Goal: Task Accomplishment & Management: Complete application form

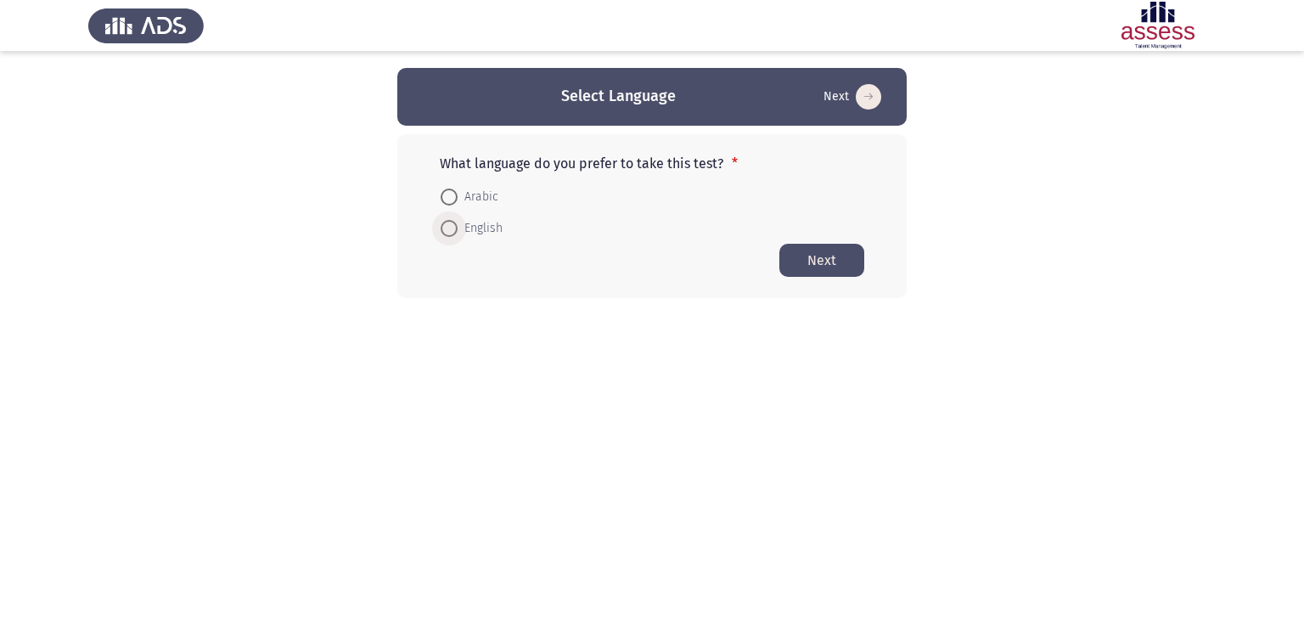
click at [450, 234] on span at bounding box center [449, 228] width 17 height 17
click at [450, 234] on input "English" at bounding box center [449, 228] width 17 height 17
radio input "true"
click at [859, 262] on button "Next" at bounding box center [821, 259] width 85 height 33
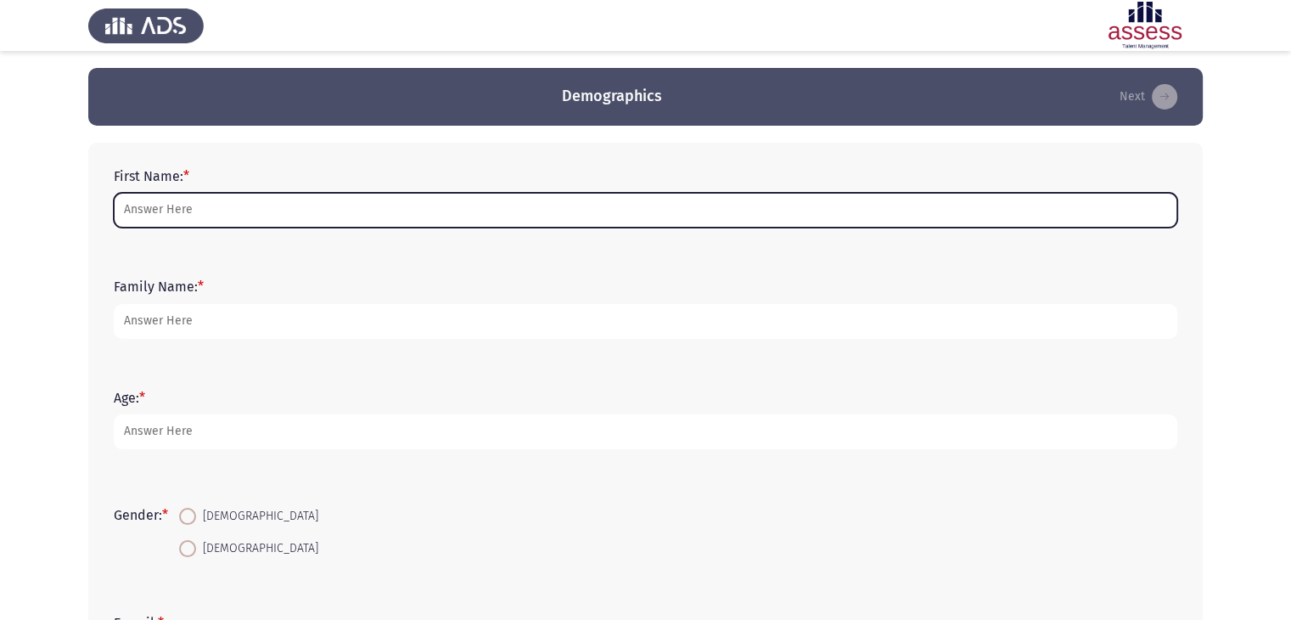
click at [326, 227] on input "First Name: *" at bounding box center [646, 210] width 1064 height 35
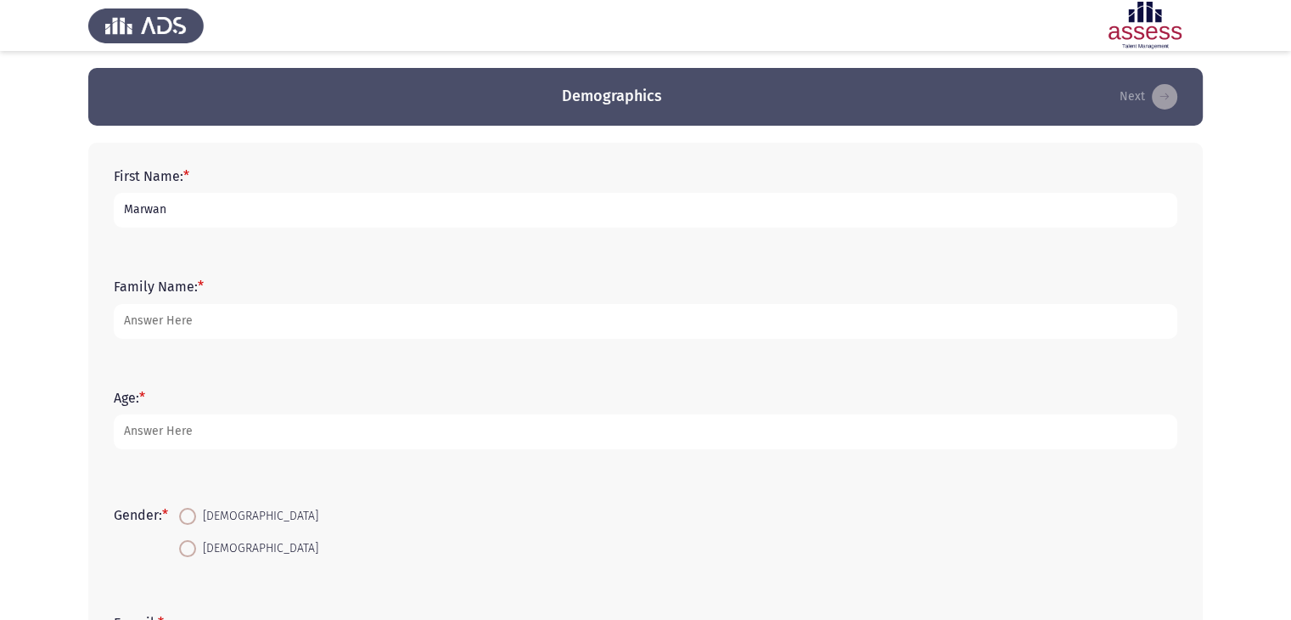
type input "Marwan"
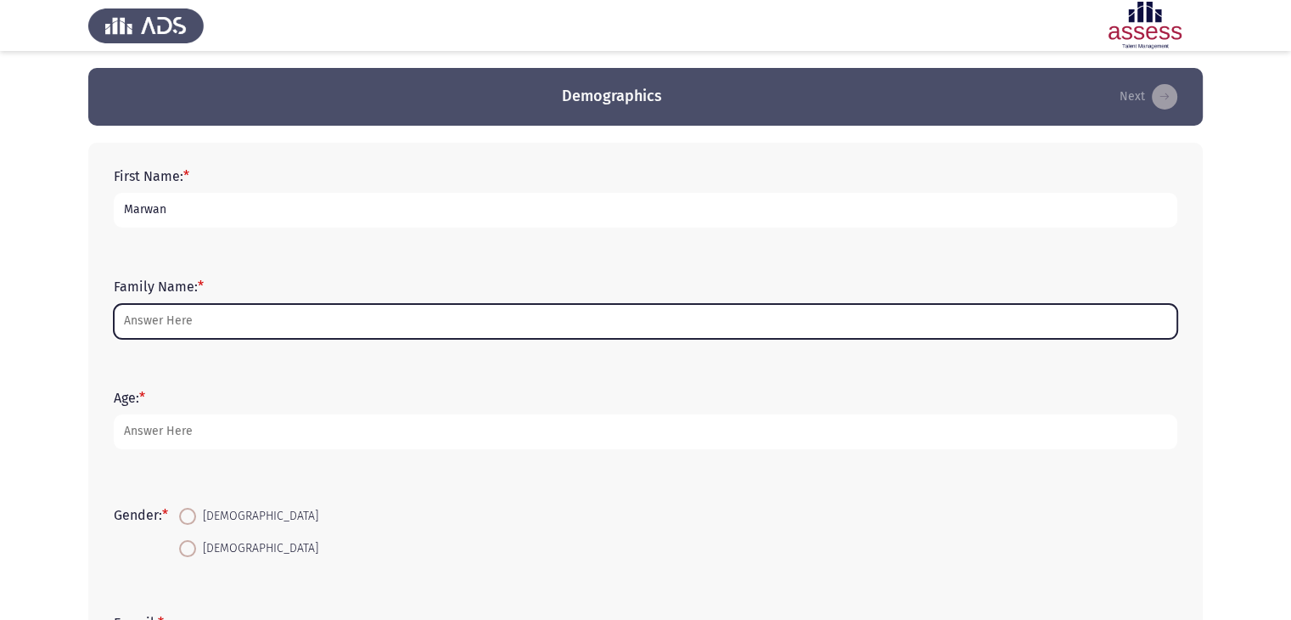
click at [316, 320] on input "Family Name: *" at bounding box center [646, 321] width 1064 height 35
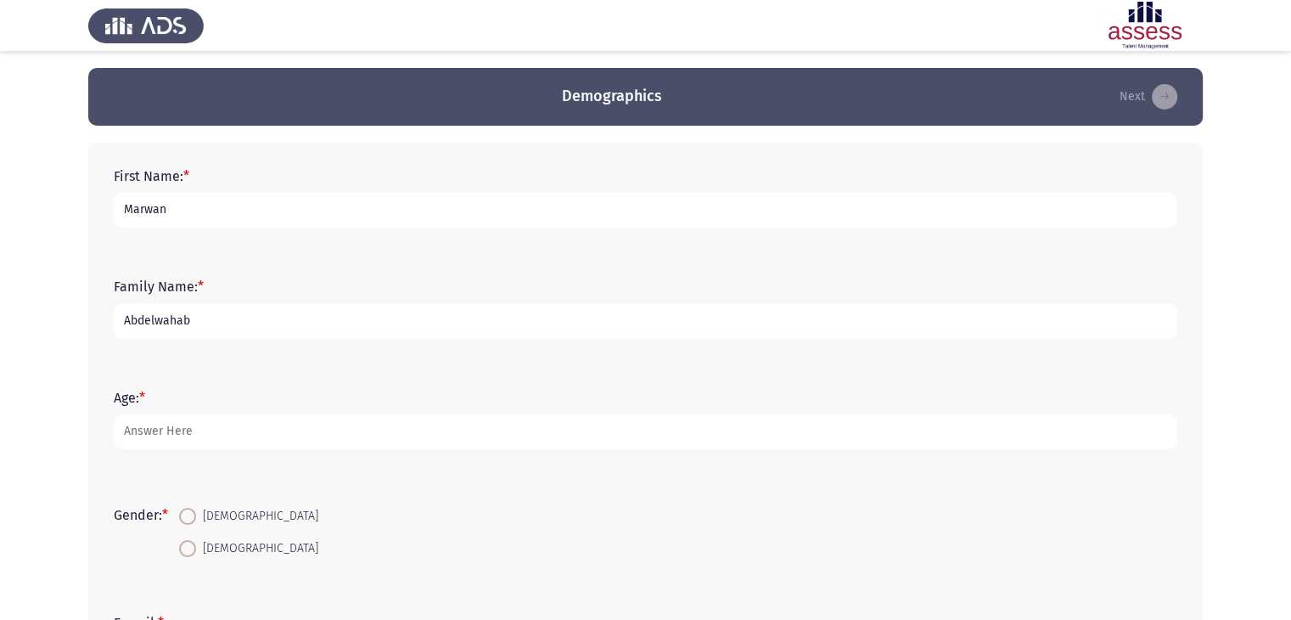
type input "Abdelwahab"
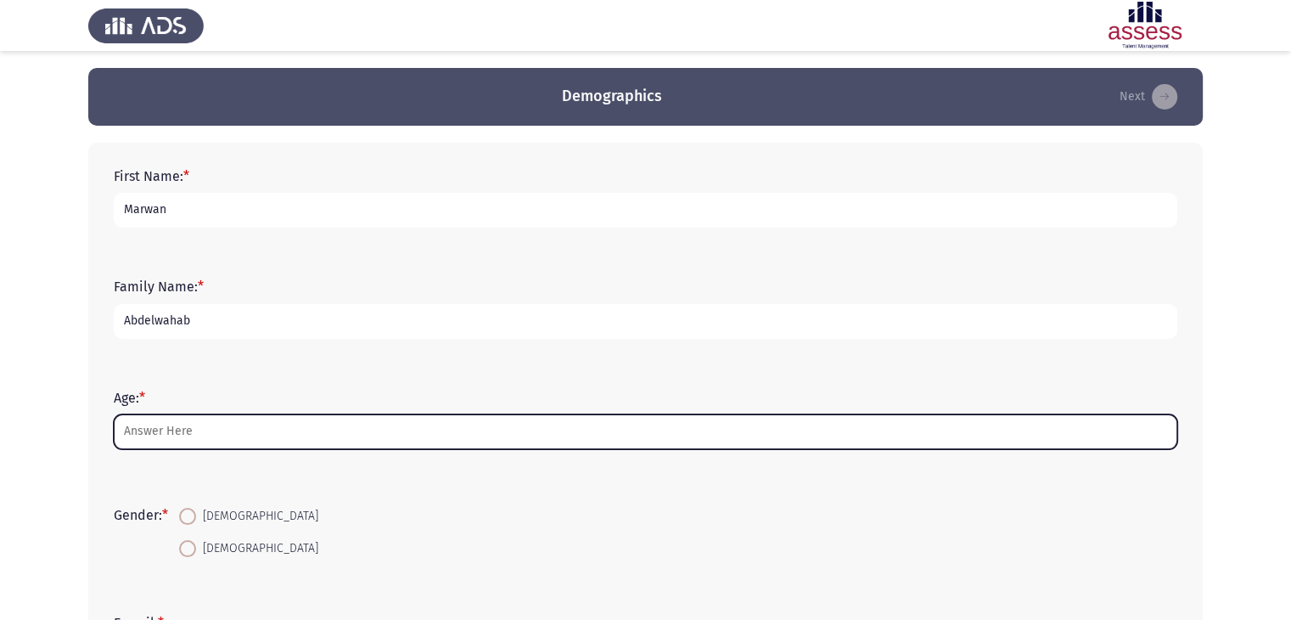
click at [279, 428] on input "Age: *" at bounding box center [646, 431] width 1064 height 35
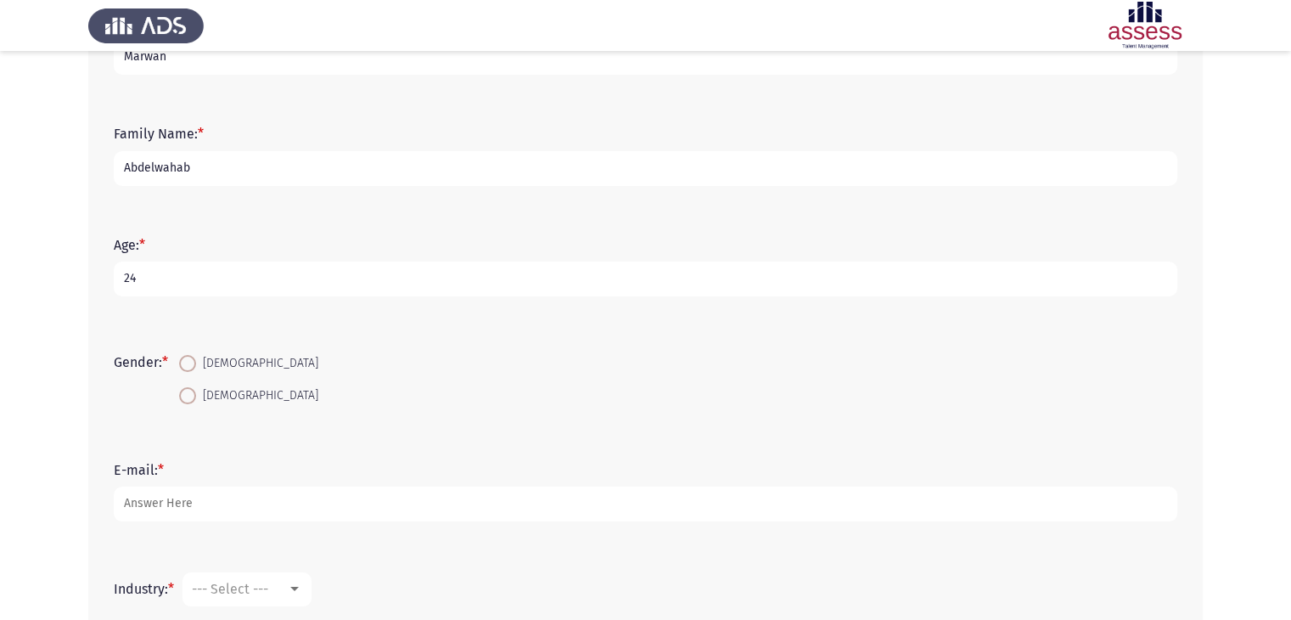
scroll to position [217, 0]
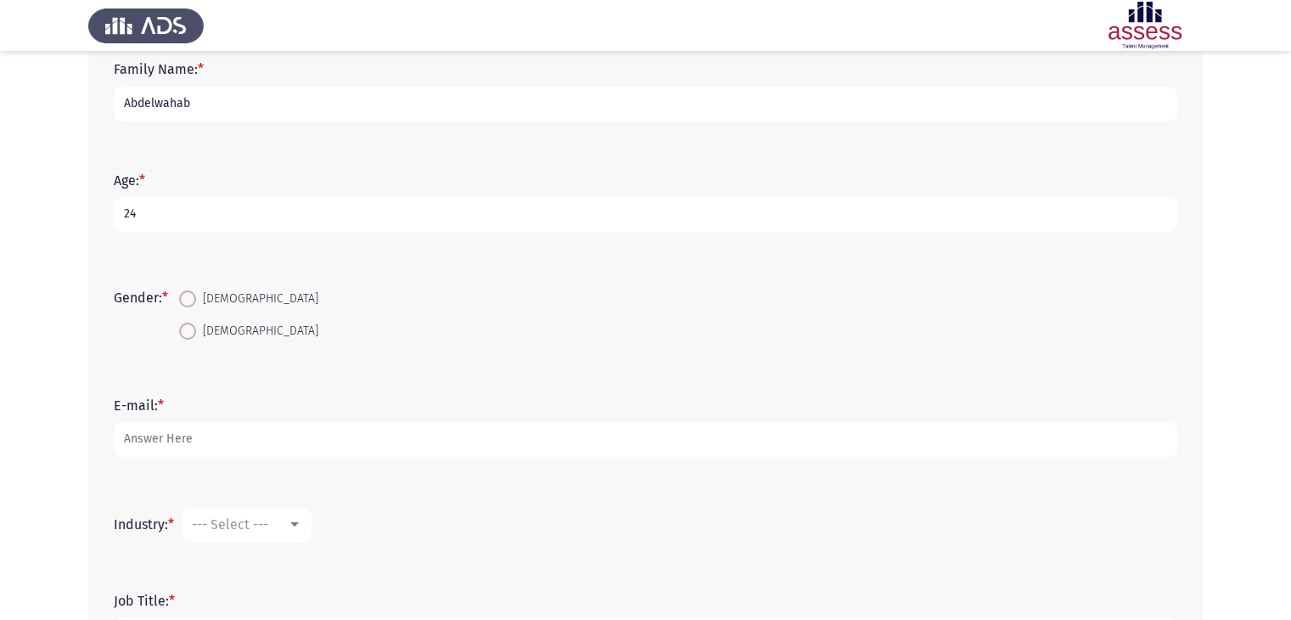
type input "24"
click at [188, 299] on span at bounding box center [187, 298] width 17 height 17
click at [188, 299] on input "[DEMOGRAPHIC_DATA]" at bounding box center [187, 298] width 17 height 17
radio input "true"
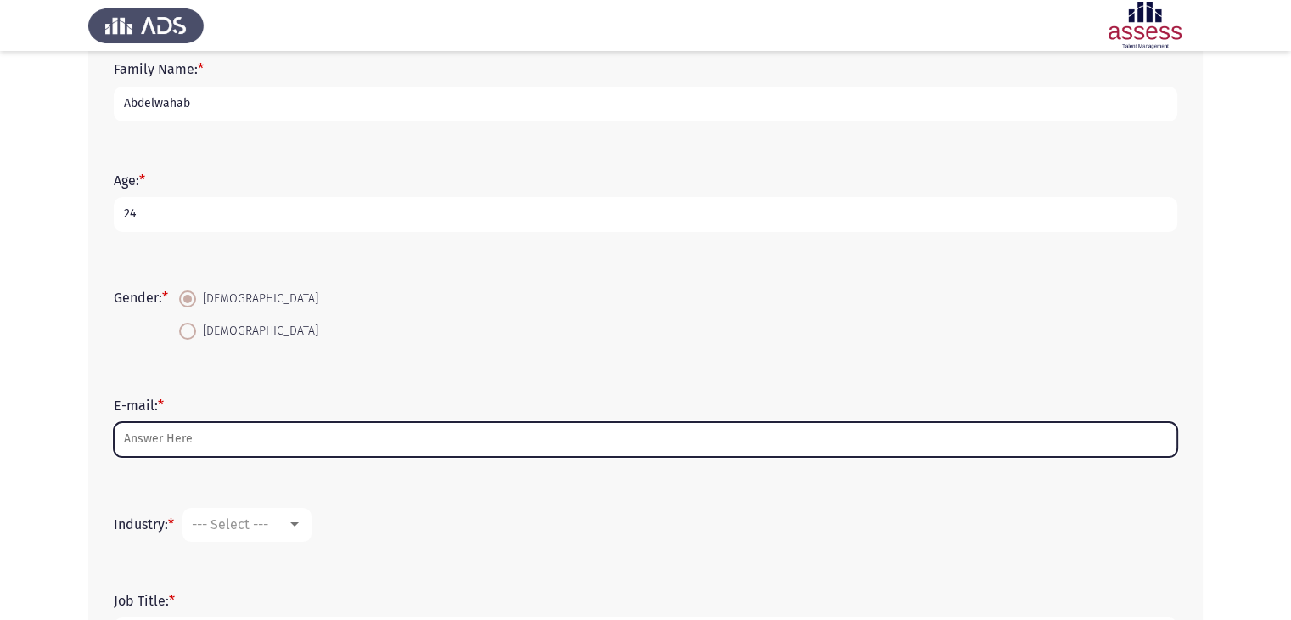
click at [272, 436] on input "E-mail: *" at bounding box center [646, 439] width 1064 height 35
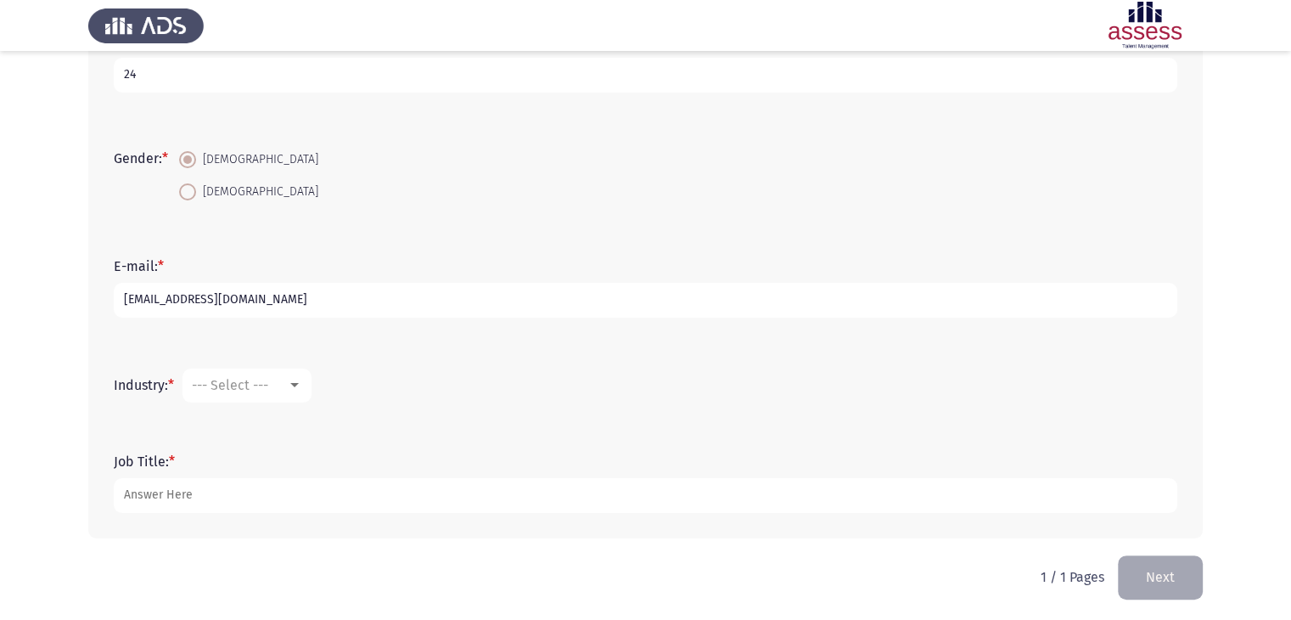
scroll to position [360, 0]
type input "[EMAIL_ADDRESS][DOMAIN_NAME]"
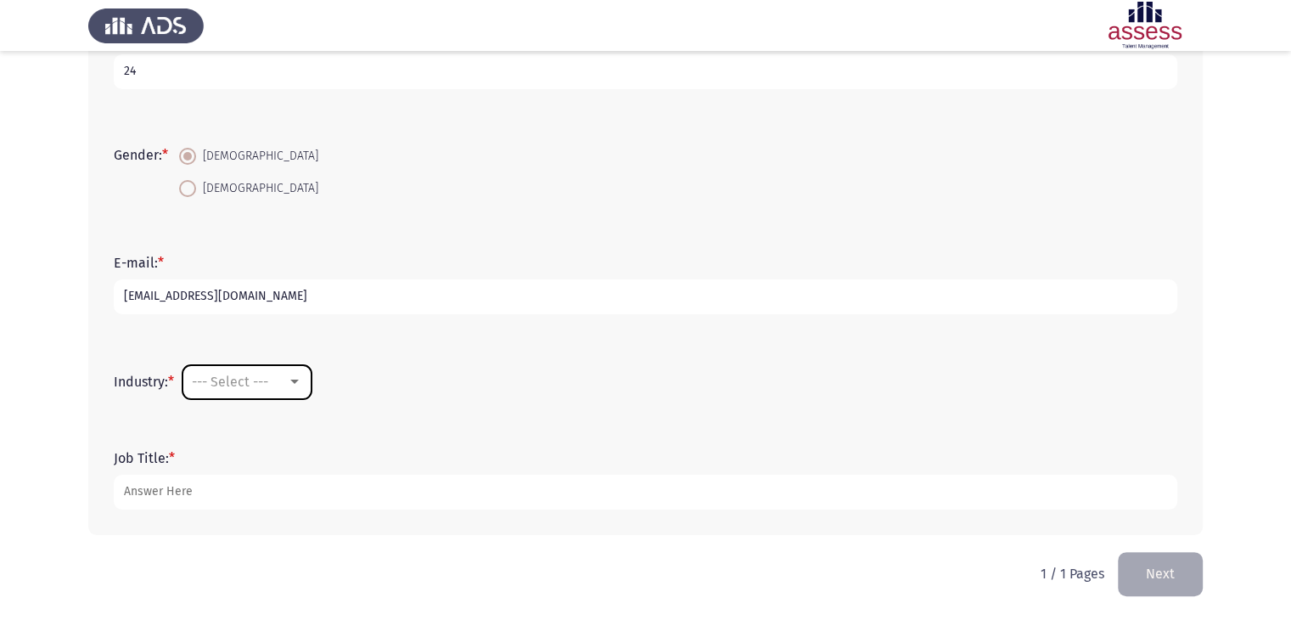
click at [300, 384] on div at bounding box center [294, 382] width 15 height 14
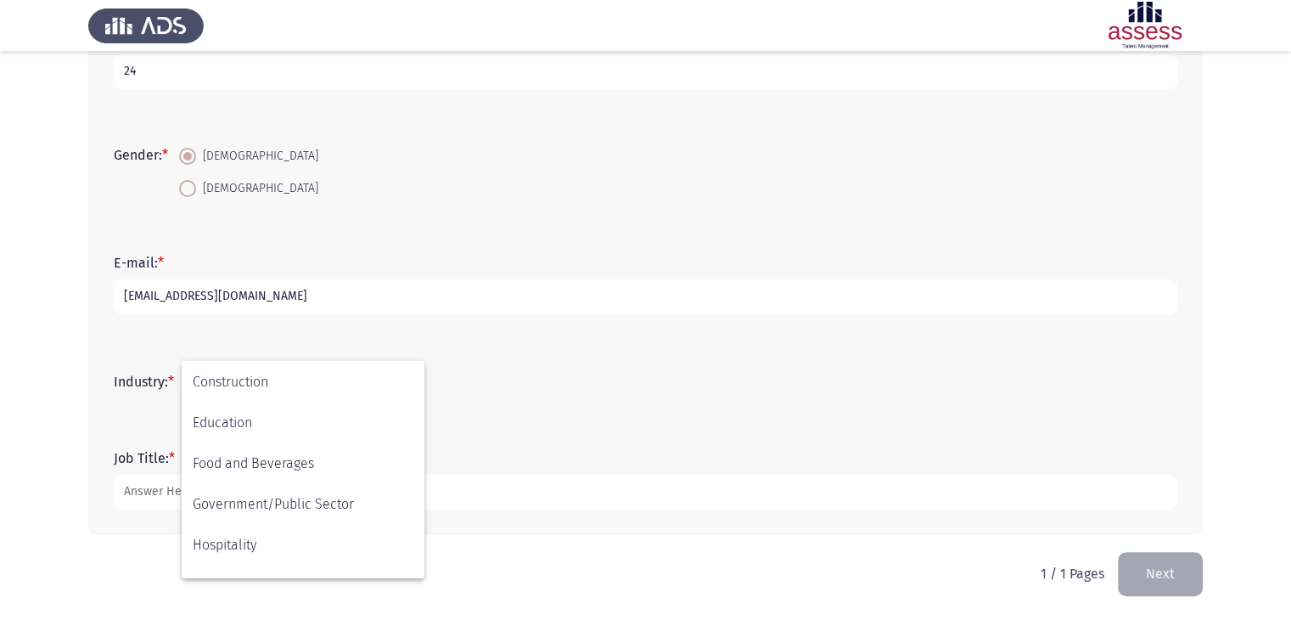
scroll to position [237, 0]
click at [291, 475] on span "Food and Beverages" at bounding box center [303, 470] width 221 height 41
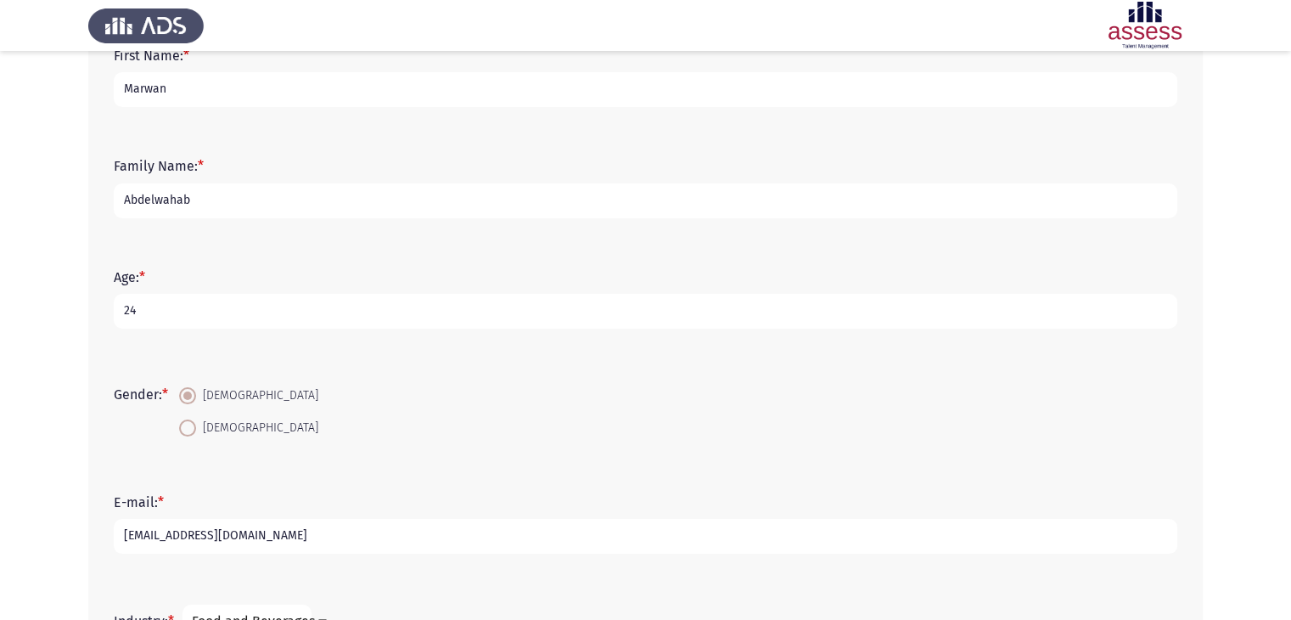
scroll to position [360, 0]
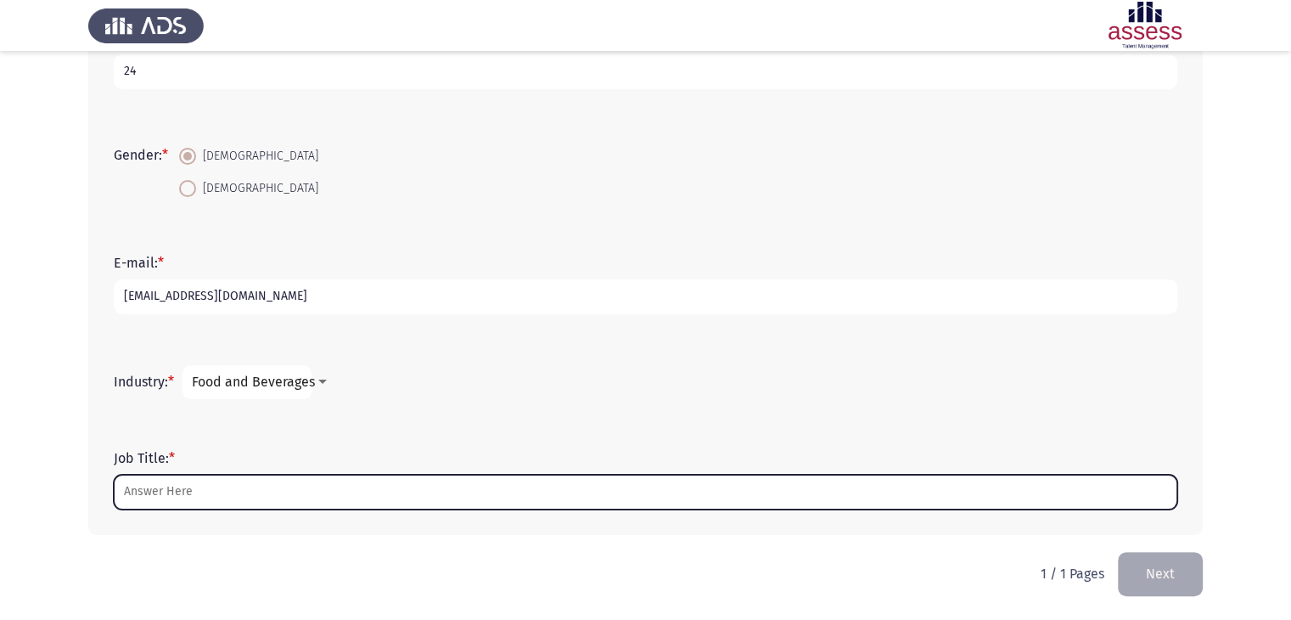
click at [246, 482] on input "Job Title: *" at bounding box center [646, 492] width 1064 height 35
type input "S"
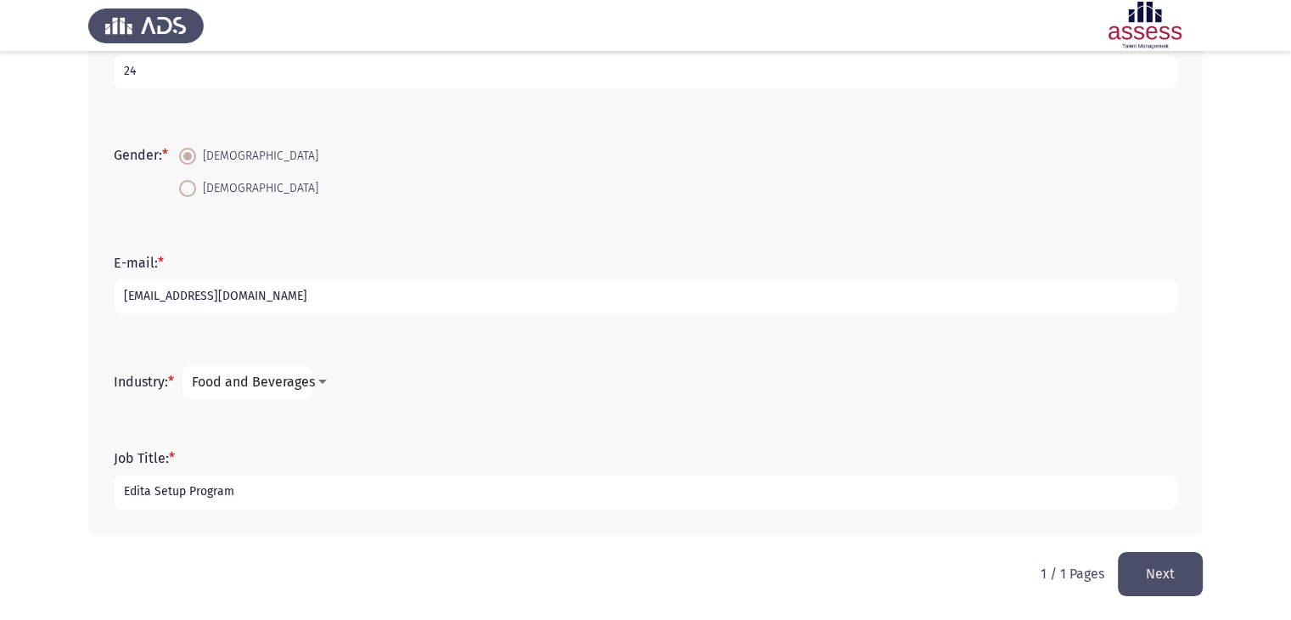
type input "Edita Setup Program"
click at [326, 380] on div at bounding box center [322, 382] width 8 height 4
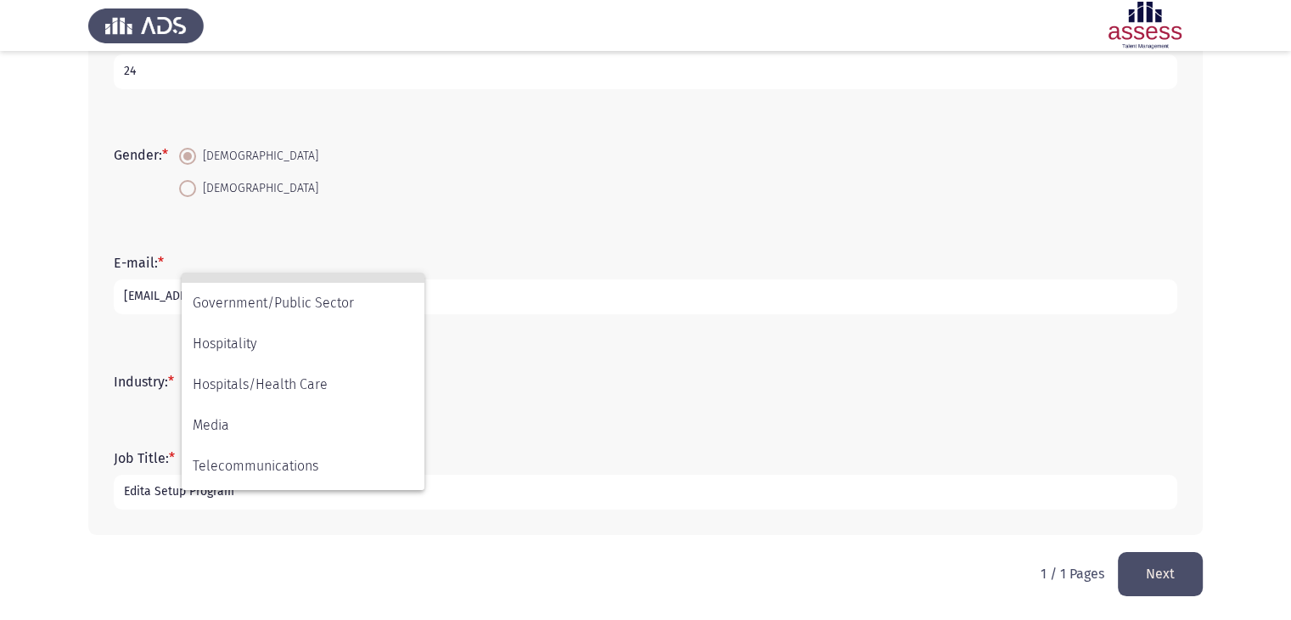
scroll to position [0, 0]
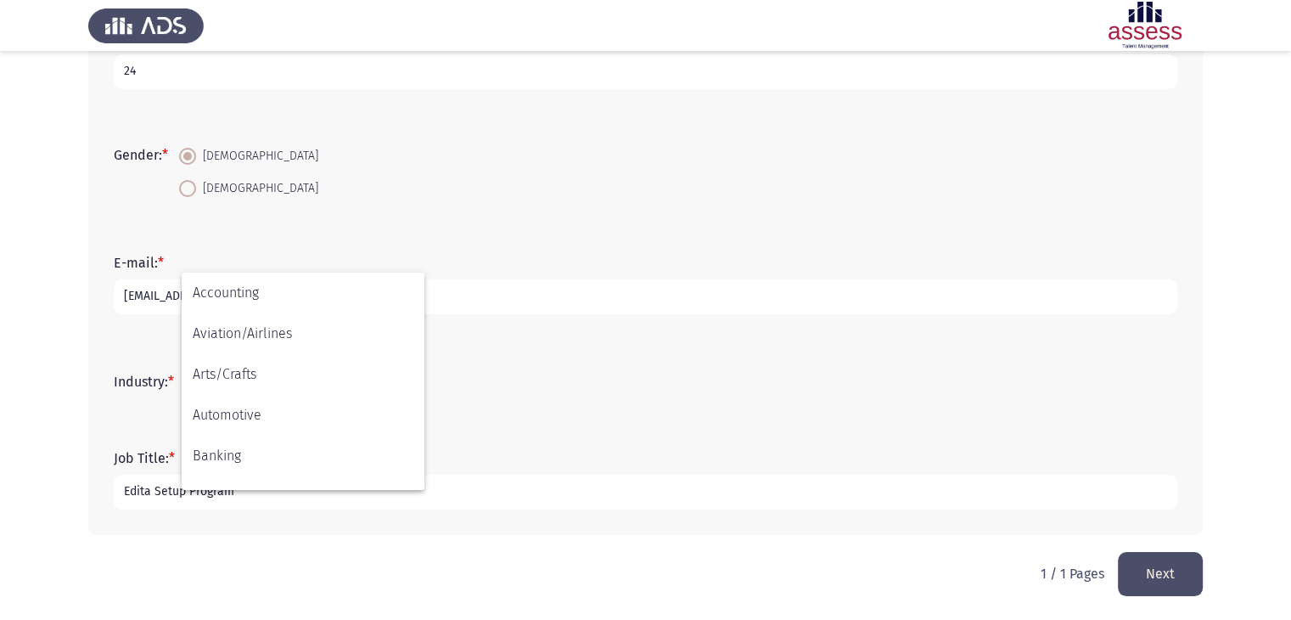
click at [723, 380] on div at bounding box center [645, 310] width 1291 height 620
click at [1139, 558] on button "Next" at bounding box center [1160, 573] width 85 height 43
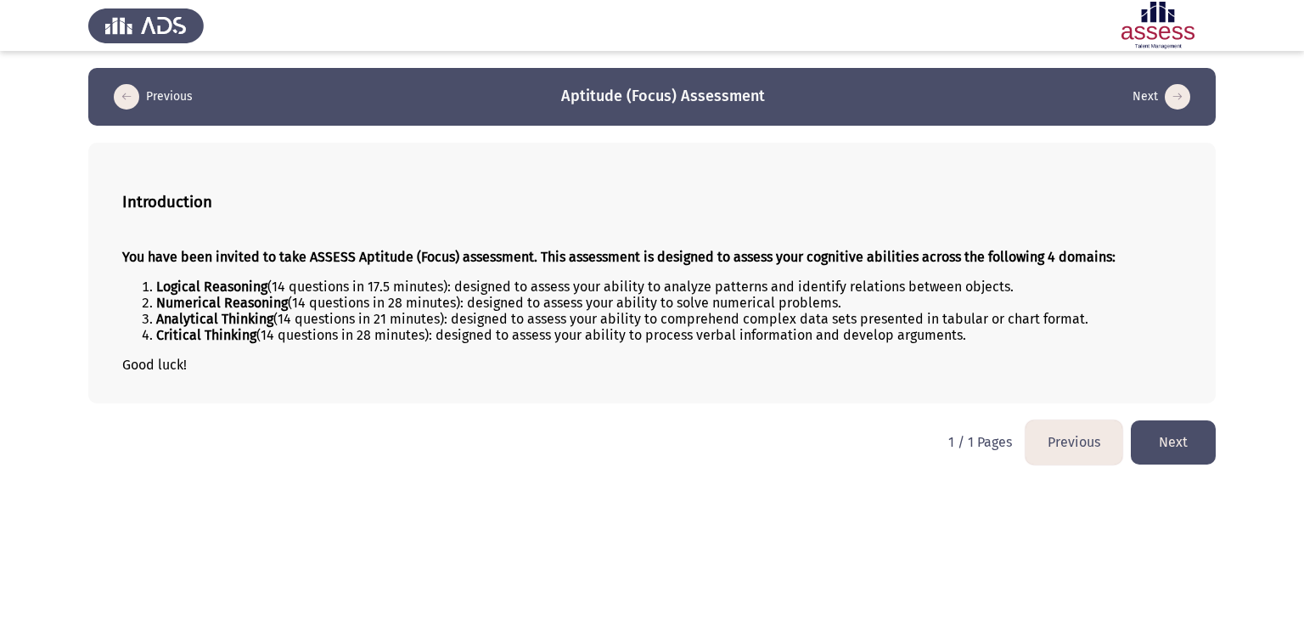
click at [1157, 440] on button "Next" at bounding box center [1173, 441] width 85 height 43
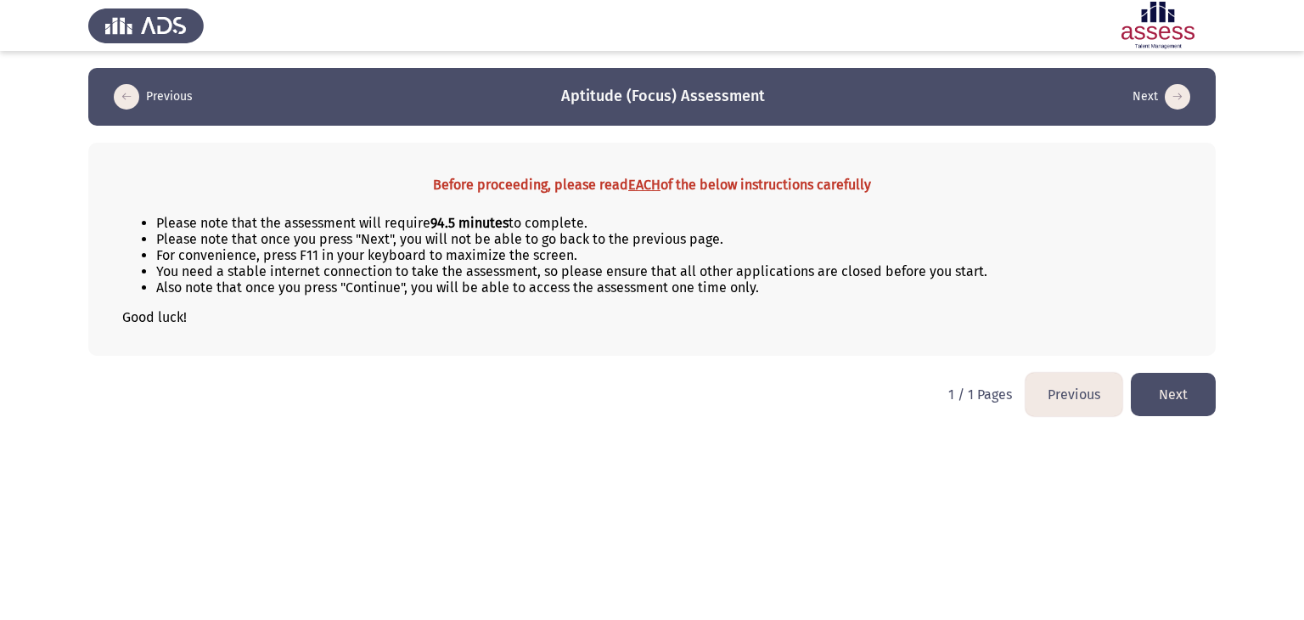
click at [1175, 399] on button "Next" at bounding box center [1173, 394] width 85 height 43
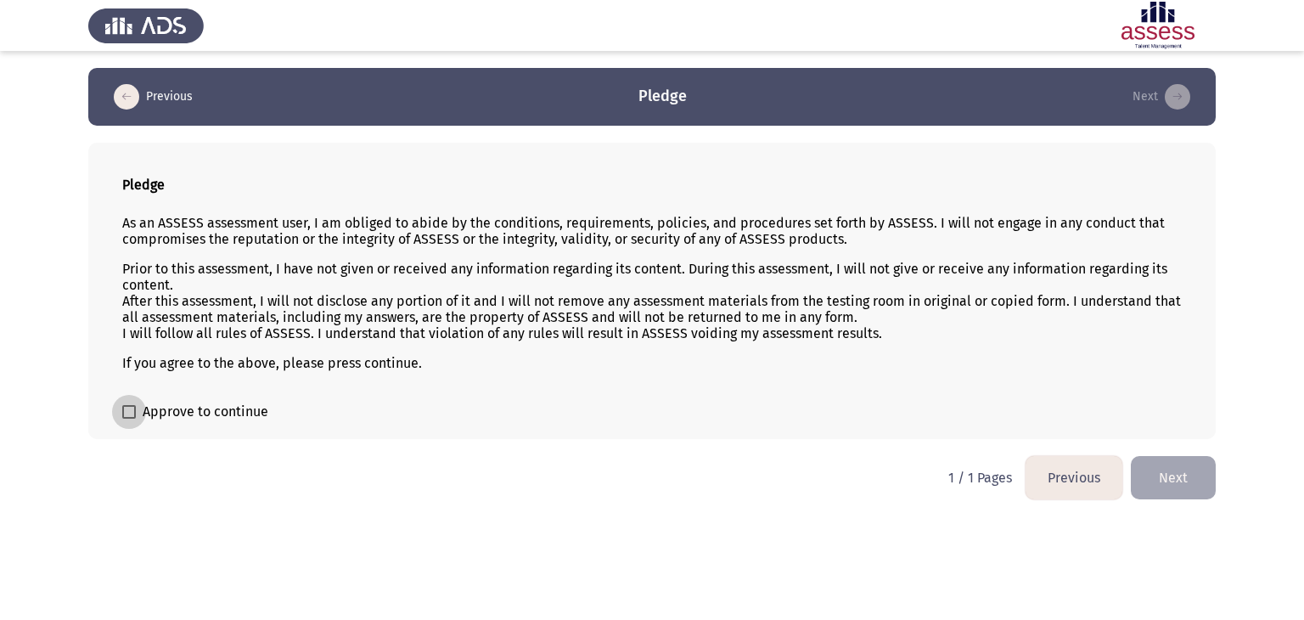
click at [134, 411] on span at bounding box center [129, 412] width 14 height 14
click at [129, 419] on input "Approve to continue" at bounding box center [128, 419] width 1 height 1
checkbox input "true"
click at [1189, 480] on button "Next" at bounding box center [1173, 477] width 85 height 43
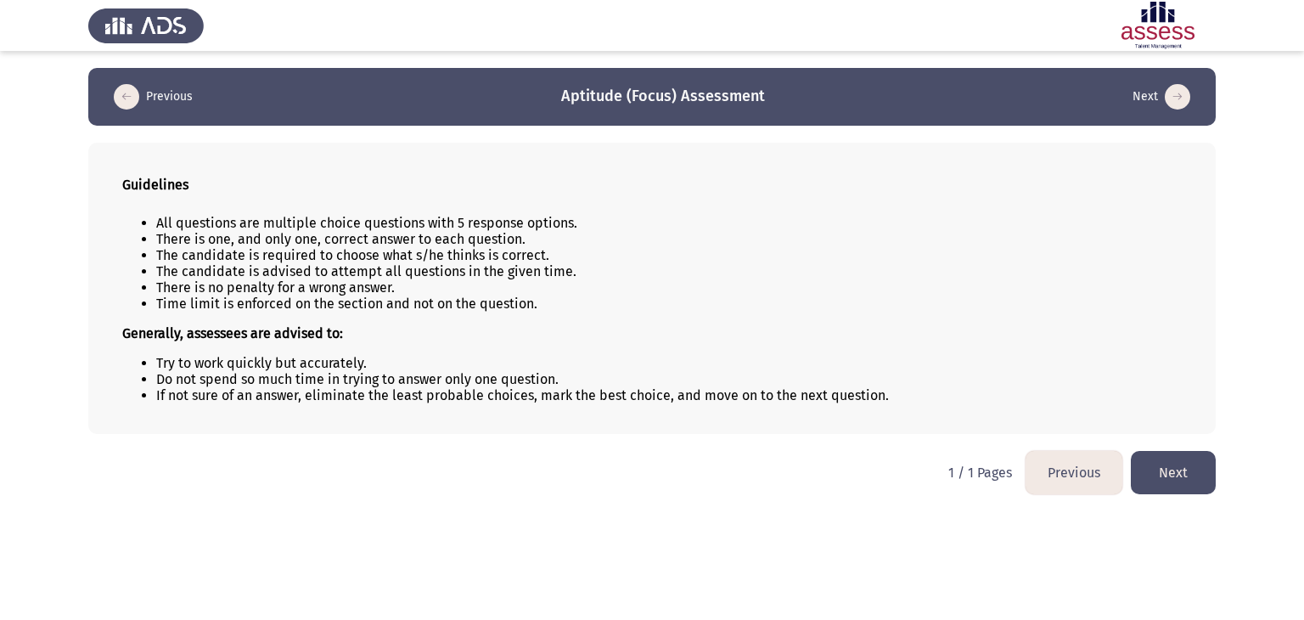
click at [1198, 488] on button "Next" at bounding box center [1173, 472] width 85 height 43
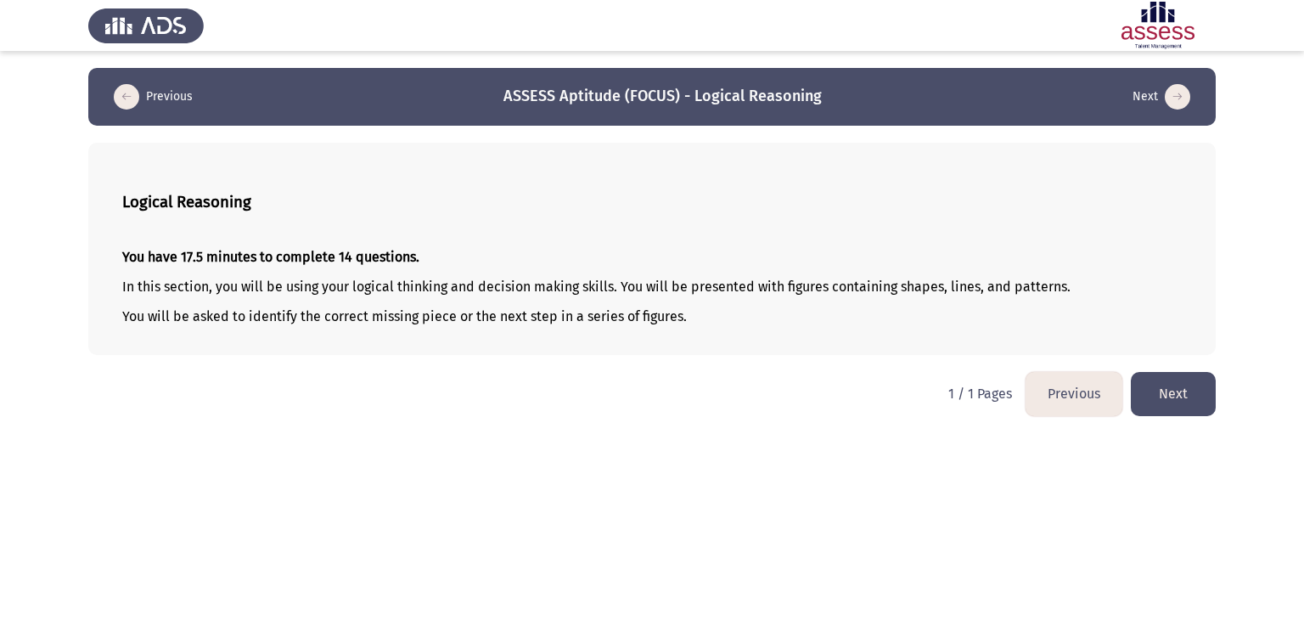
click at [1192, 395] on button "Next" at bounding box center [1173, 393] width 85 height 43
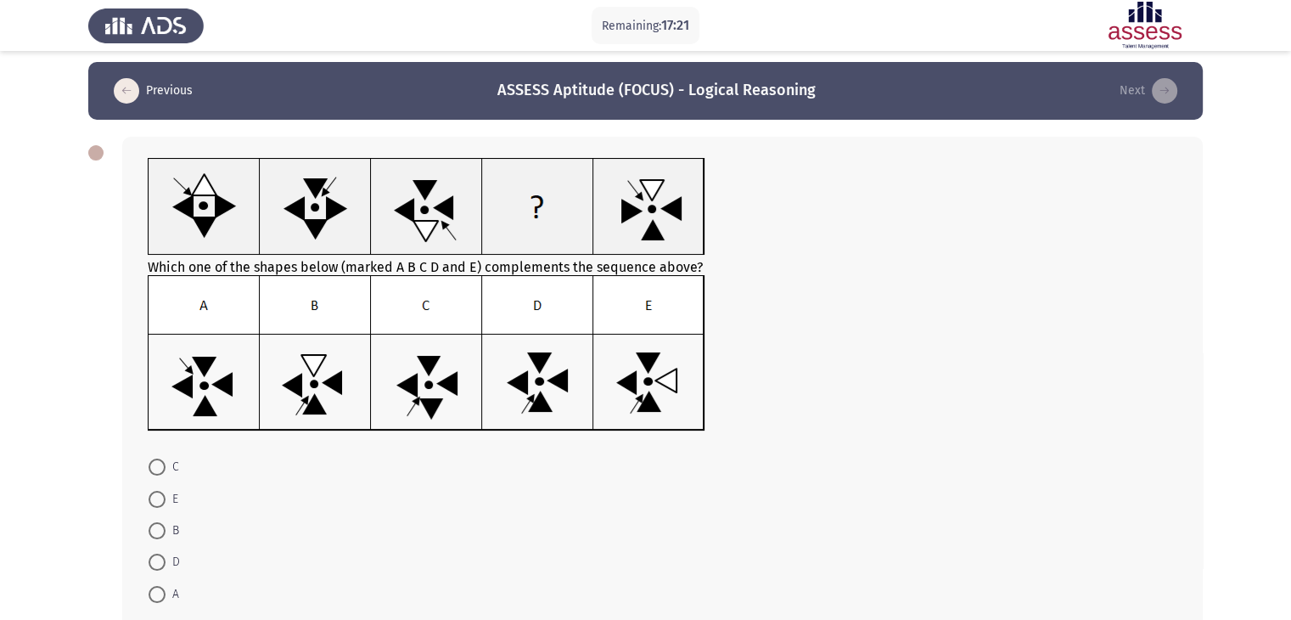
scroll to position [5, 0]
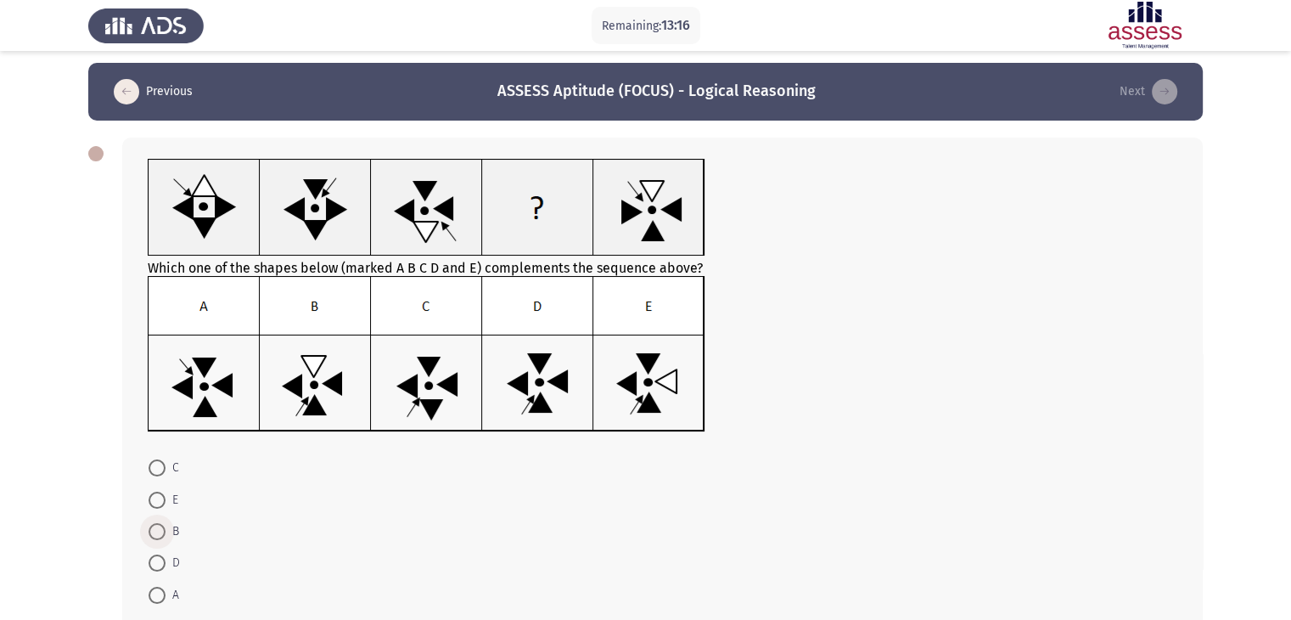
click at [164, 528] on span at bounding box center [157, 531] width 17 height 17
click at [164, 528] on input "B" at bounding box center [157, 531] width 17 height 17
radio input "true"
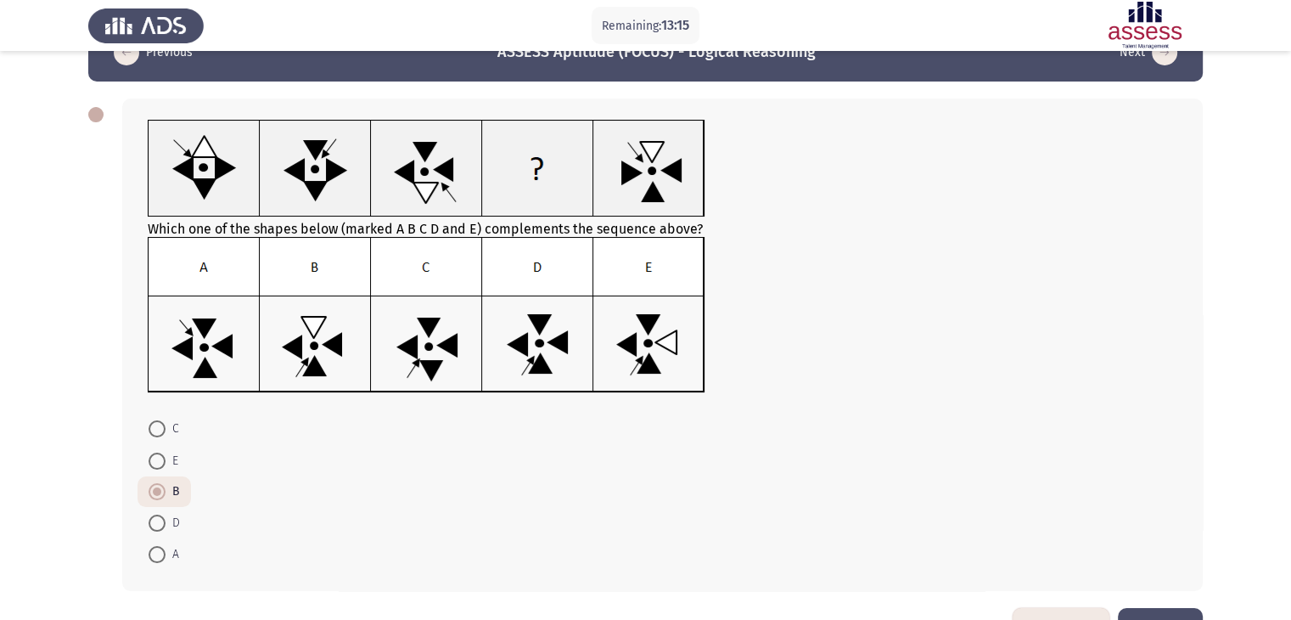
scroll to position [100, 0]
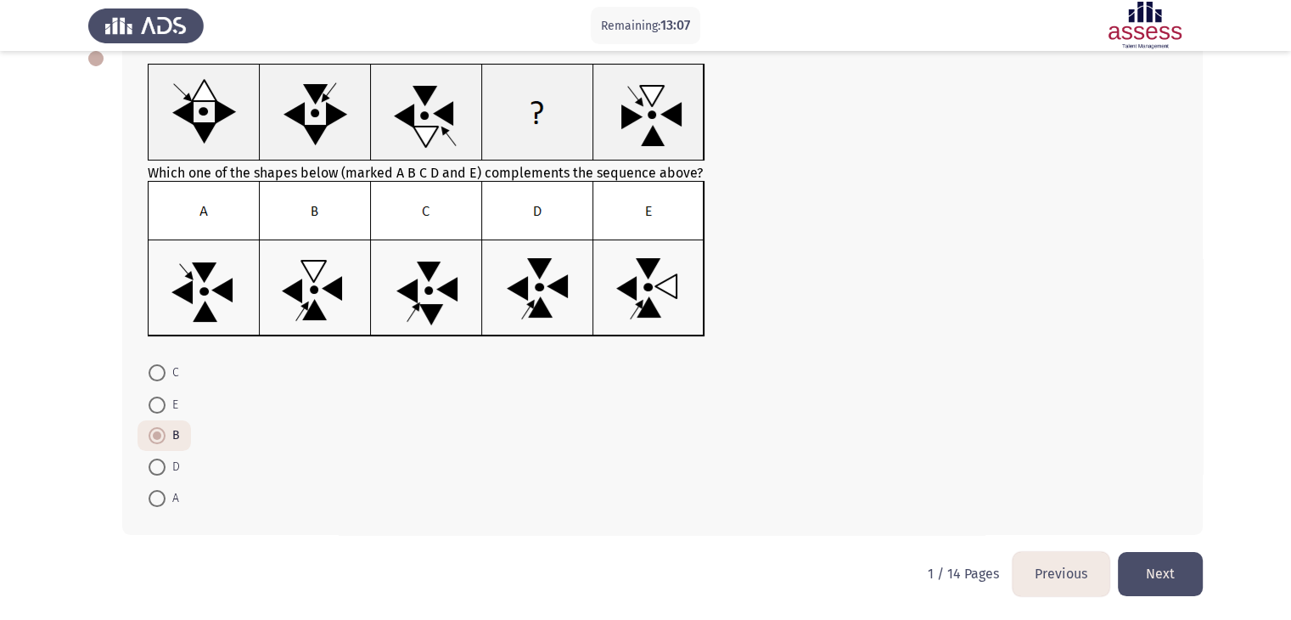
click at [1188, 582] on button "Next" at bounding box center [1160, 573] width 85 height 43
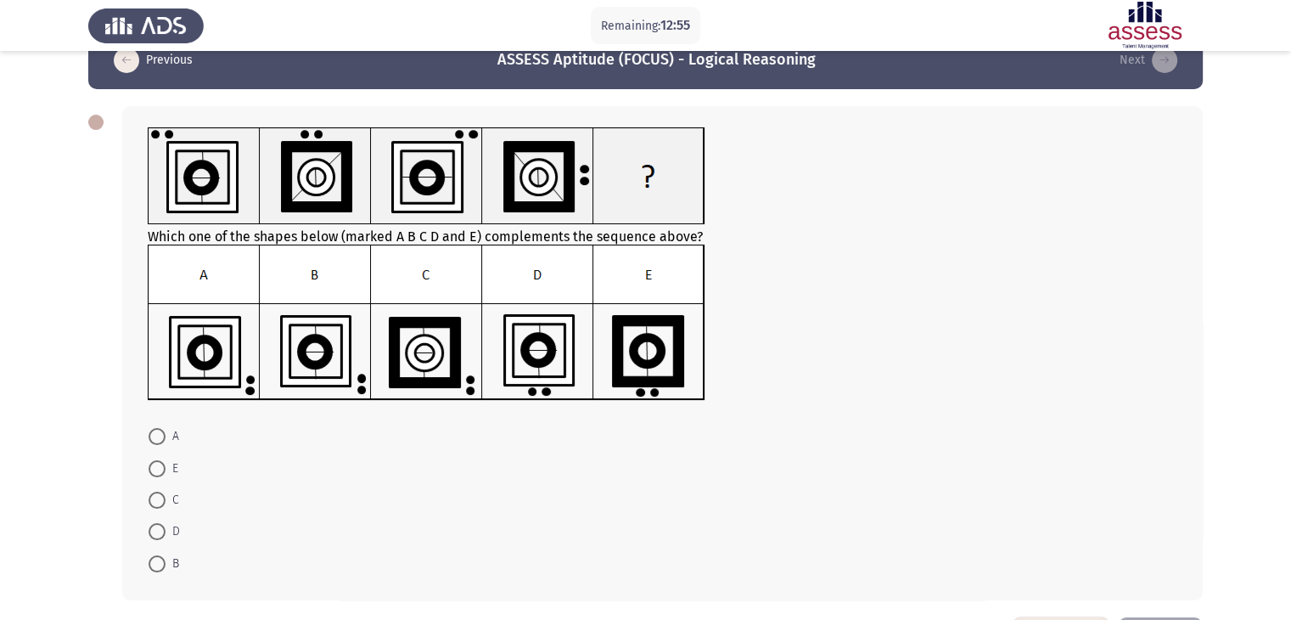
scroll to position [0, 0]
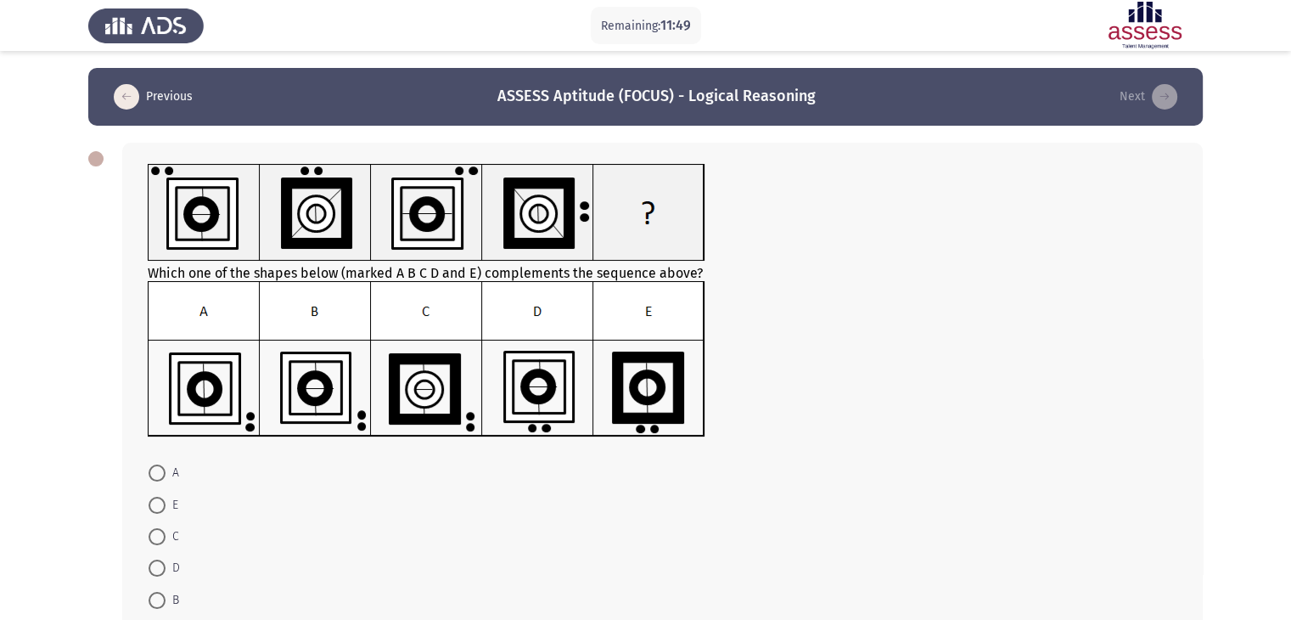
click at [223, 391] on img at bounding box center [427, 359] width 558 height 156
click at [160, 473] on span at bounding box center [157, 472] width 17 height 17
click at [160, 473] on input "A" at bounding box center [157, 472] width 17 height 17
radio input "true"
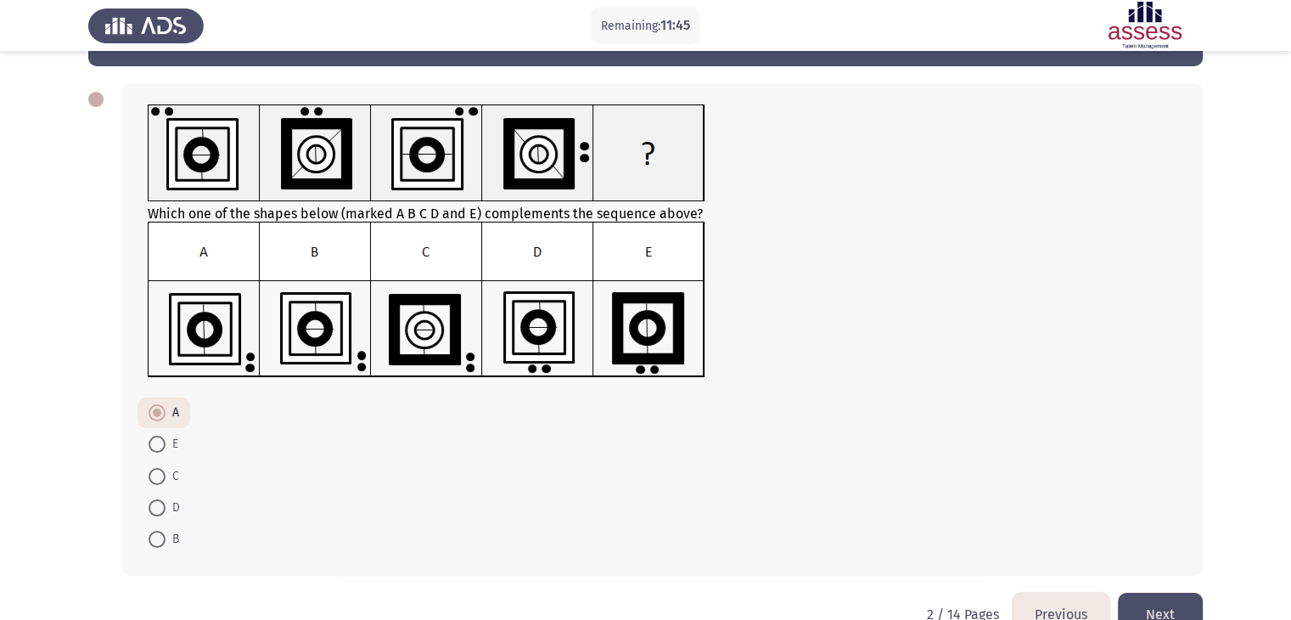
scroll to position [82, 0]
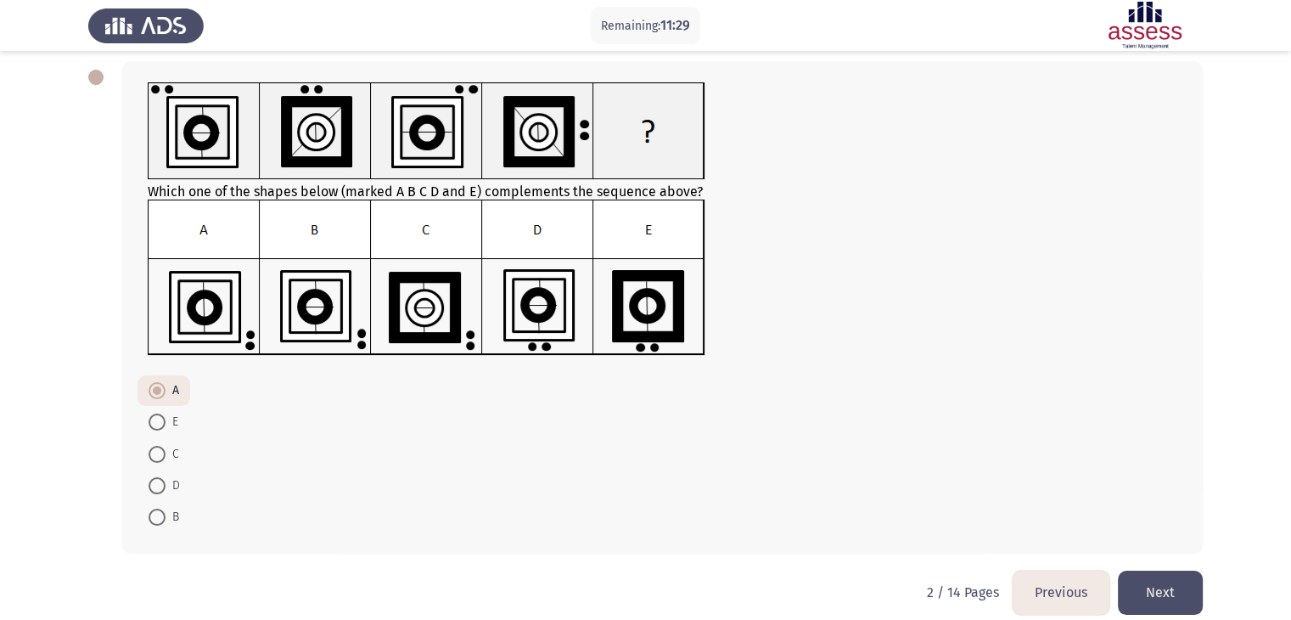
click at [1176, 592] on button "Next" at bounding box center [1160, 592] width 85 height 43
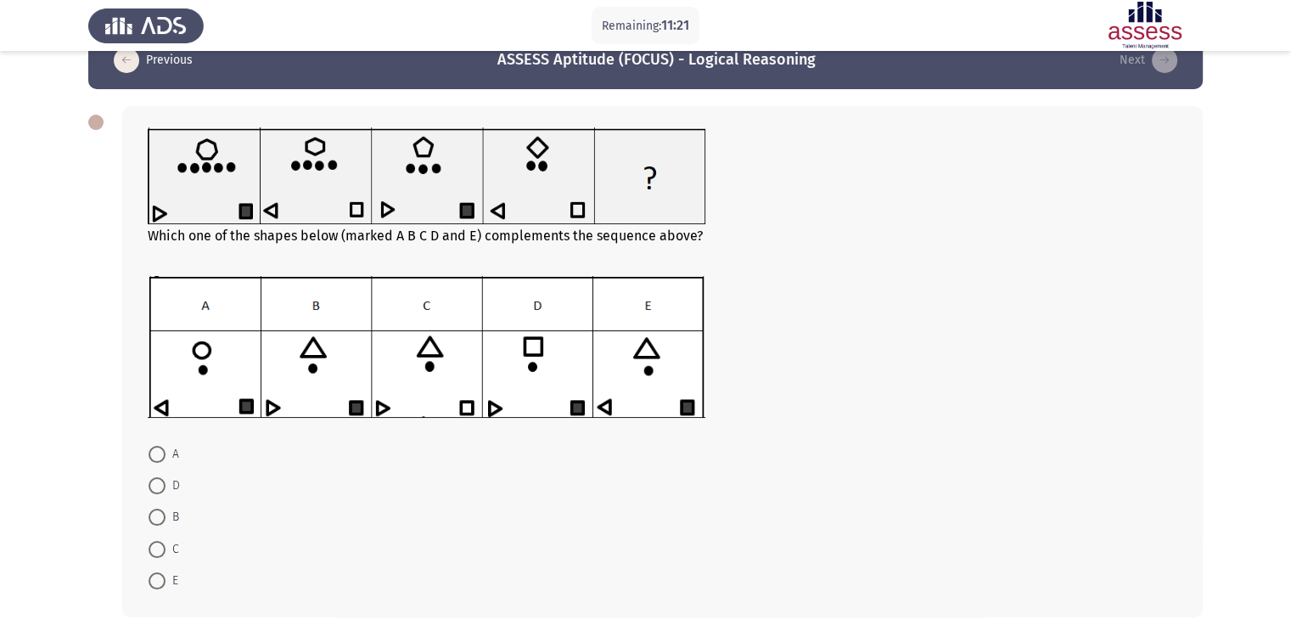
scroll to position [0, 0]
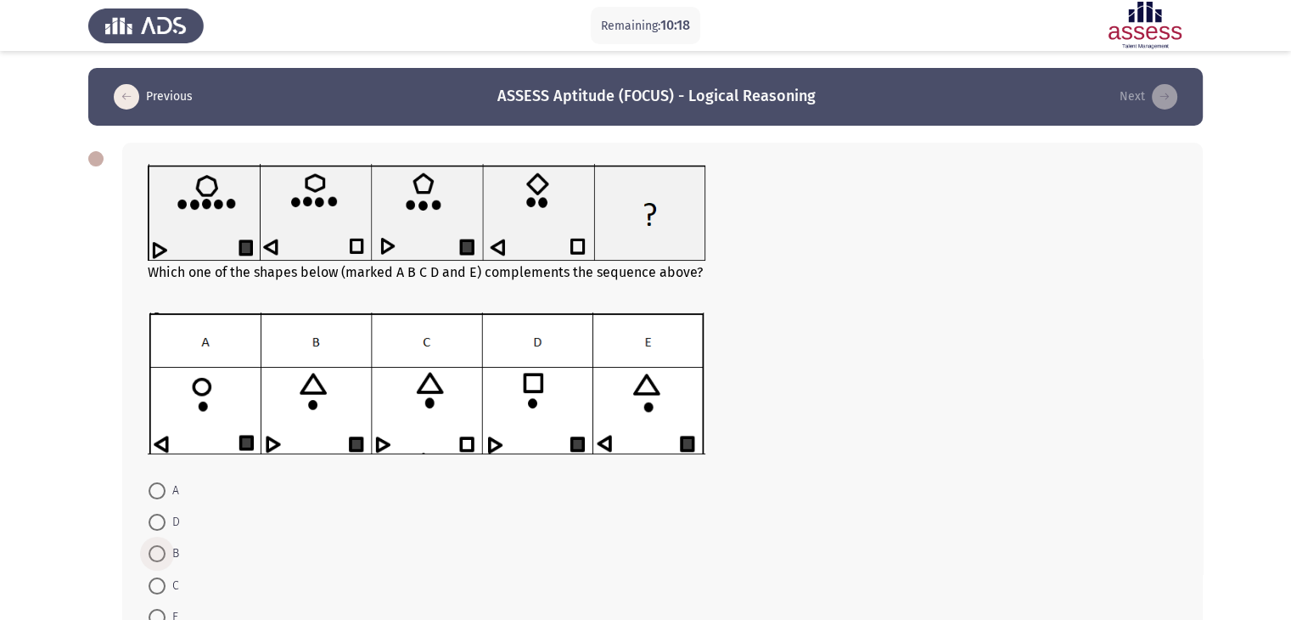
click at [160, 557] on span at bounding box center [157, 553] width 17 height 17
click at [160, 557] on input "B" at bounding box center [157, 553] width 17 height 17
radio input "true"
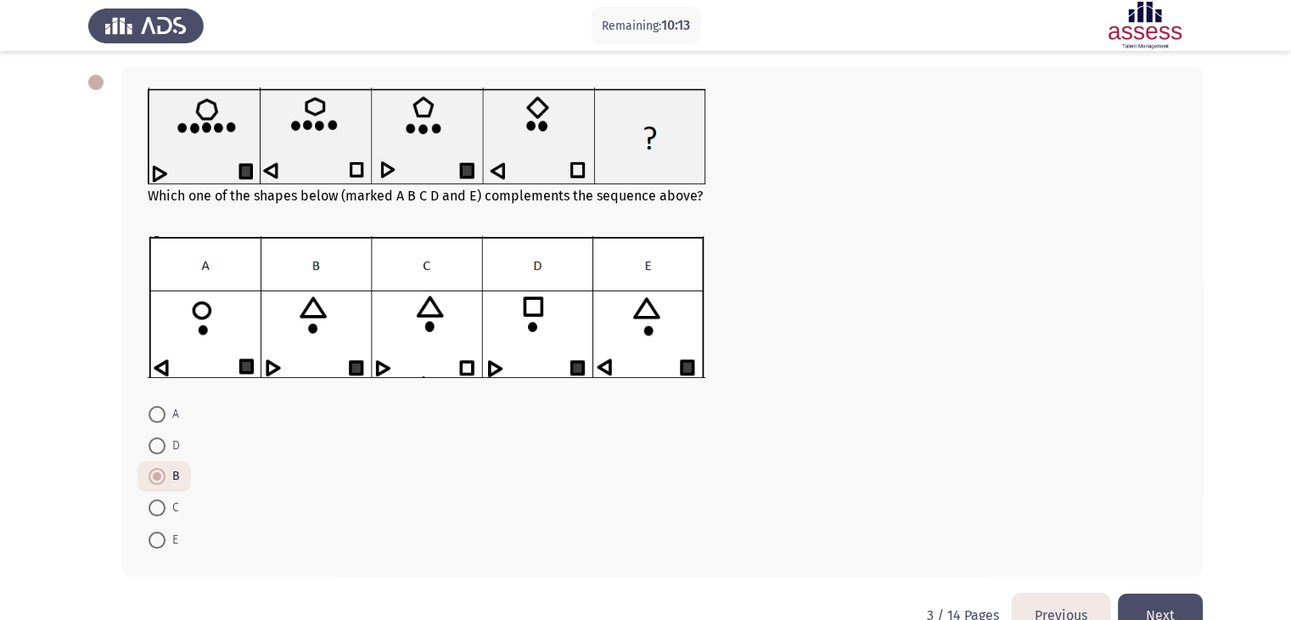
scroll to position [118, 0]
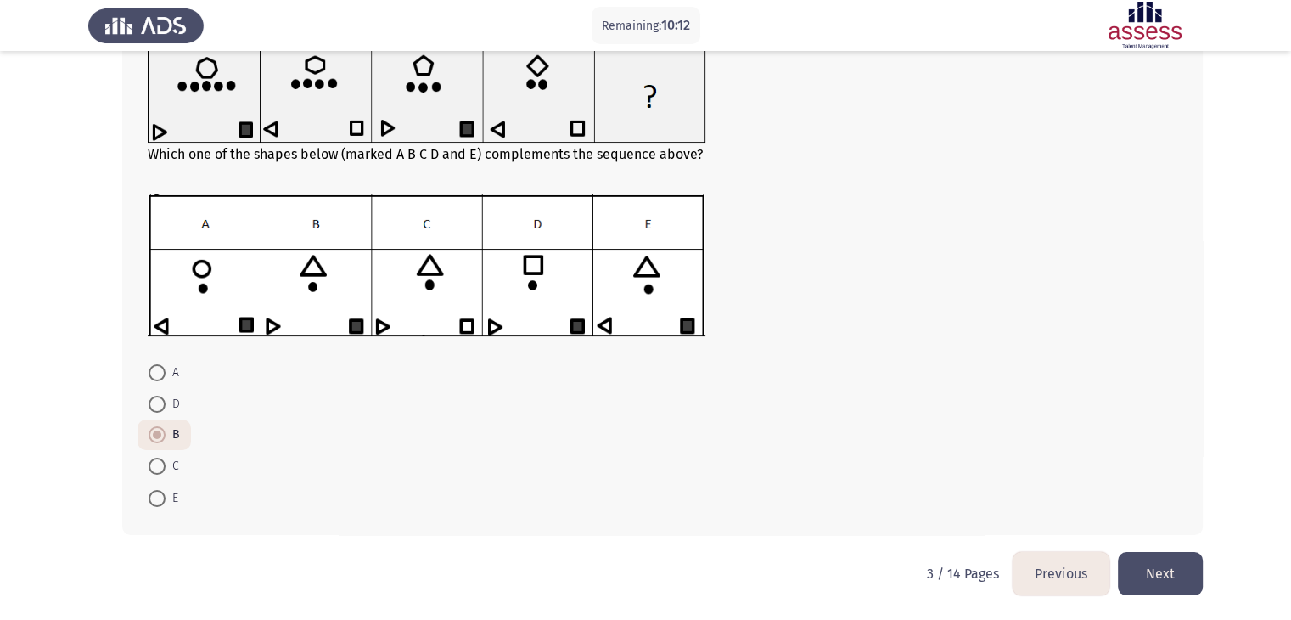
click at [1175, 566] on button "Next" at bounding box center [1160, 573] width 85 height 43
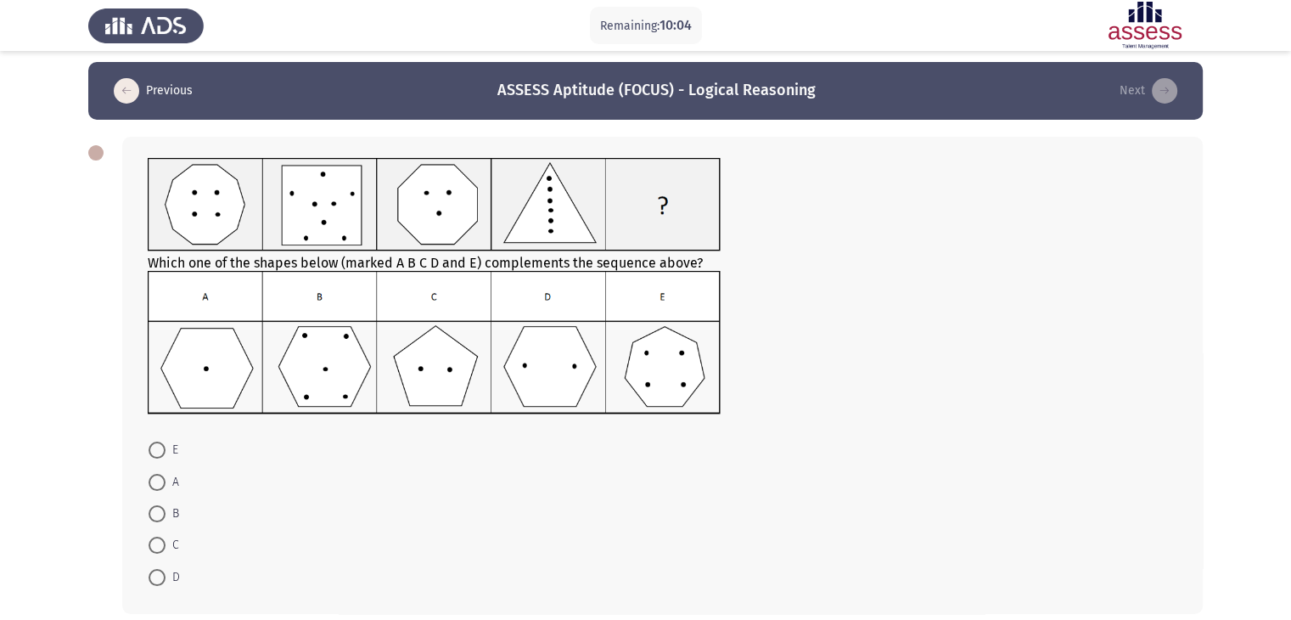
scroll to position [17, 0]
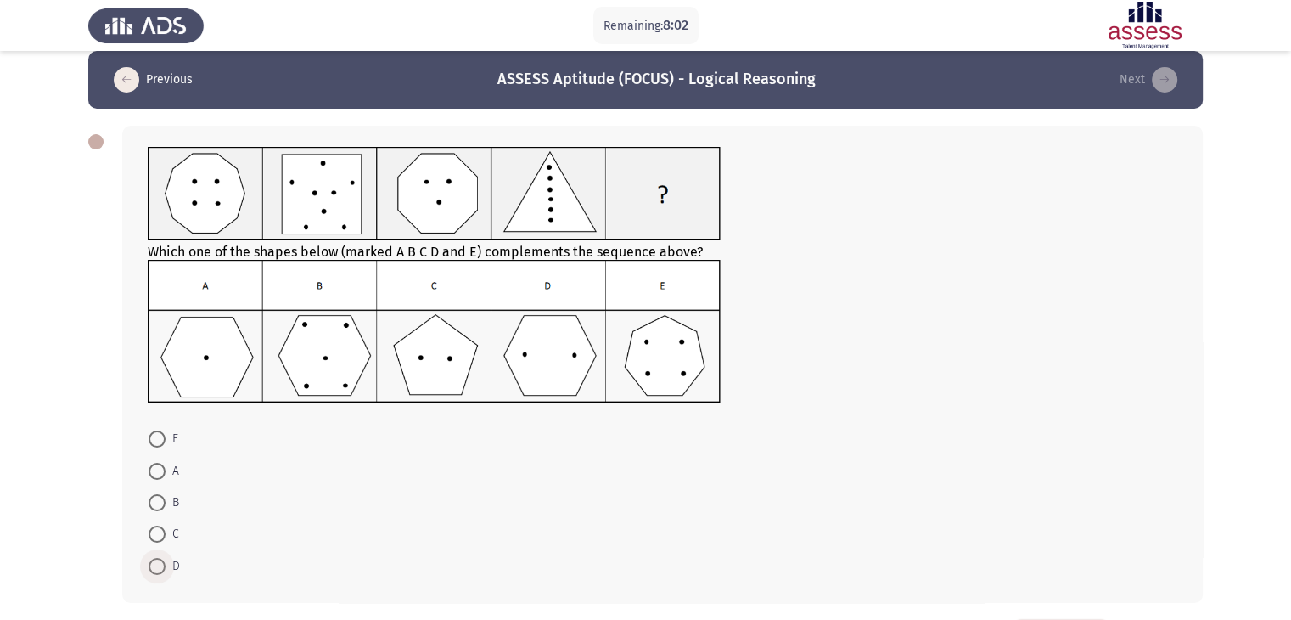
click at [160, 560] on span at bounding box center [157, 566] width 17 height 17
click at [160, 560] on input "D" at bounding box center [157, 566] width 17 height 17
radio input "true"
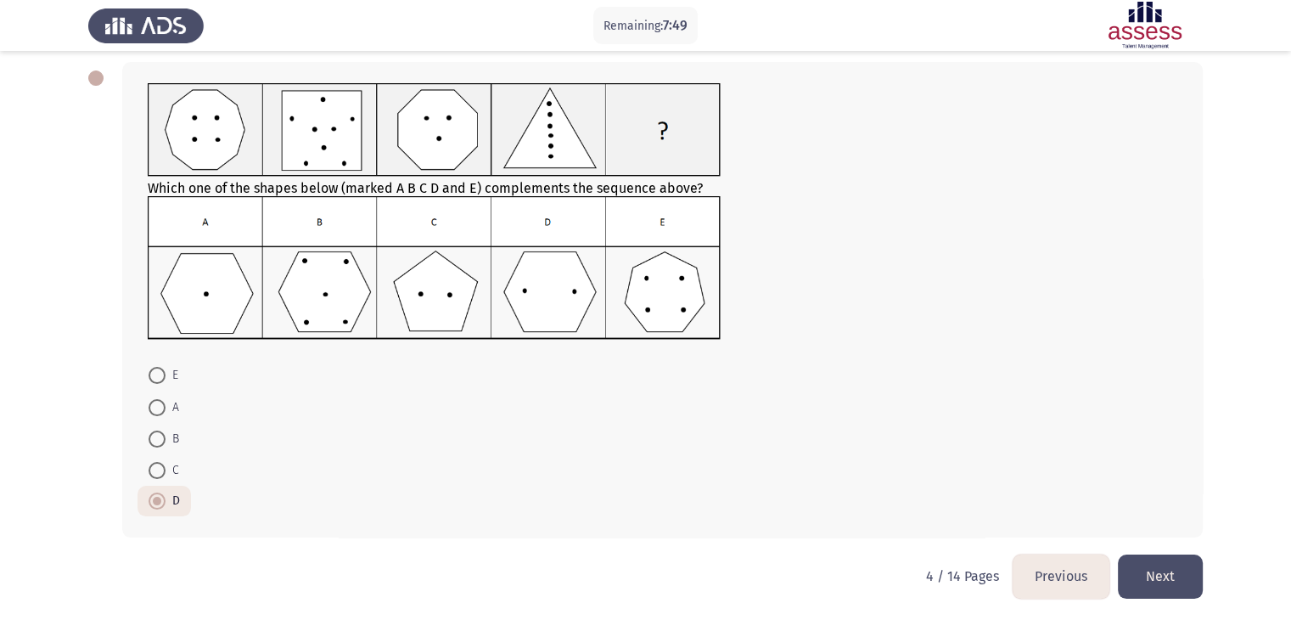
scroll to position [83, 0]
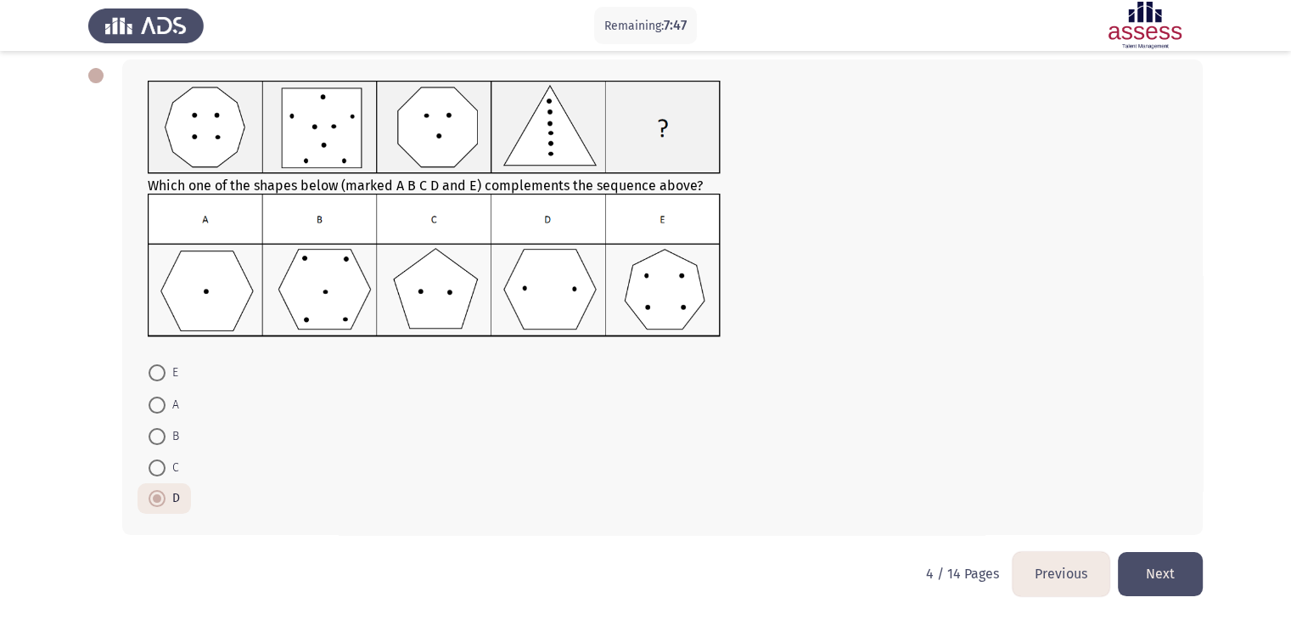
click at [1181, 574] on button "Next" at bounding box center [1160, 573] width 85 height 43
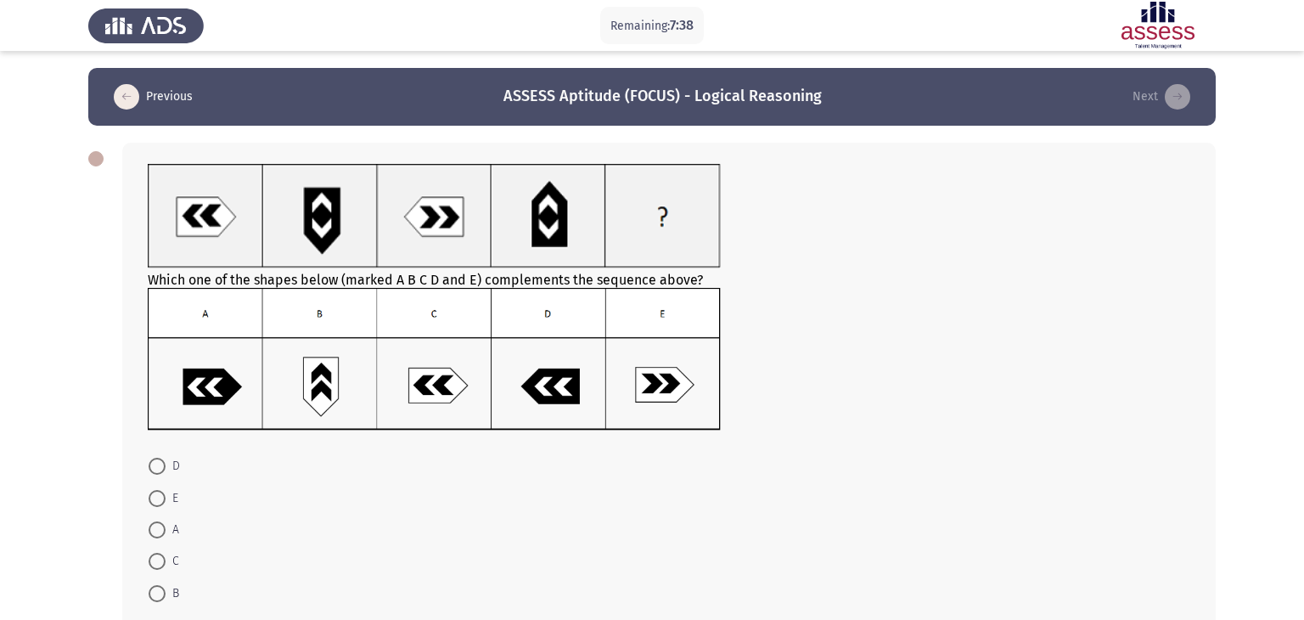
click at [132, 90] on icon "load previous page" at bounding box center [126, 96] width 25 height 25
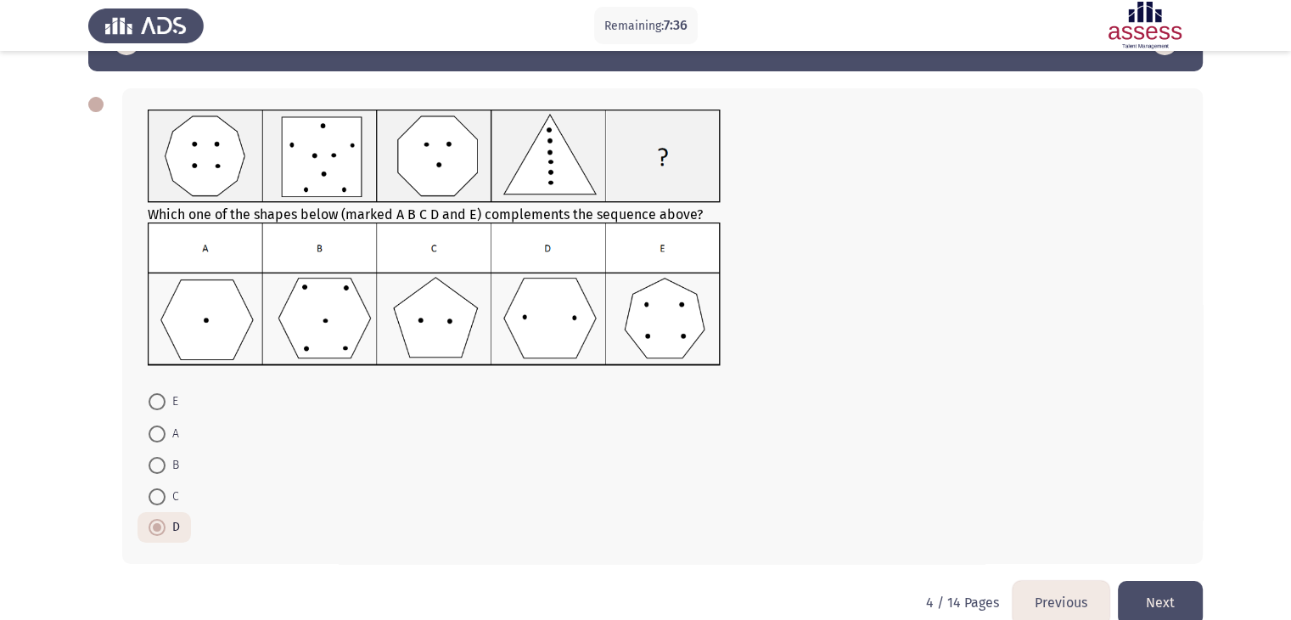
scroll to position [83, 0]
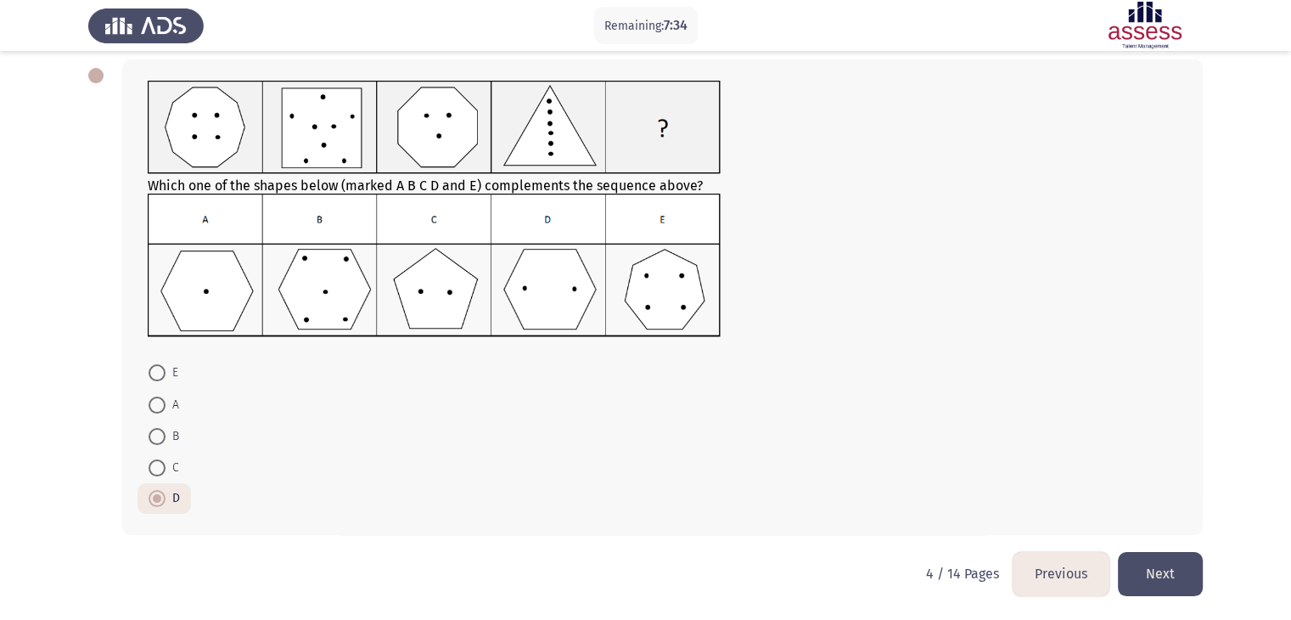
click at [1189, 568] on button "Next" at bounding box center [1160, 573] width 85 height 43
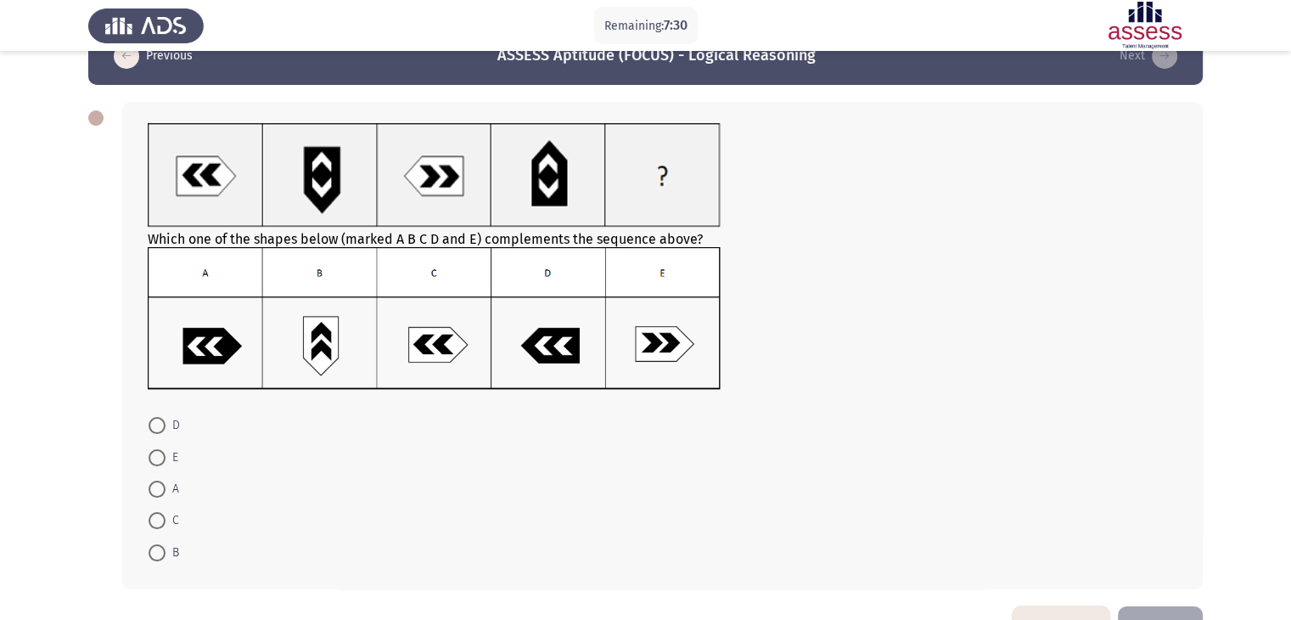
scroll to position [53, 0]
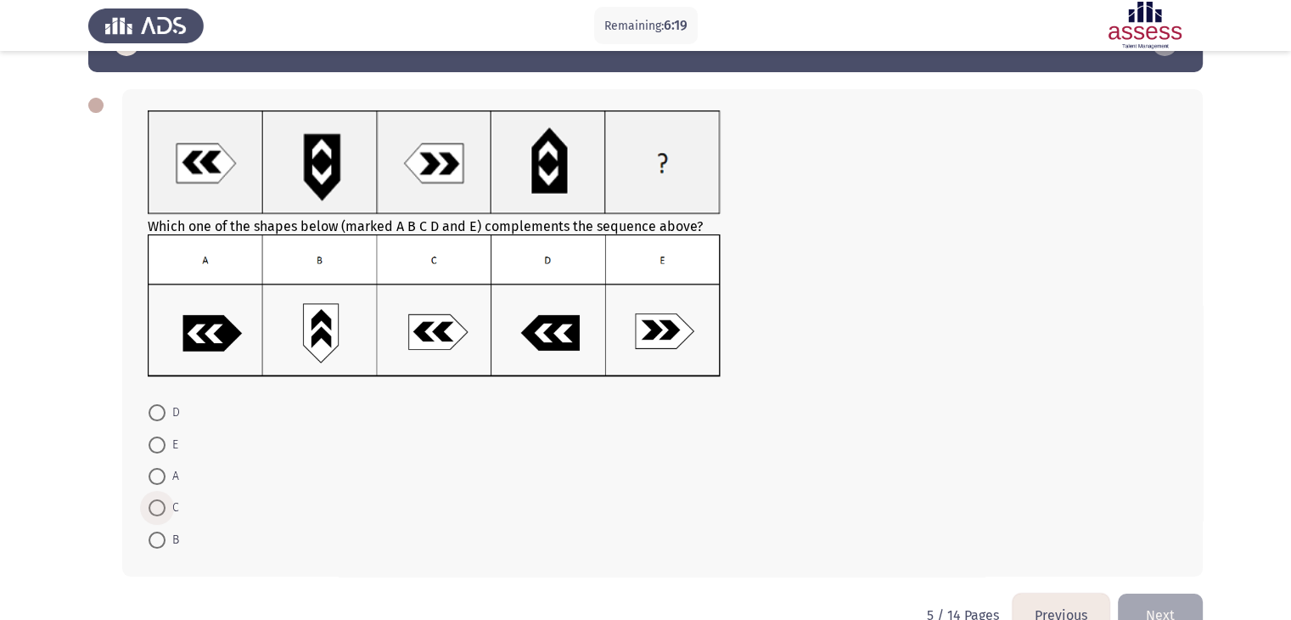
click at [157, 500] on span at bounding box center [157, 507] width 17 height 17
click at [157, 500] on input "C" at bounding box center [157, 507] width 17 height 17
radio input "true"
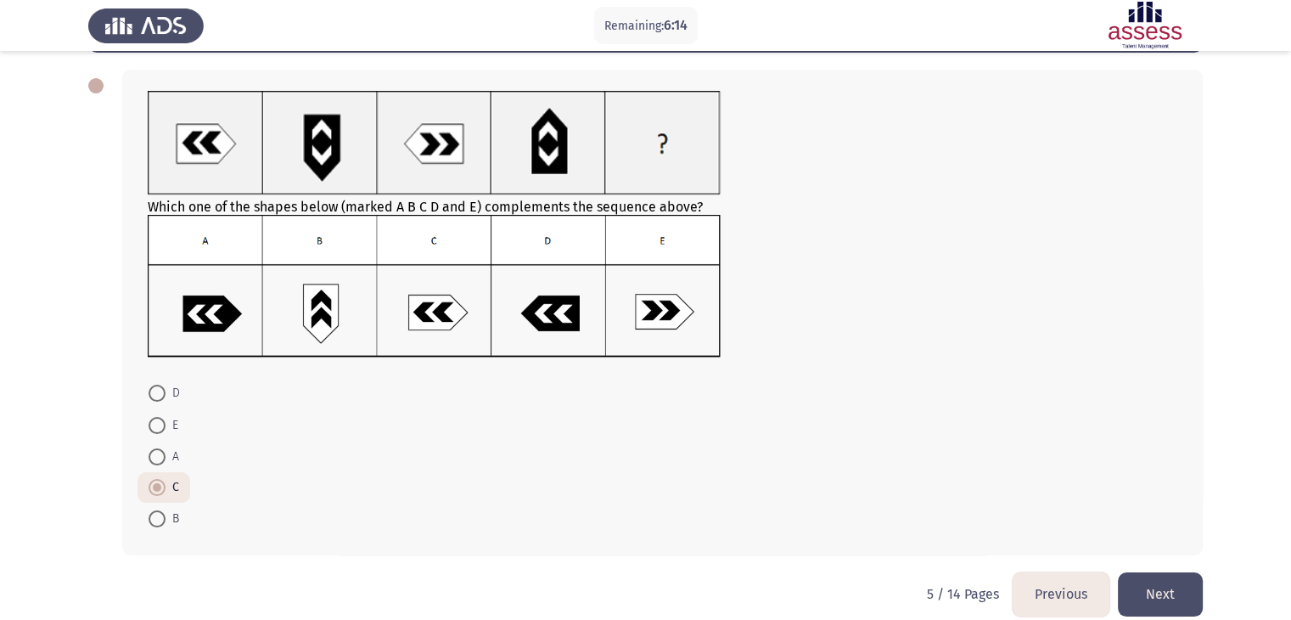
scroll to position [93, 0]
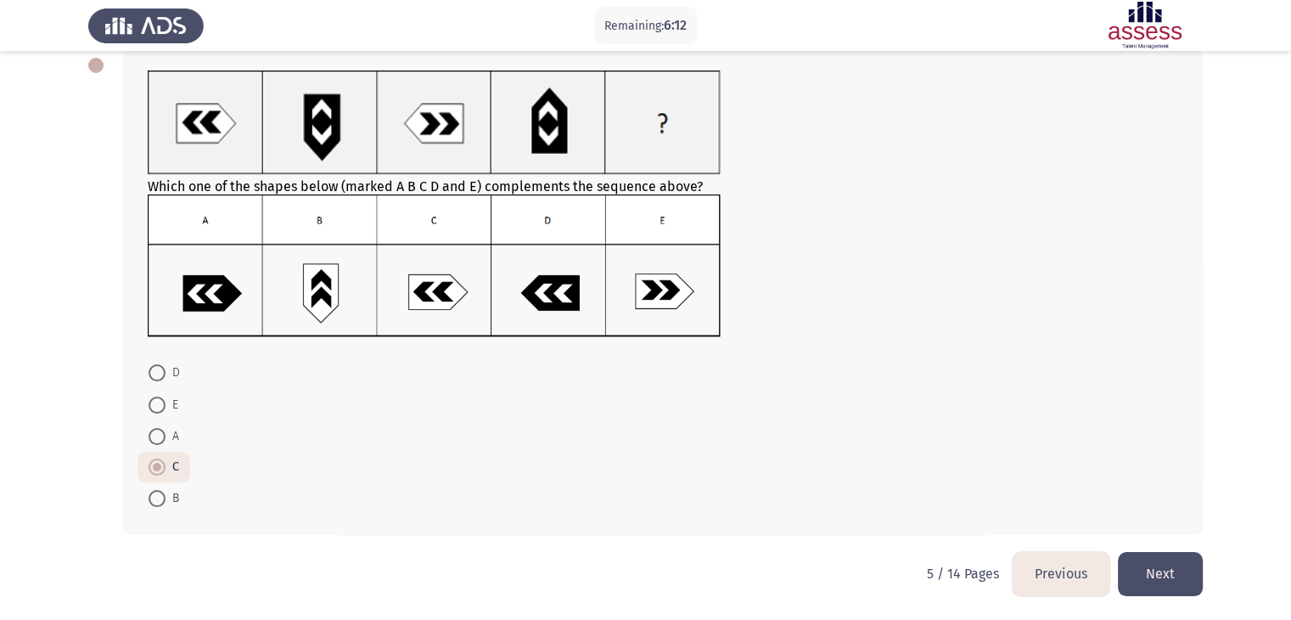
click at [1165, 569] on button "Next" at bounding box center [1160, 573] width 85 height 43
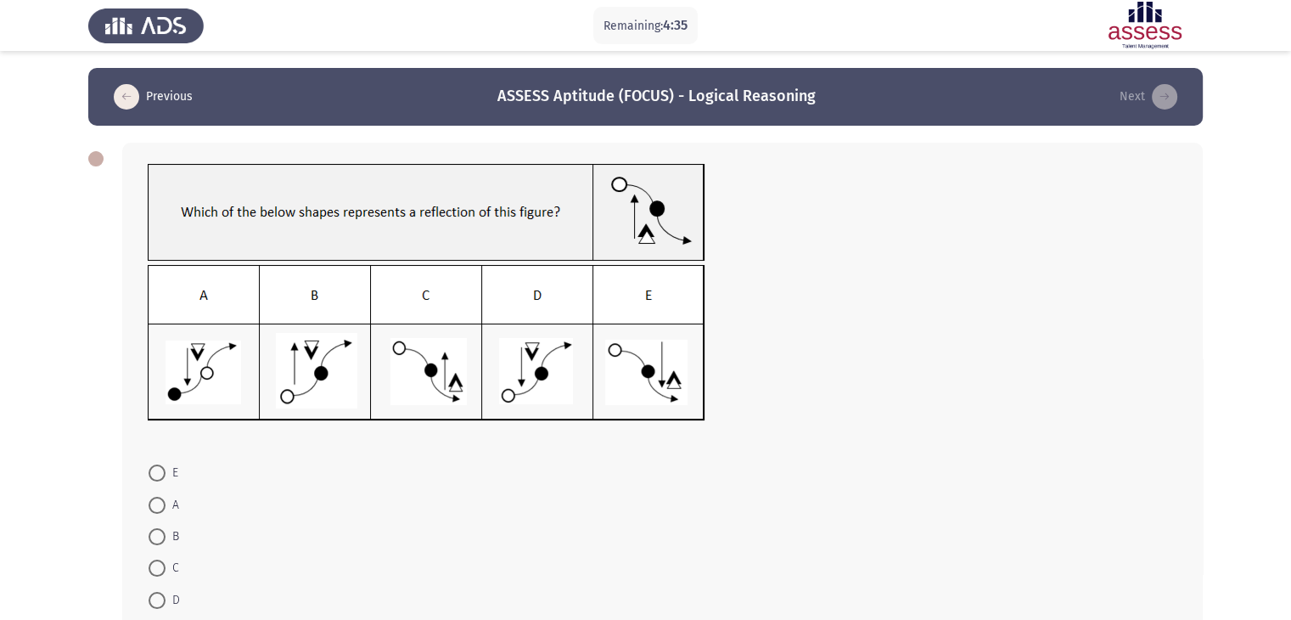
click at [161, 603] on span at bounding box center [157, 600] width 17 height 17
click at [161, 603] on input "D" at bounding box center [157, 600] width 17 height 17
radio input "true"
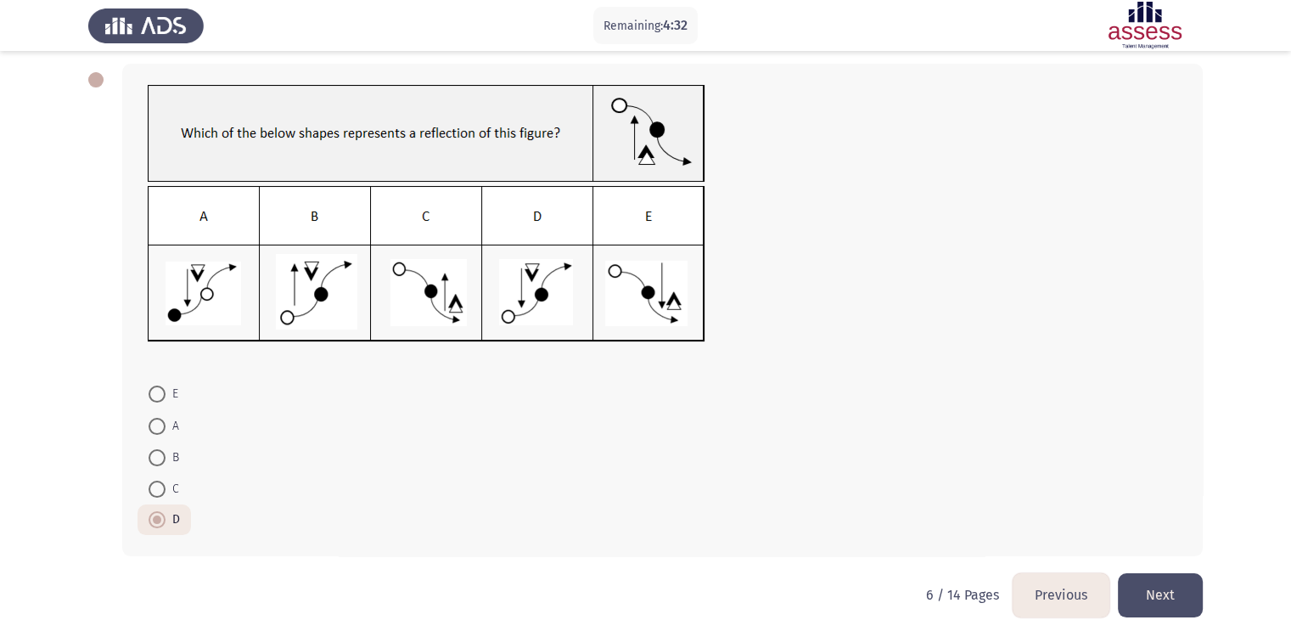
scroll to position [100, 0]
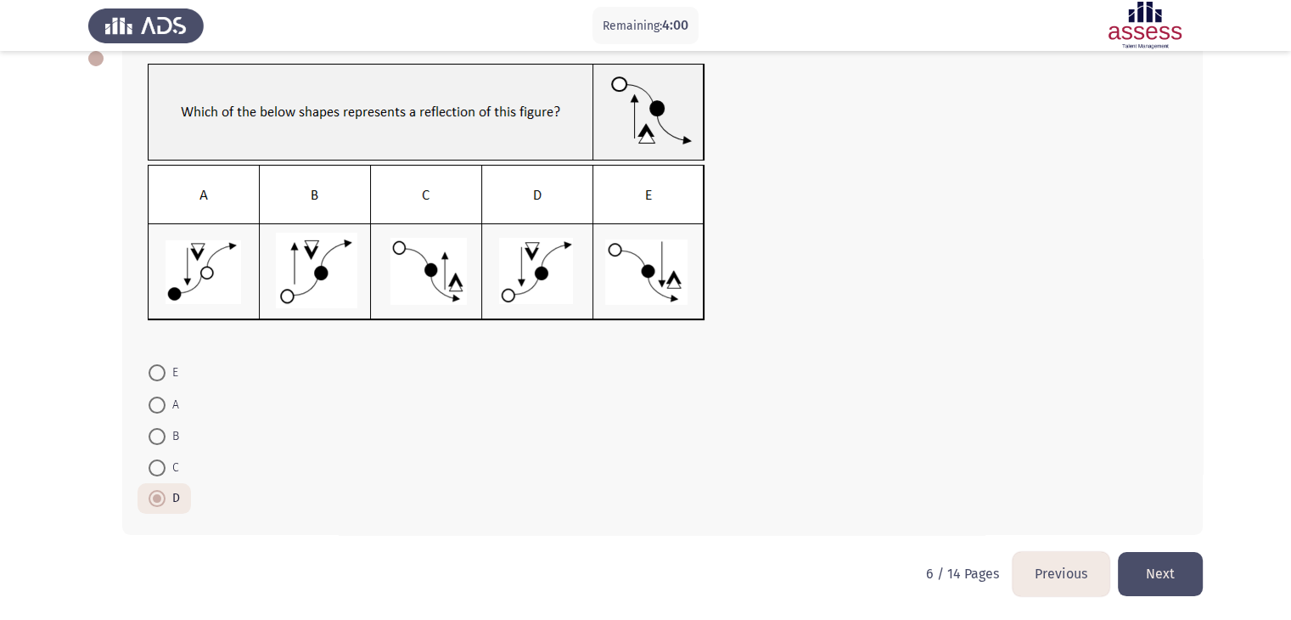
click at [1137, 578] on button "Next" at bounding box center [1160, 573] width 85 height 43
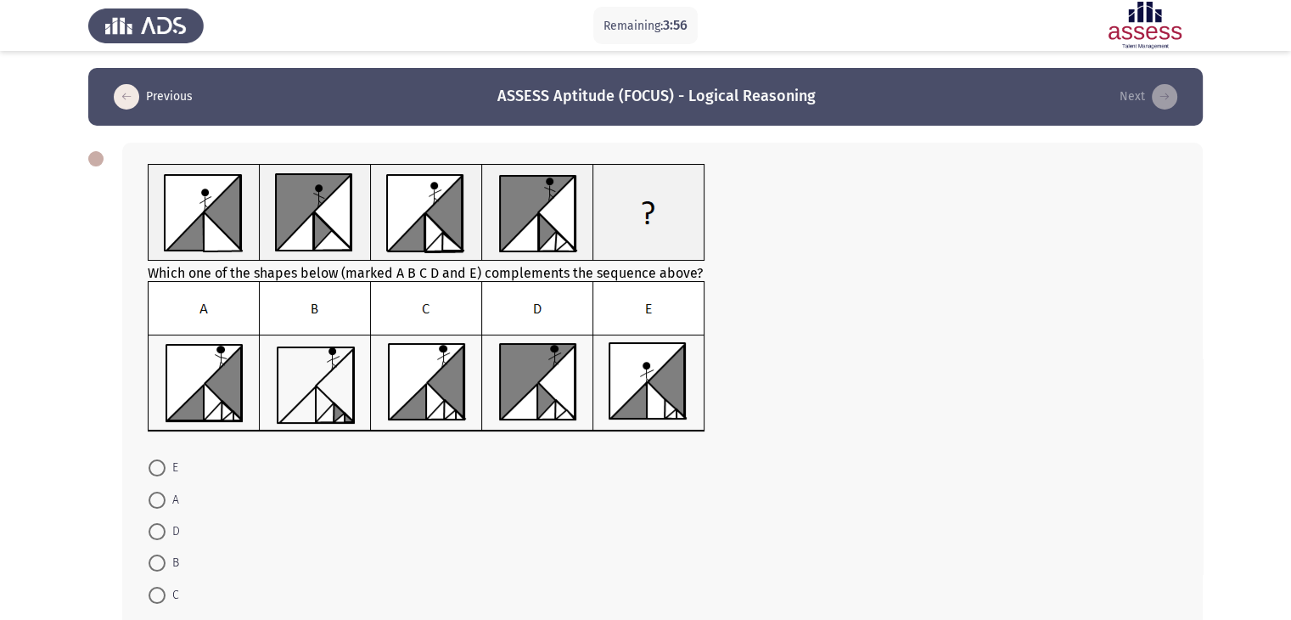
scroll to position [17, 0]
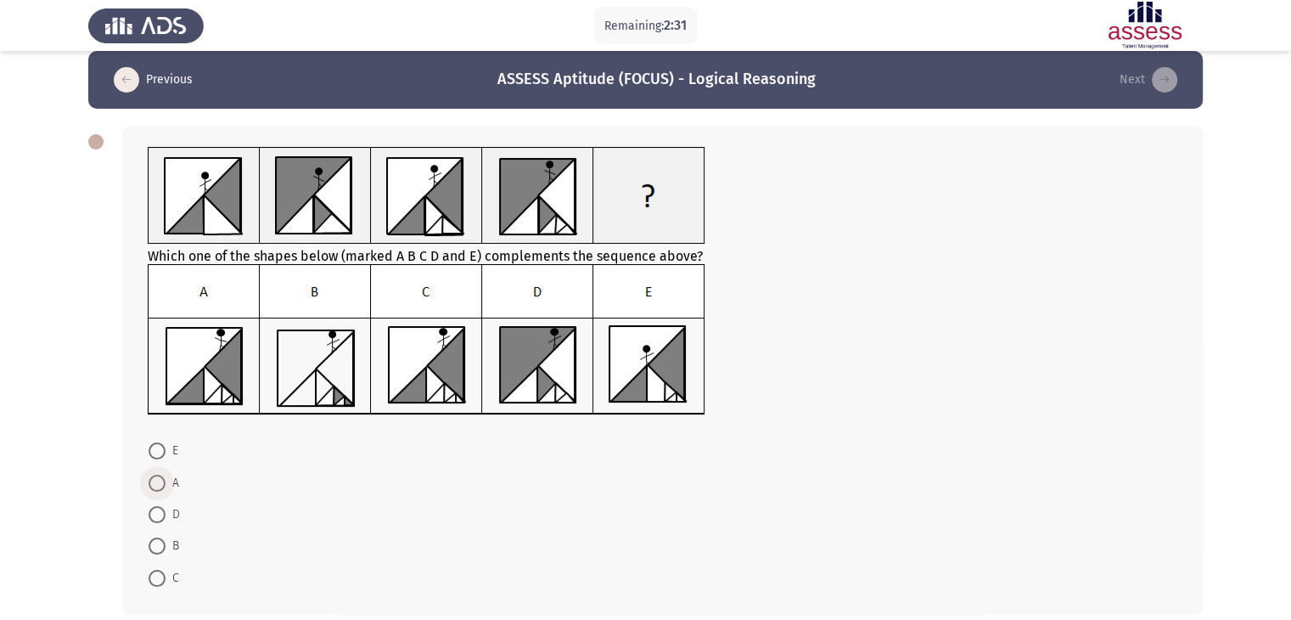
click at [160, 483] on span at bounding box center [157, 483] width 17 height 17
click at [160, 483] on input "A" at bounding box center [157, 483] width 17 height 17
radio input "true"
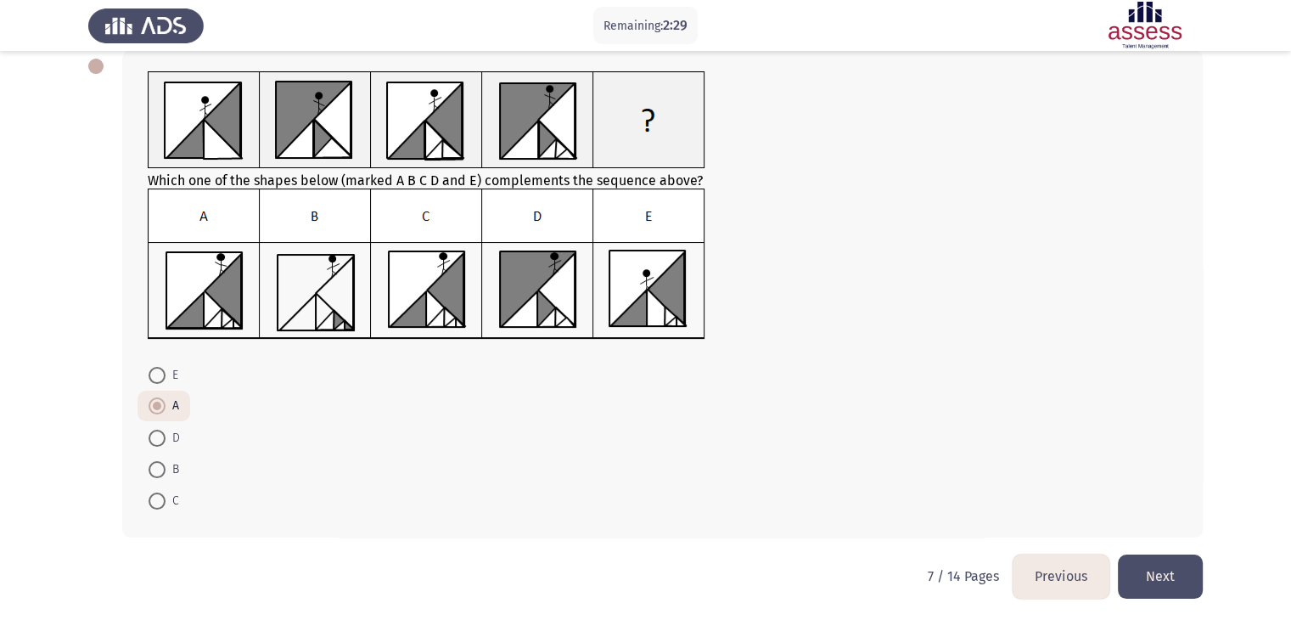
scroll to position [95, 0]
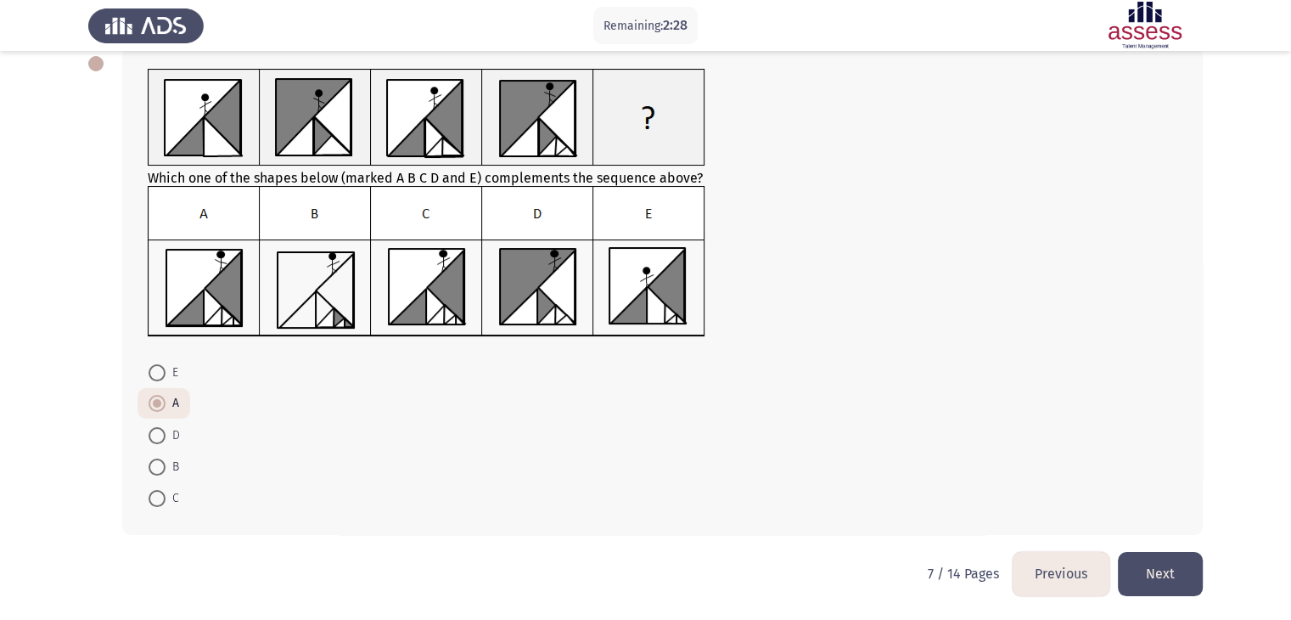
click at [1192, 577] on button "Next" at bounding box center [1160, 573] width 85 height 43
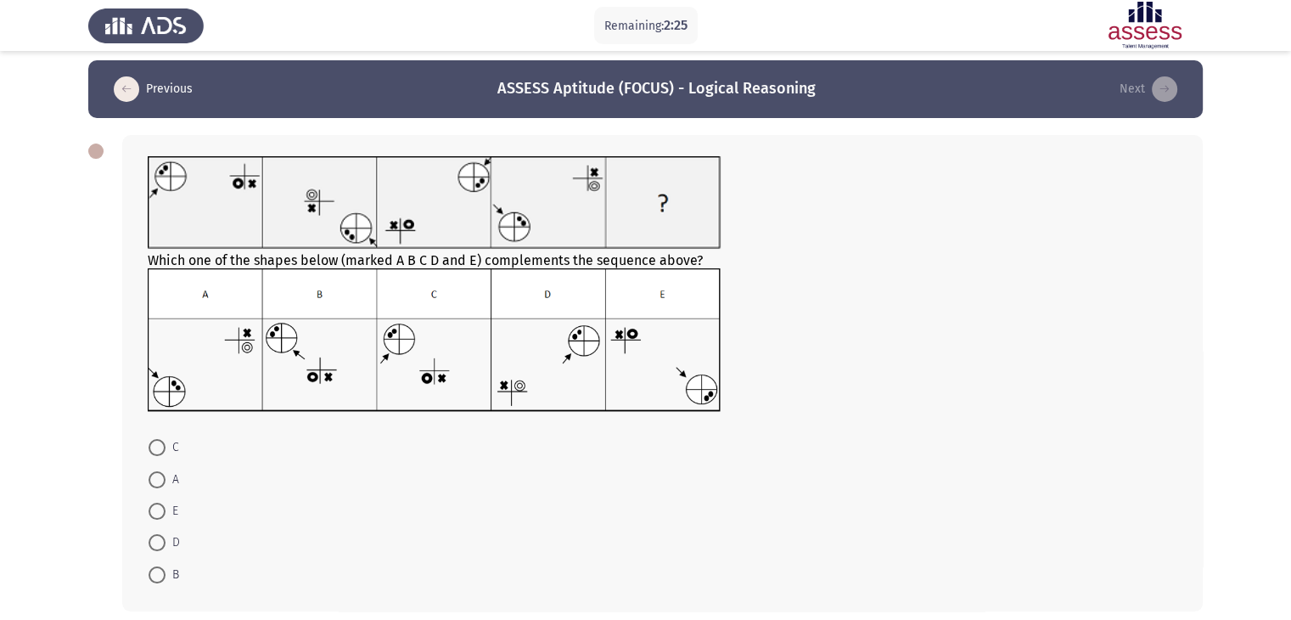
scroll to position [8, 0]
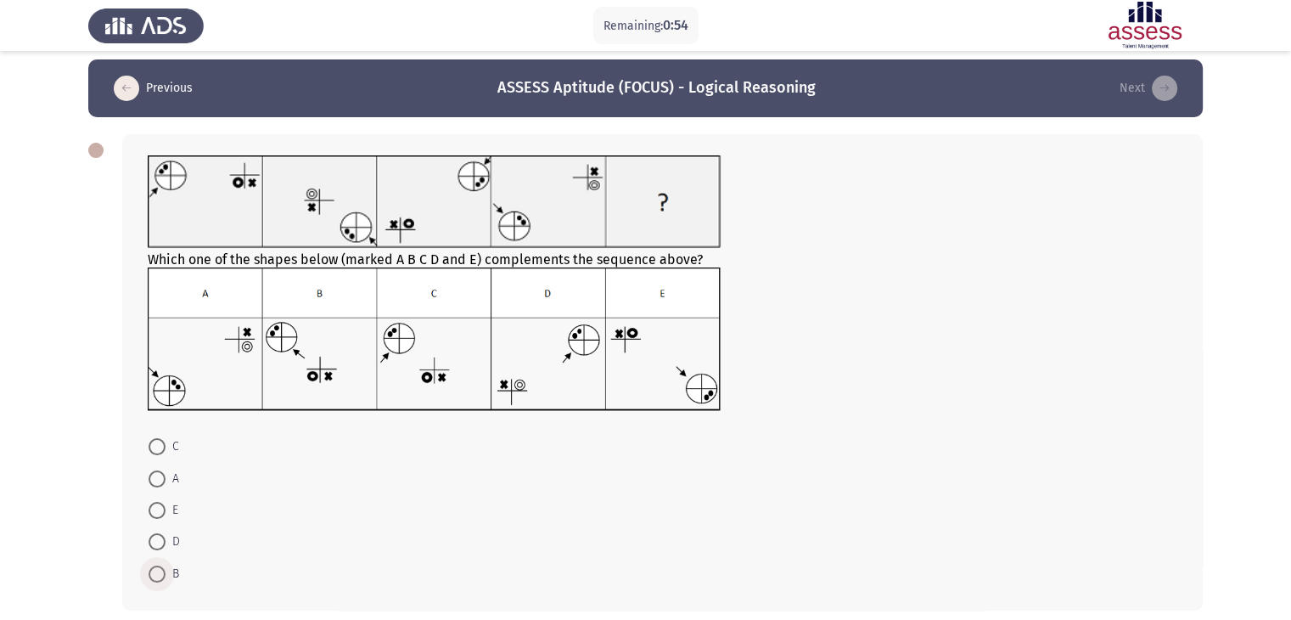
click at [160, 571] on span at bounding box center [157, 574] width 17 height 17
click at [160, 571] on input "B" at bounding box center [157, 574] width 17 height 17
radio input "true"
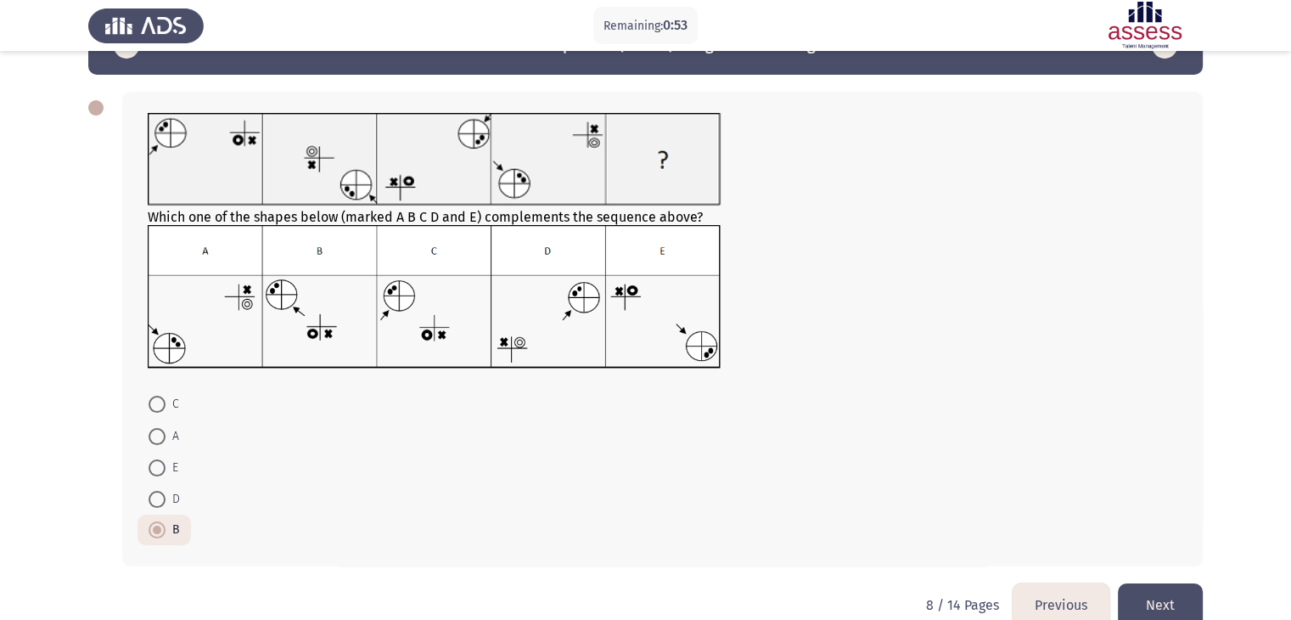
scroll to position [82, 0]
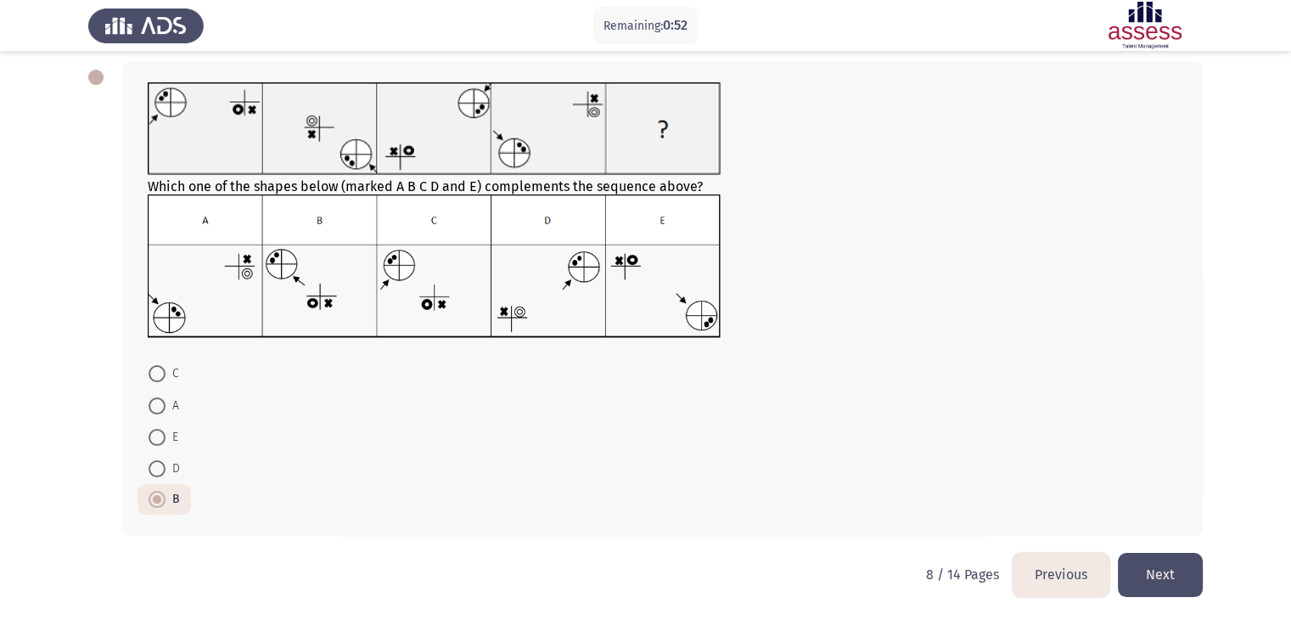
click at [1188, 582] on button "Next" at bounding box center [1160, 574] width 85 height 43
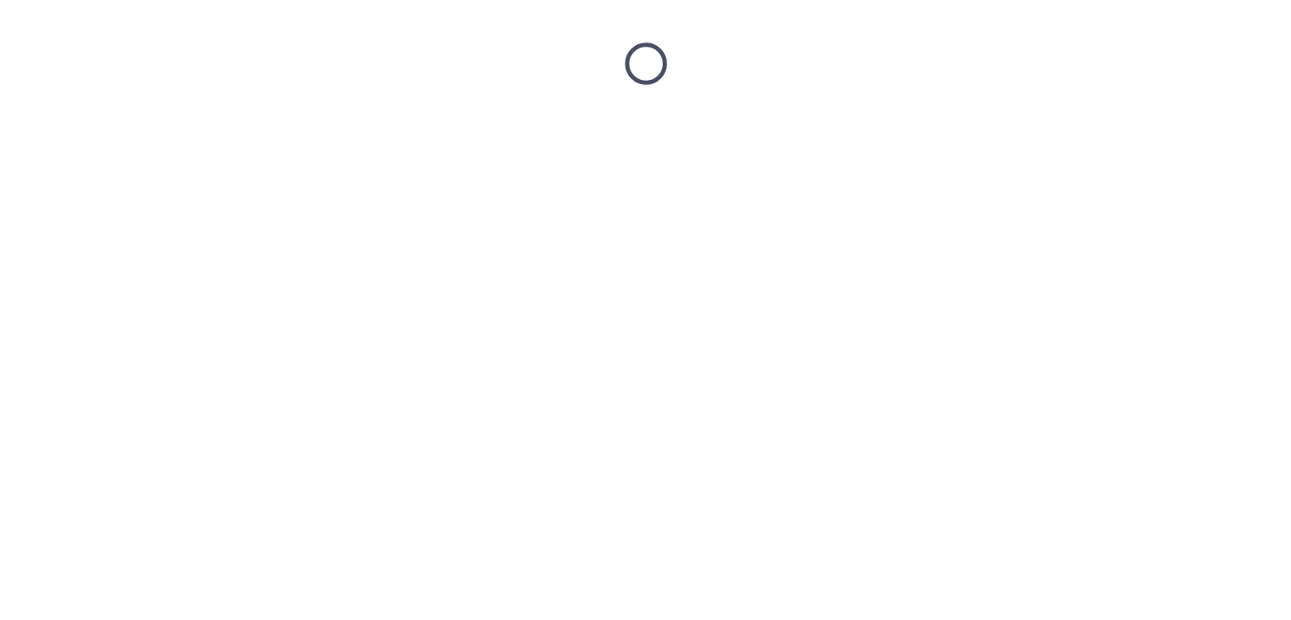
scroll to position [0, 0]
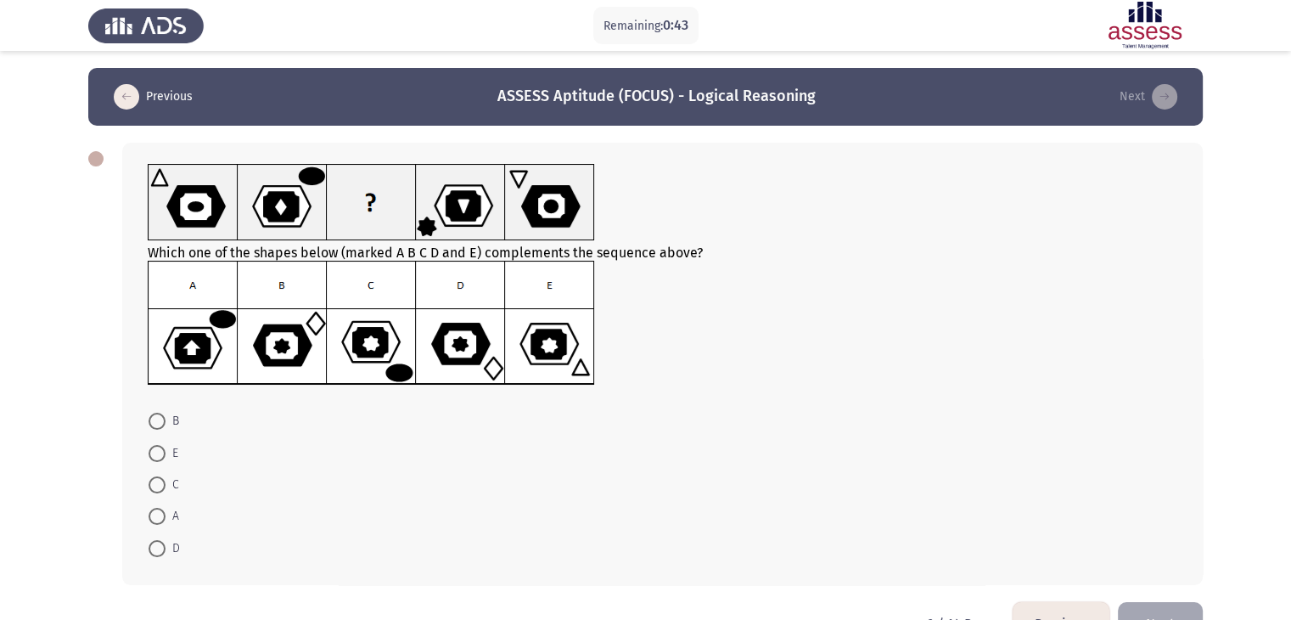
click at [160, 459] on span at bounding box center [157, 453] width 17 height 17
click at [160, 459] on input "E" at bounding box center [157, 453] width 17 height 17
radio input "true"
click at [1192, 612] on button "Next" at bounding box center [1160, 621] width 85 height 43
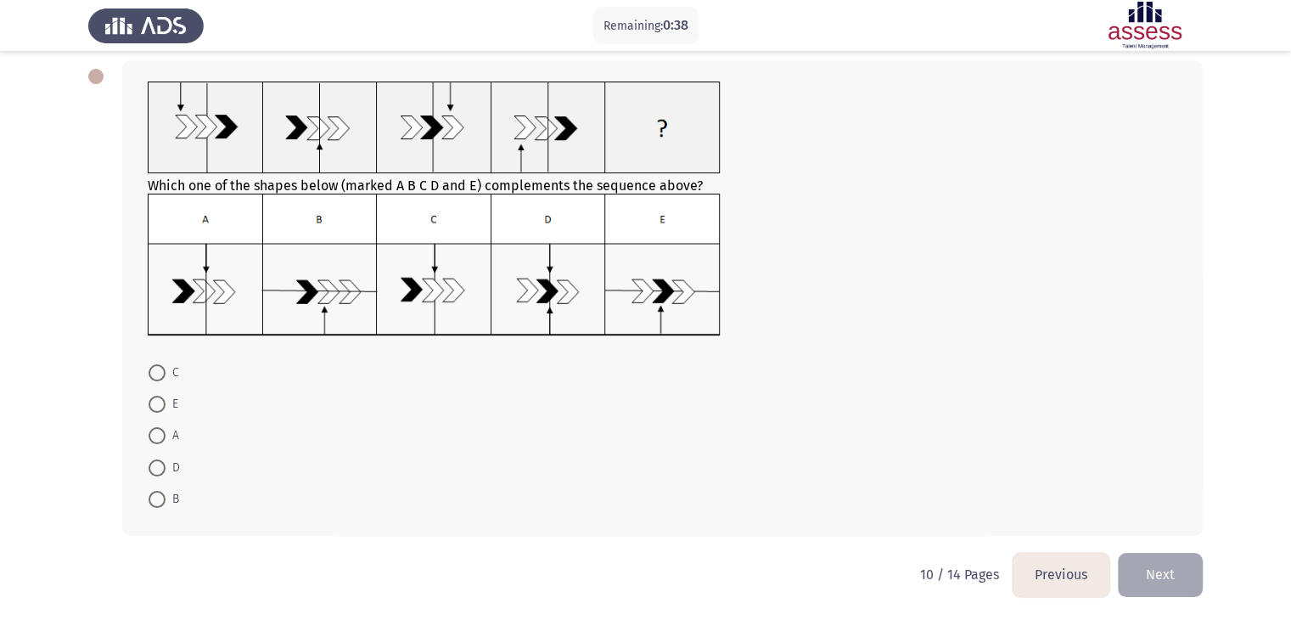
scroll to position [80, 0]
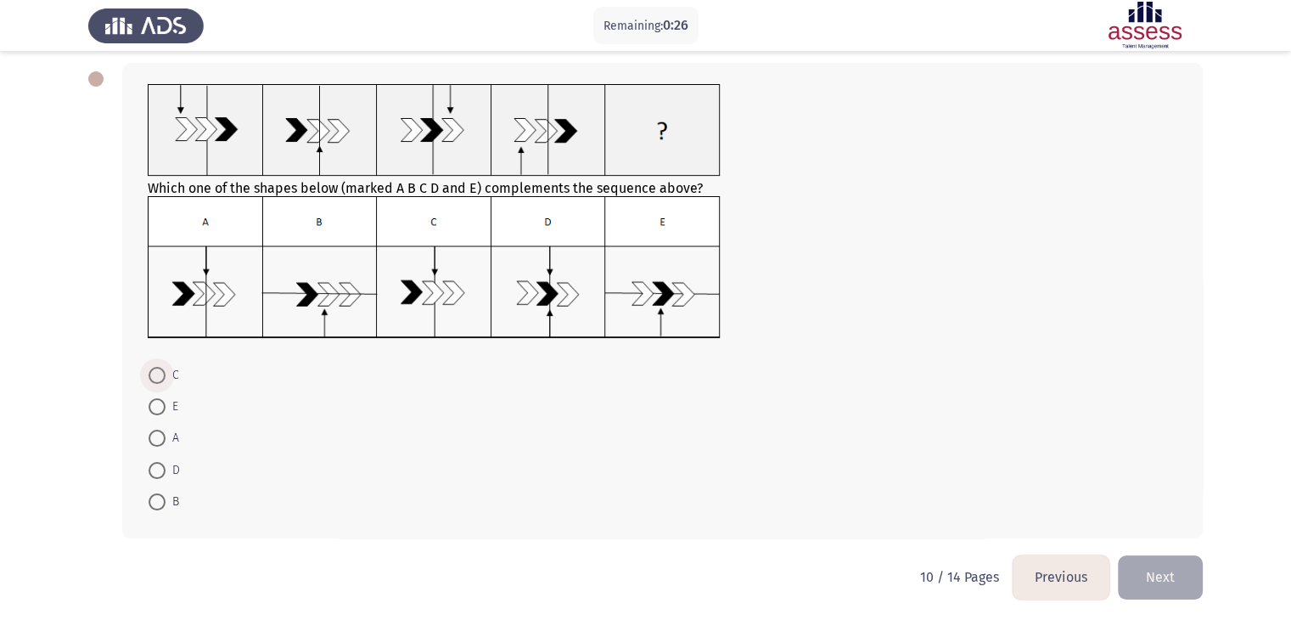
click at [155, 369] on span at bounding box center [157, 375] width 17 height 17
click at [155, 369] on input "C" at bounding box center [157, 375] width 17 height 17
radio input "true"
click at [1196, 571] on button "Next" at bounding box center [1160, 575] width 85 height 43
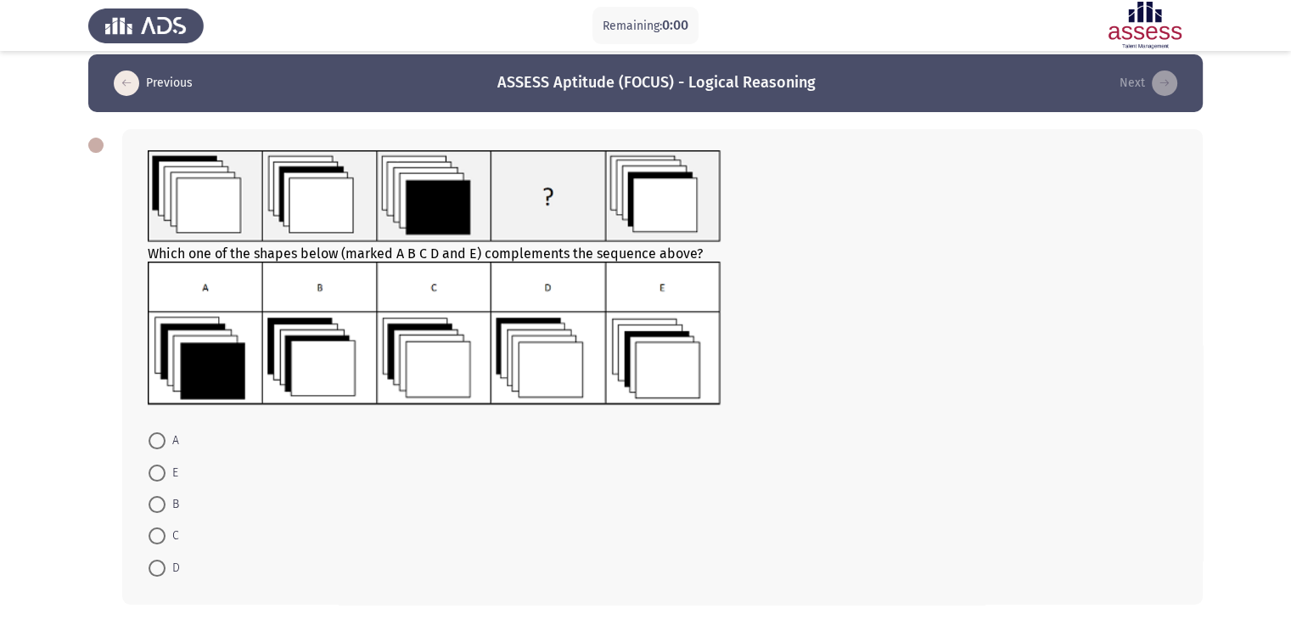
scroll to position [0, 0]
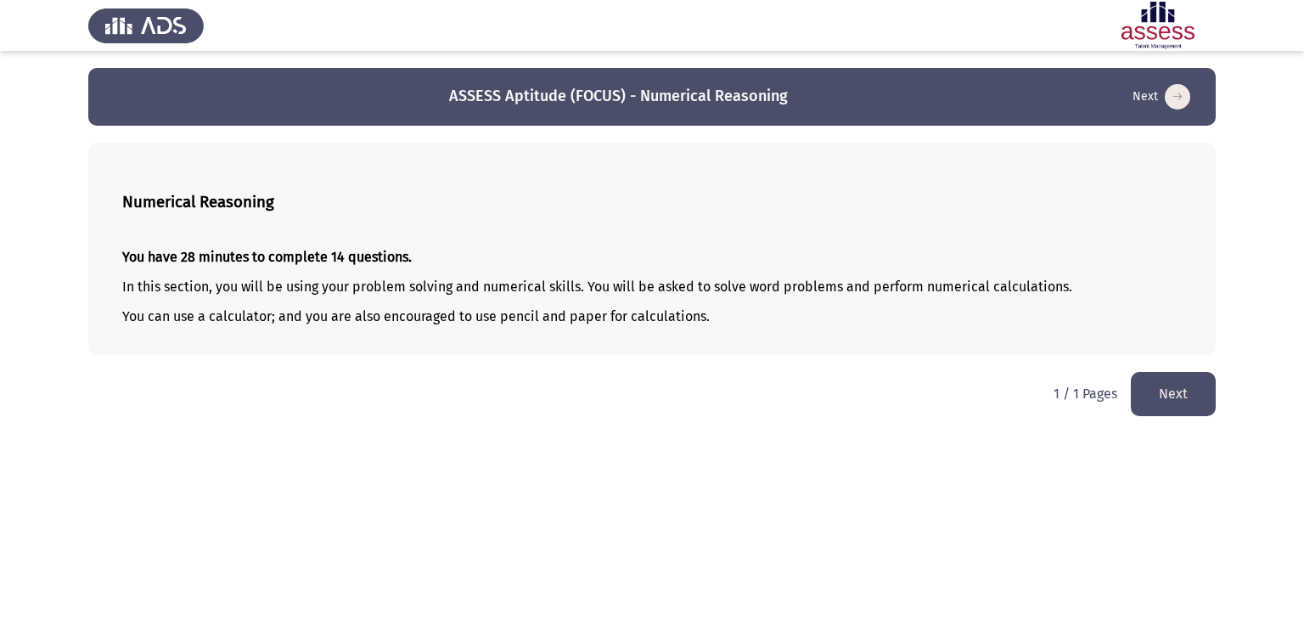
click at [1176, 398] on button "Next" at bounding box center [1173, 393] width 85 height 43
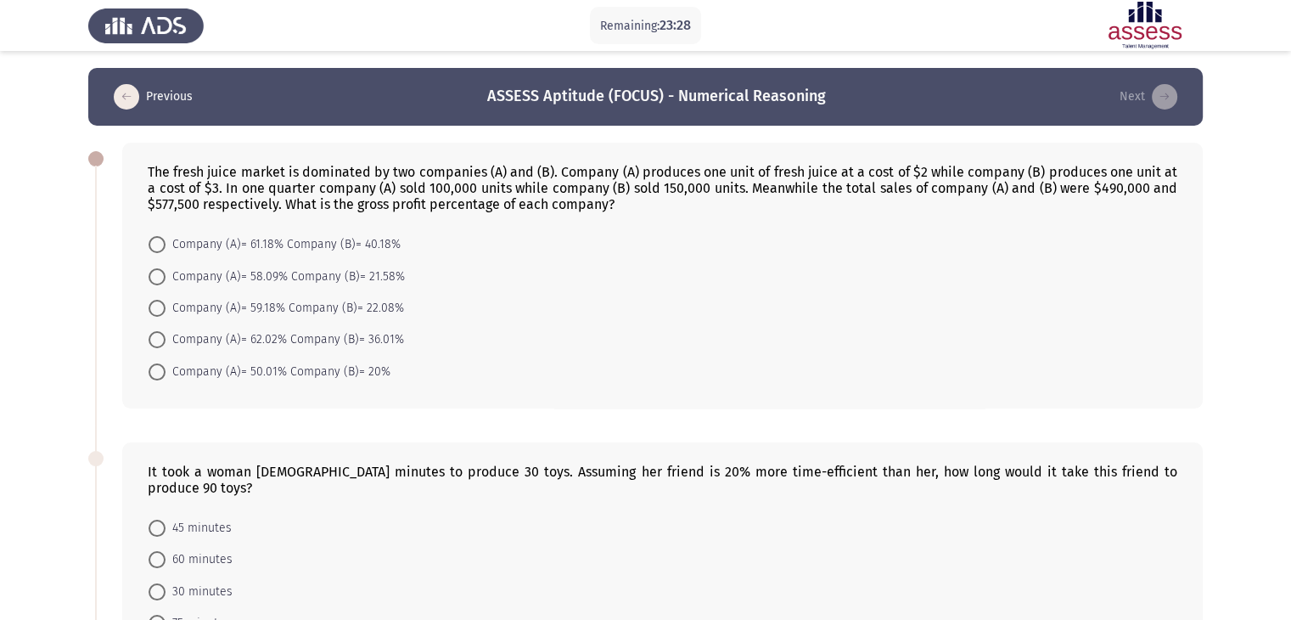
click at [156, 306] on span at bounding box center [157, 308] width 17 height 17
click at [156, 306] on input "Company (A)= 59.18% Company (B)= 22.08%" at bounding box center [157, 308] width 17 height 17
radio input "true"
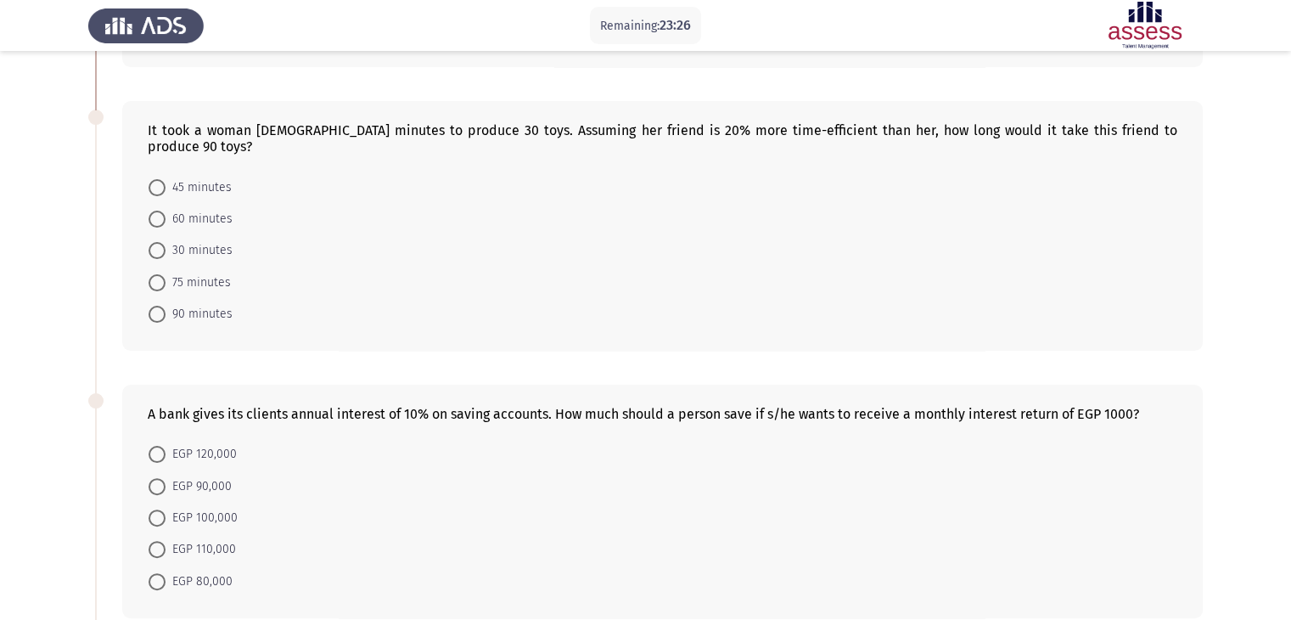
scroll to position [336, 0]
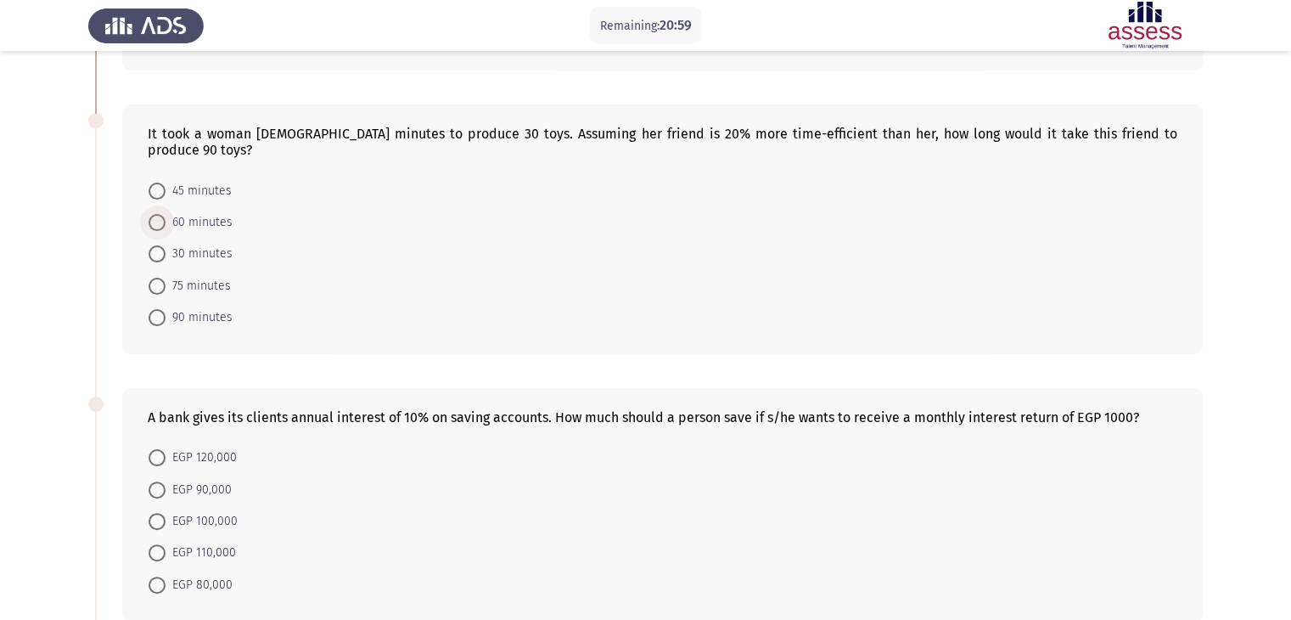
click at [155, 214] on span at bounding box center [157, 222] width 17 height 17
click at [155, 214] on input "60 minutes" at bounding box center [157, 222] width 17 height 17
radio input "true"
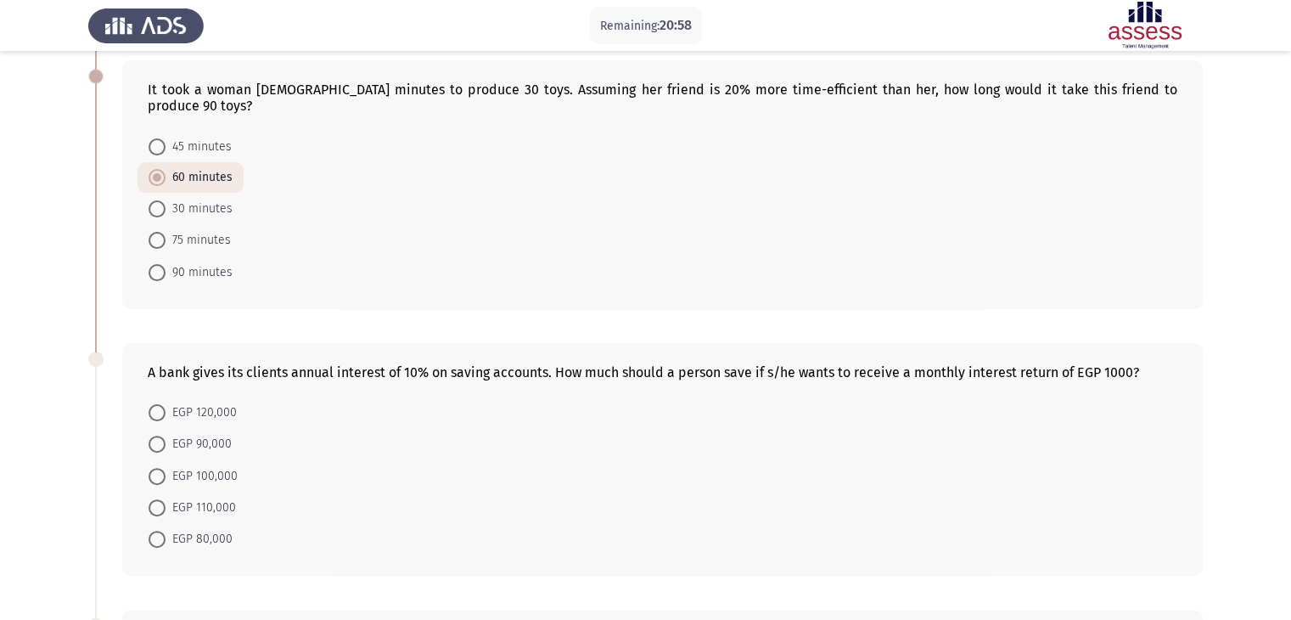
scroll to position [498, 0]
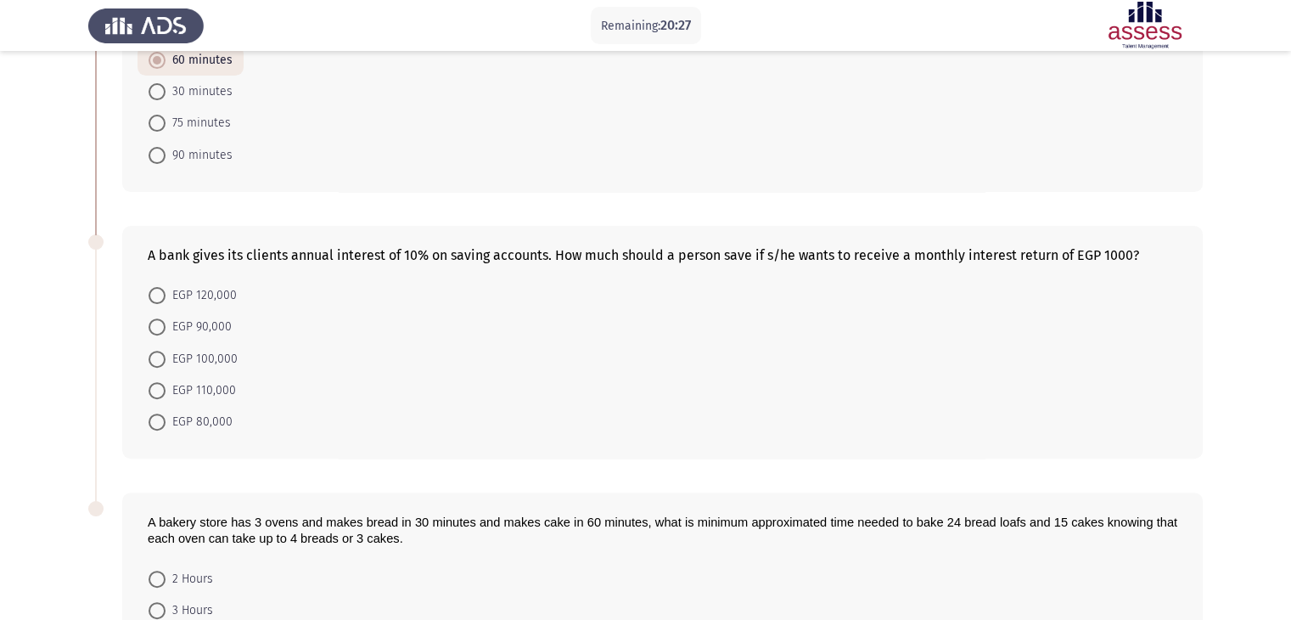
drag, startPoint x: 149, startPoint y: 236, endPoint x: 295, endPoint y: 245, distance: 146.3
click at [295, 247] on div "A bank gives its clients annual interest of 10% on saving accounts. How much sh…" at bounding box center [663, 255] width 1030 height 16
drag, startPoint x: 1005, startPoint y: 609, endPoint x: 155, endPoint y: 277, distance: 912.5
click at [155, 287] on span at bounding box center [157, 295] width 17 height 17
click at [155, 287] on input "EGP 120,000" at bounding box center [157, 295] width 17 height 17
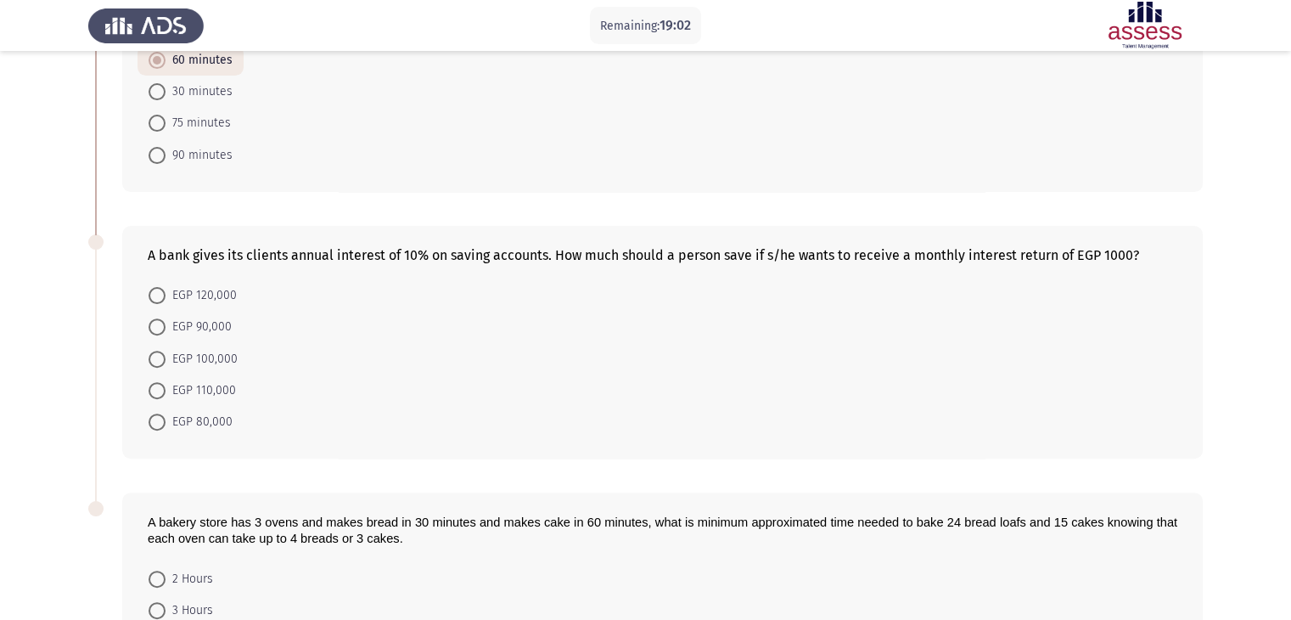
radio input "true"
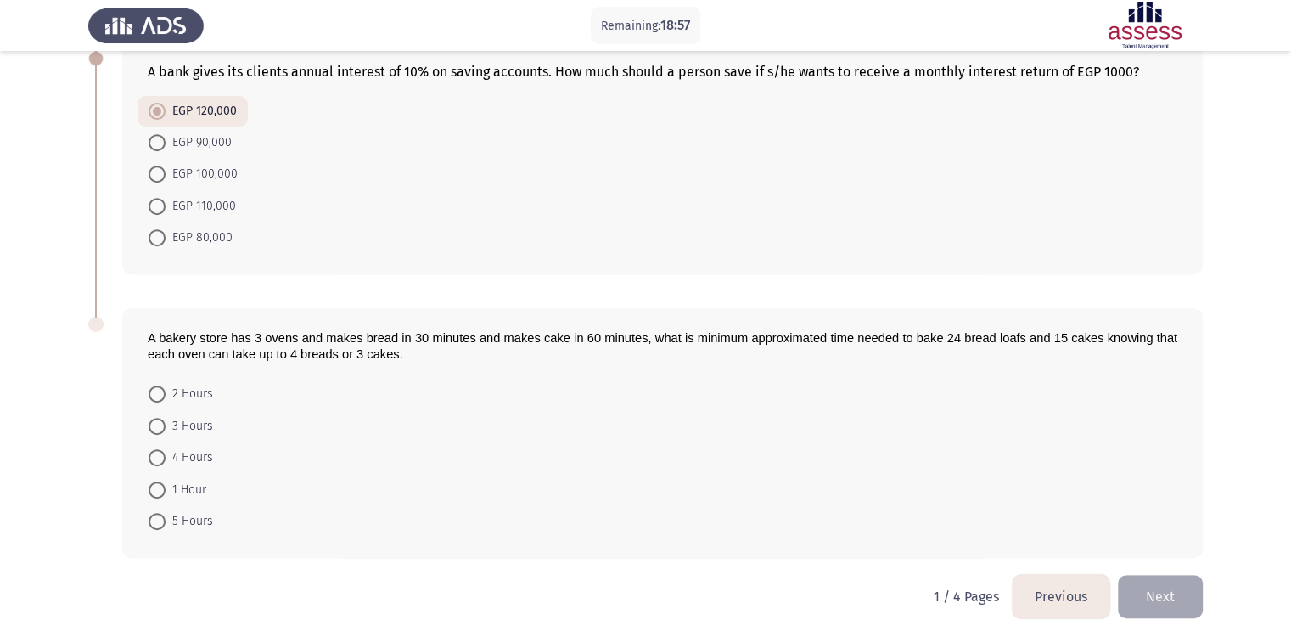
scroll to position [686, 0]
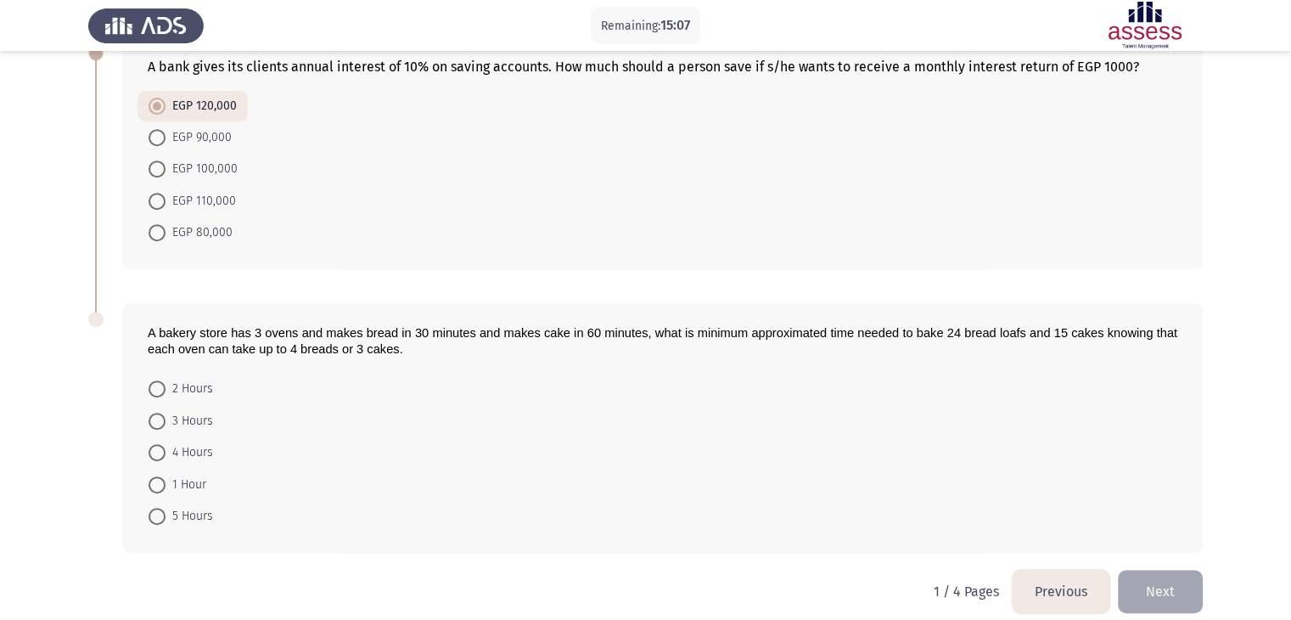
click at [158, 413] on span at bounding box center [157, 421] width 17 height 17
click at [158, 413] on input "3 Hours" at bounding box center [157, 421] width 17 height 17
radio input "true"
click at [1174, 578] on button "Next" at bounding box center [1160, 590] width 85 height 43
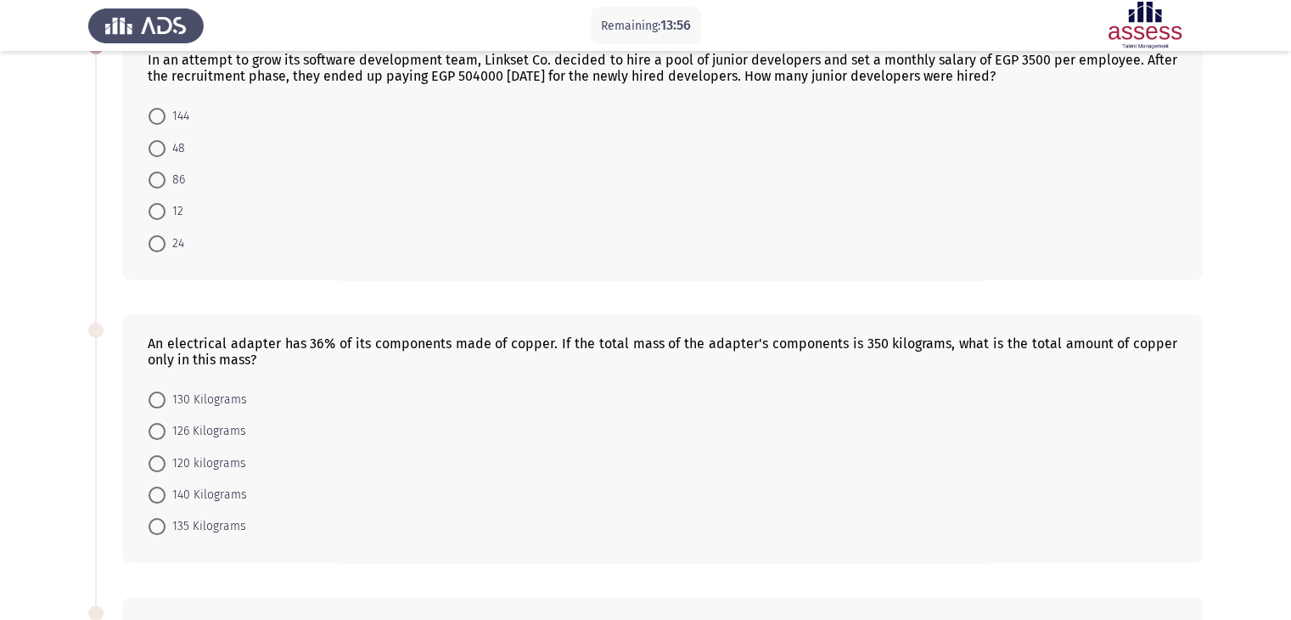
scroll to position [0, 0]
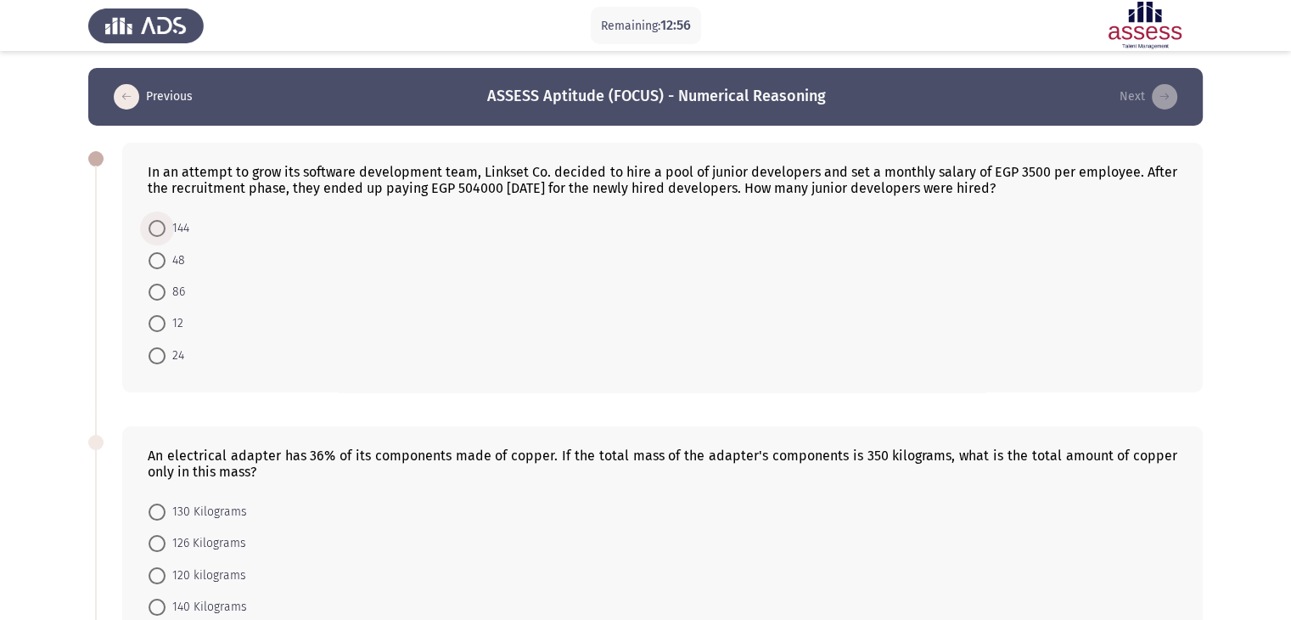
click at [157, 228] on span at bounding box center [157, 228] width 0 height 0
click at [156, 228] on input "144" at bounding box center [157, 228] width 17 height 17
radio input "true"
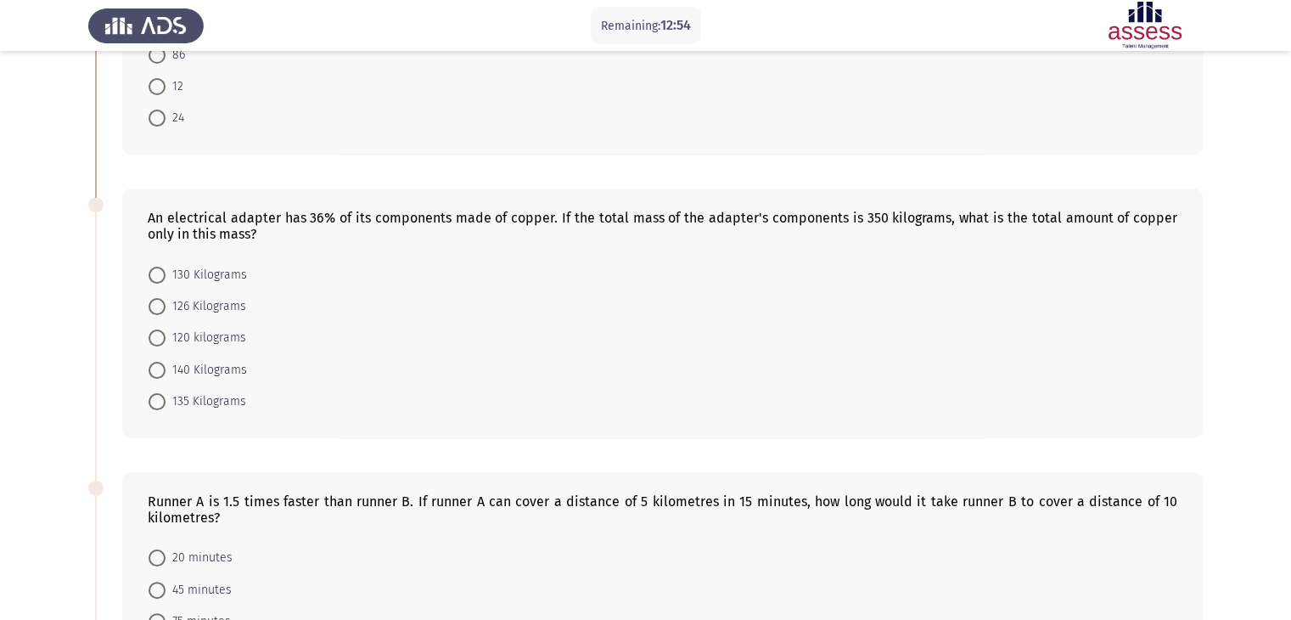
scroll to position [238, 0]
click at [157, 307] on span at bounding box center [157, 304] width 17 height 17
click at [157, 307] on input "126 Kilograms" at bounding box center [157, 304] width 17 height 17
radio input "true"
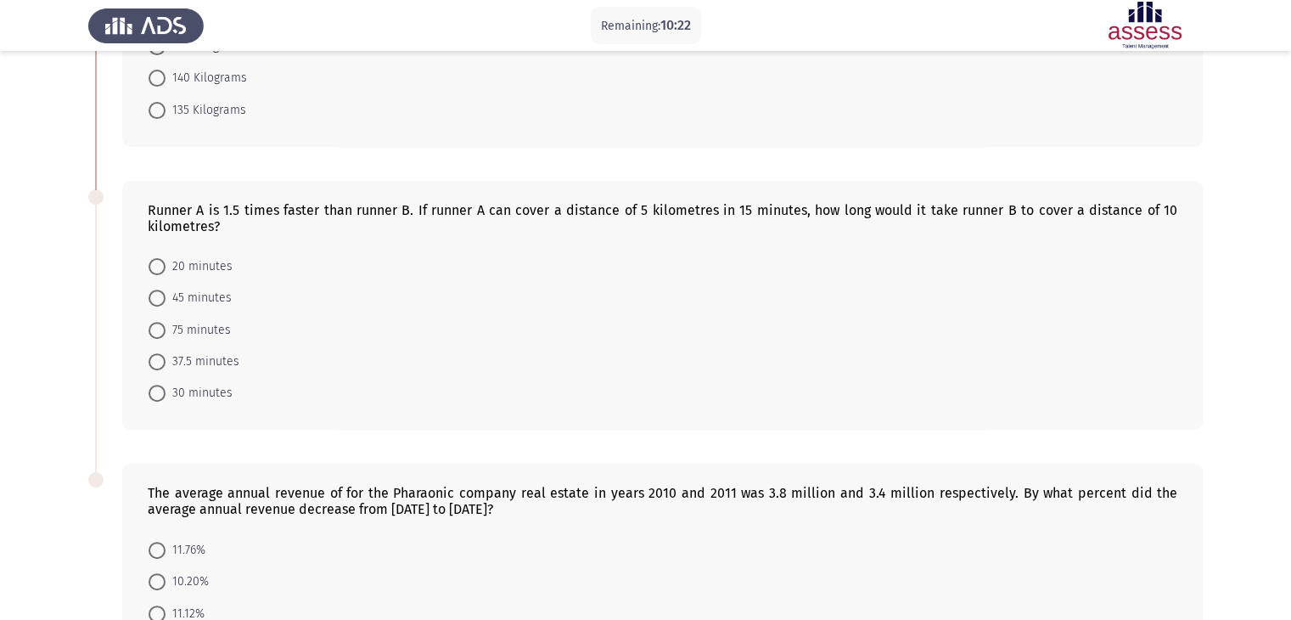
scroll to position [532, 0]
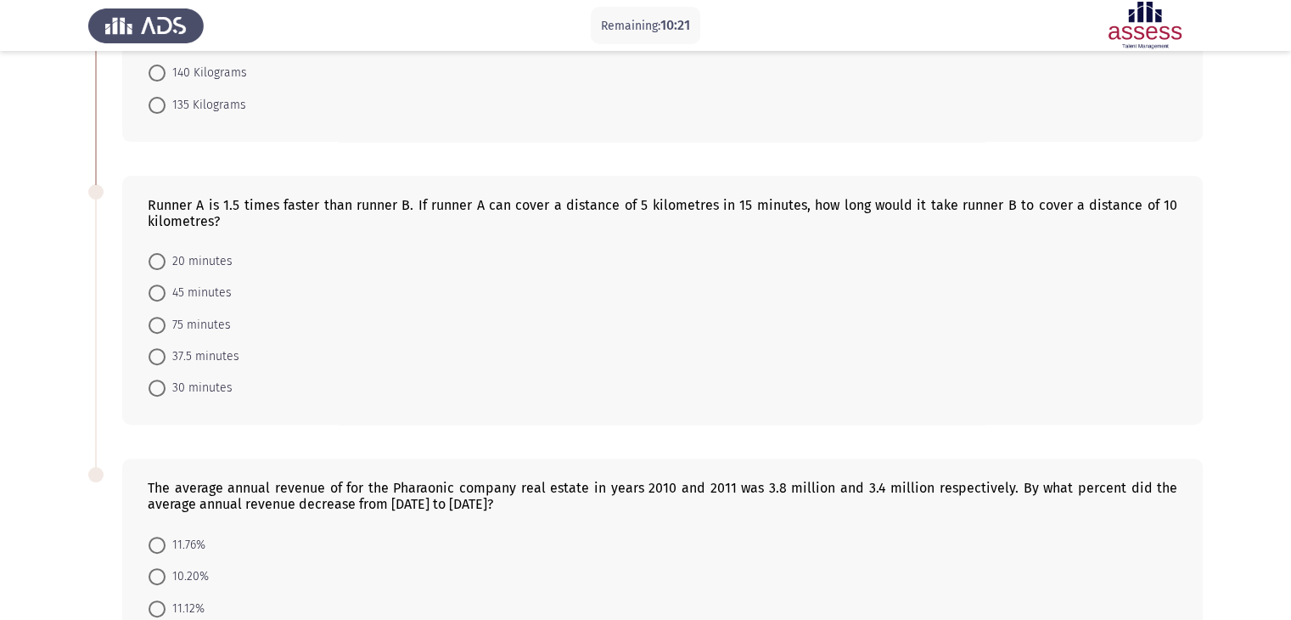
click at [153, 290] on span at bounding box center [157, 292] width 17 height 17
click at [153, 290] on input "45 minutes" at bounding box center [157, 292] width 17 height 17
radio input "true"
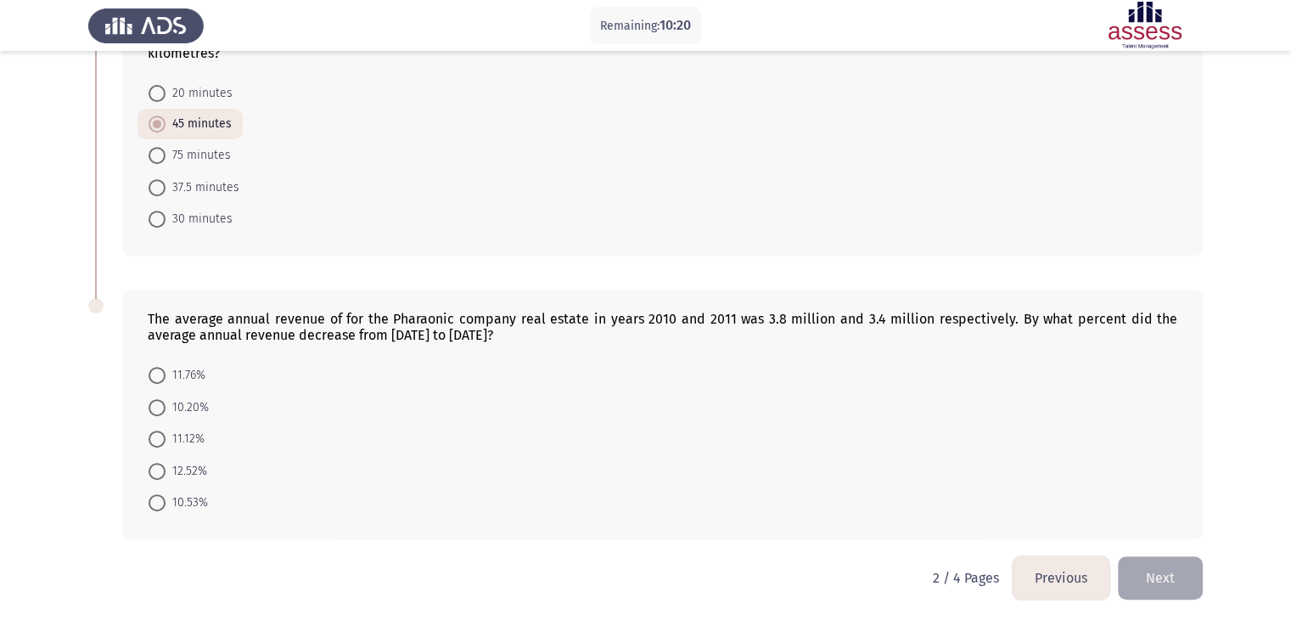
scroll to position [703, 0]
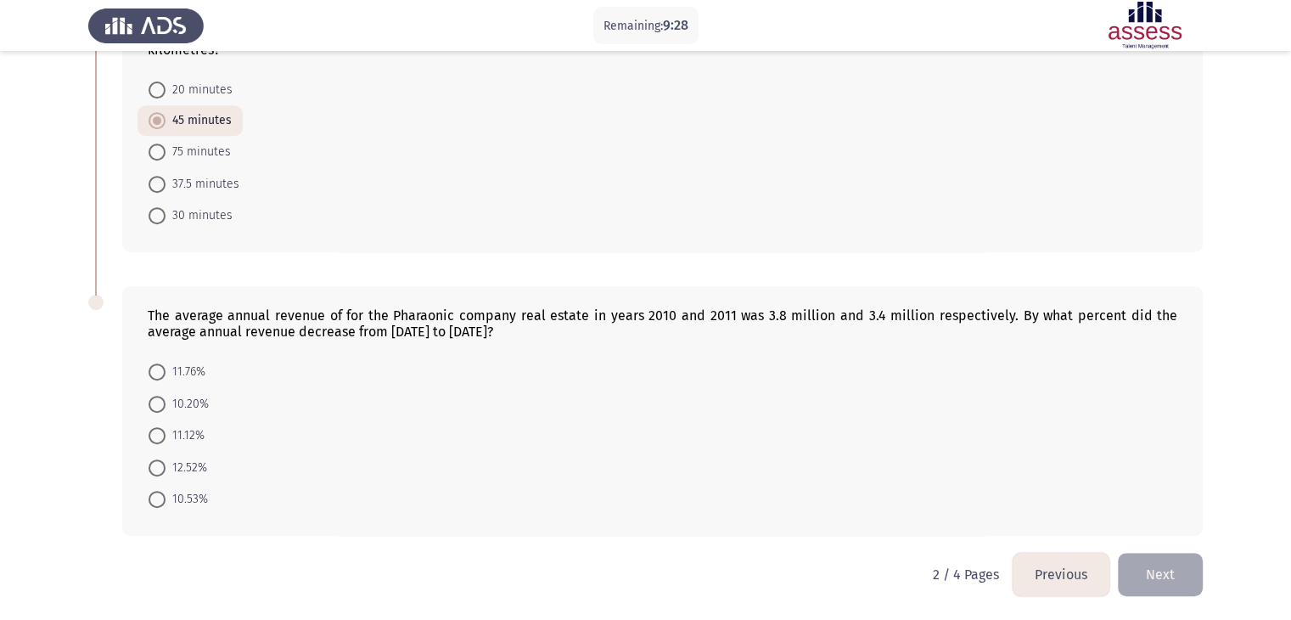
click at [157, 494] on span at bounding box center [157, 499] width 17 height 17
click at [157, 494] on input "10.53%" at bounding box center [157, 499] width 17 height 17
radio input "true"
click at [1161, 585] on button "Next" at bounding box center [1160, 574] width 85 height 43
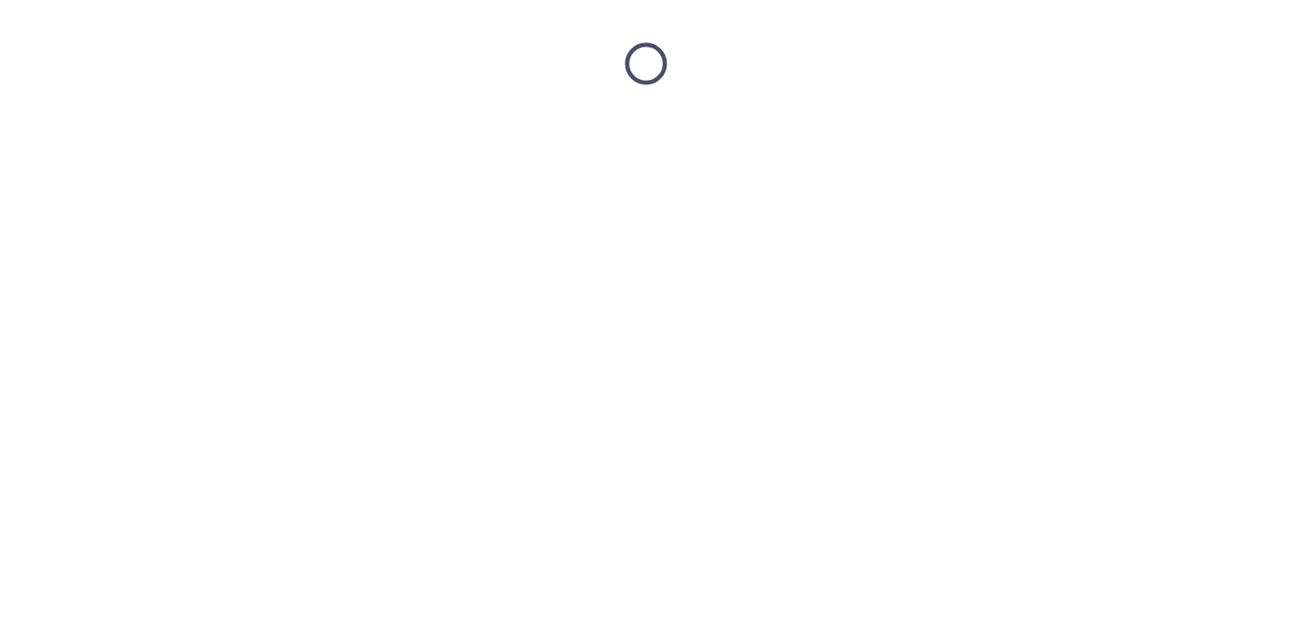
scroll to position [0, 0]
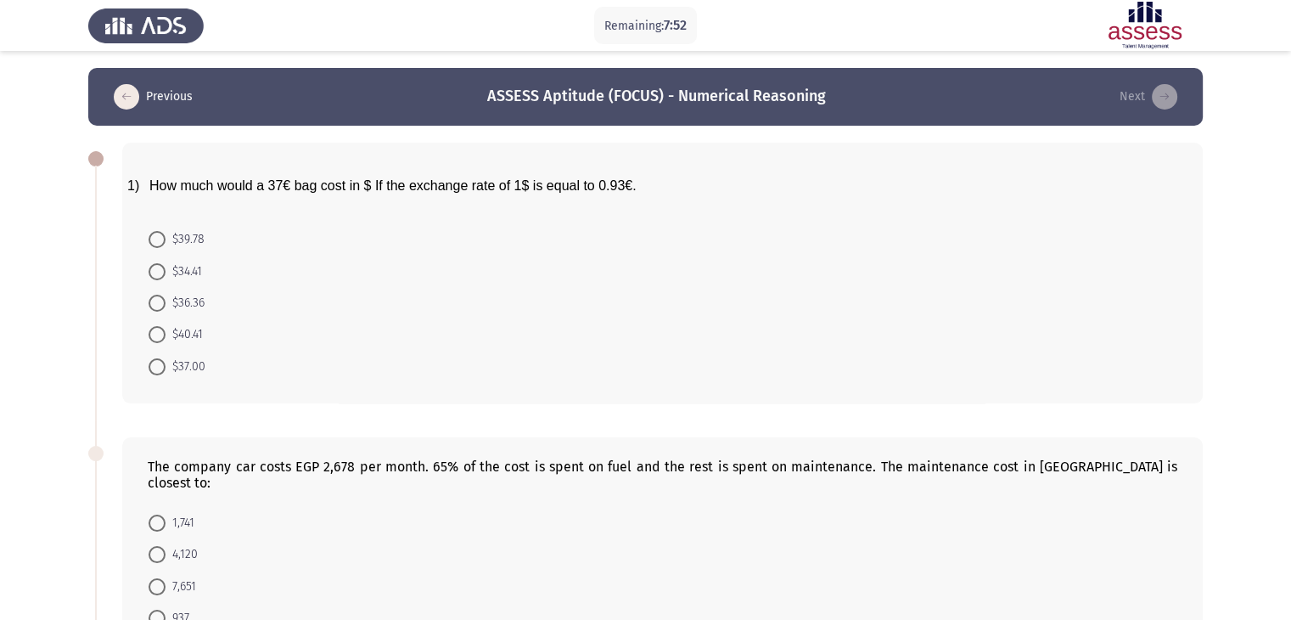
click at [161, 240] on span at bounding box center [157, 239] width 17 height 17
click at [161, 240] on input "$39.78" at bounding box center [157, 239] width 17 height 17
radio input "true"
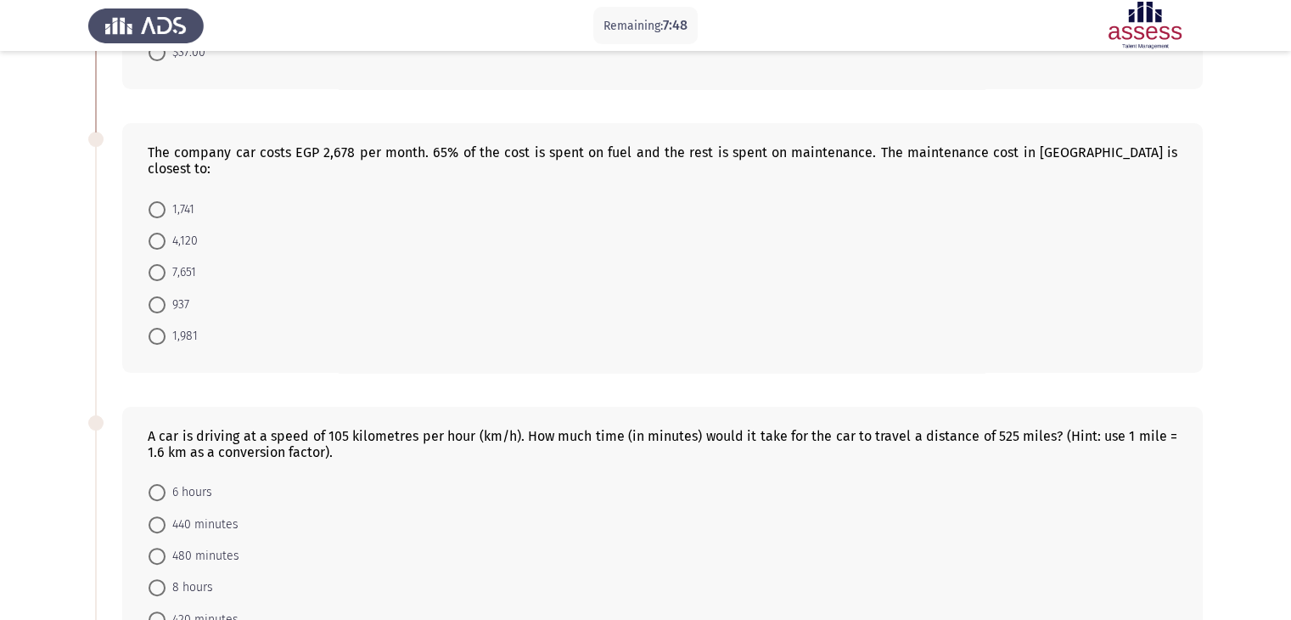
scroll to position [323, 0]
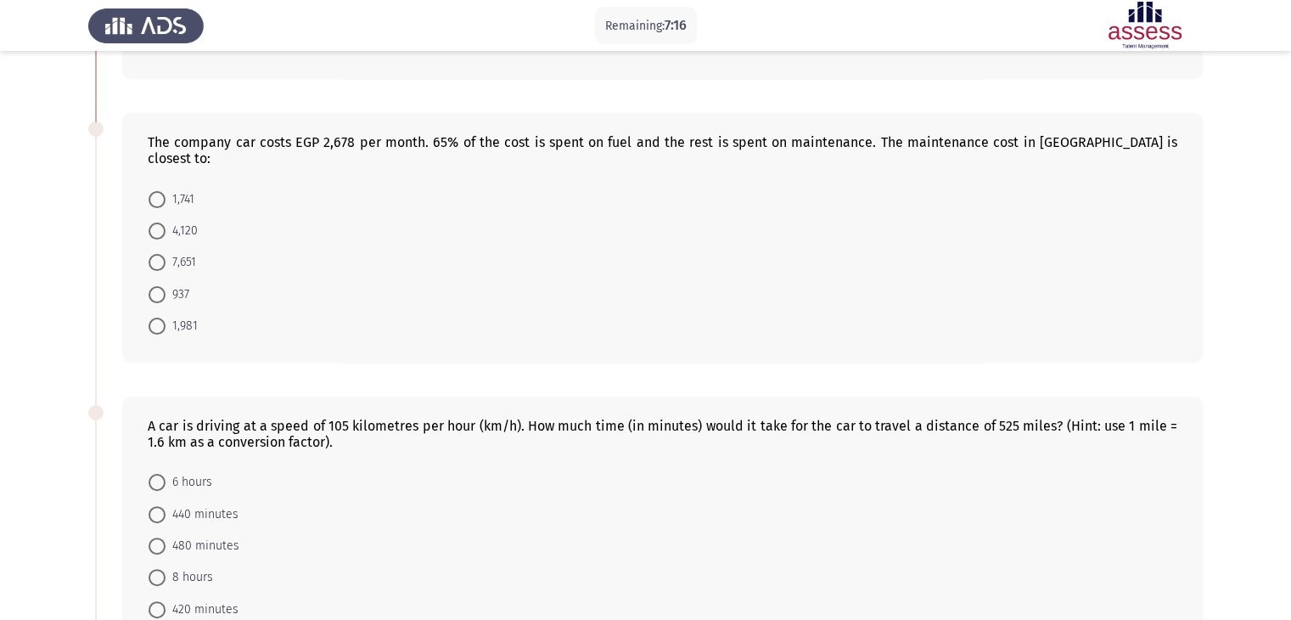
click at [163, 286] on span at bounding box center [157, 294] width 17 height 17
click at [163, 286] on input "937" at bounding box center [157, 294] width 17 height 17
radio input "true"
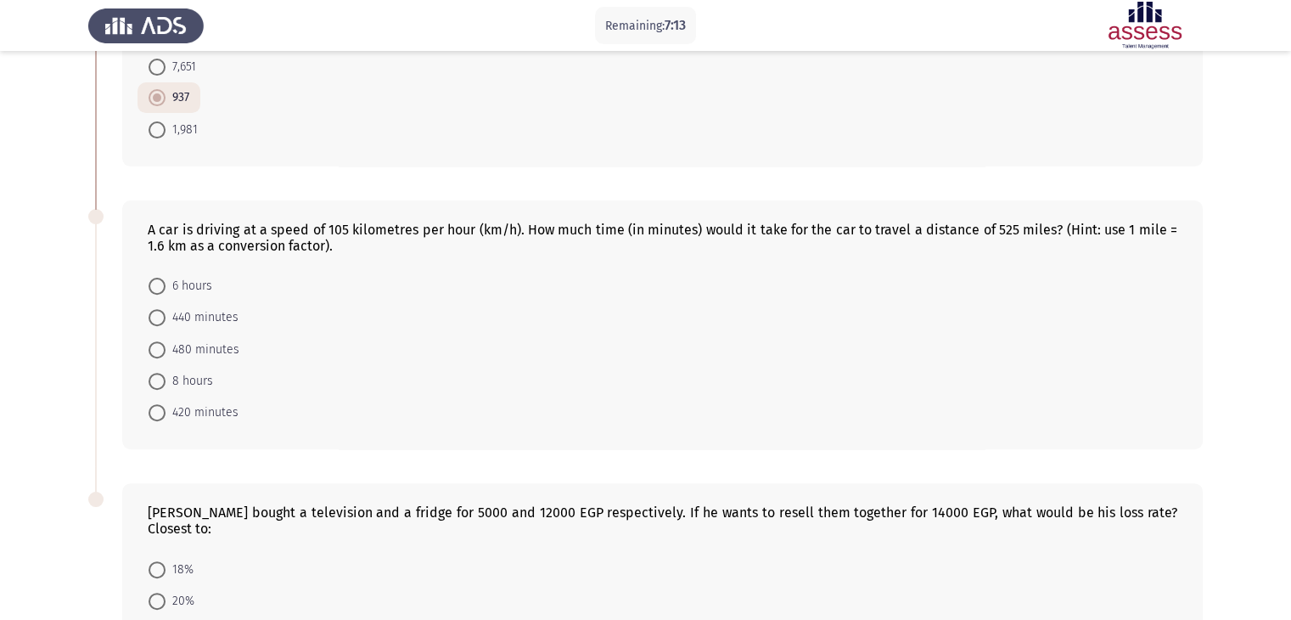
scroll to position [507, 0]
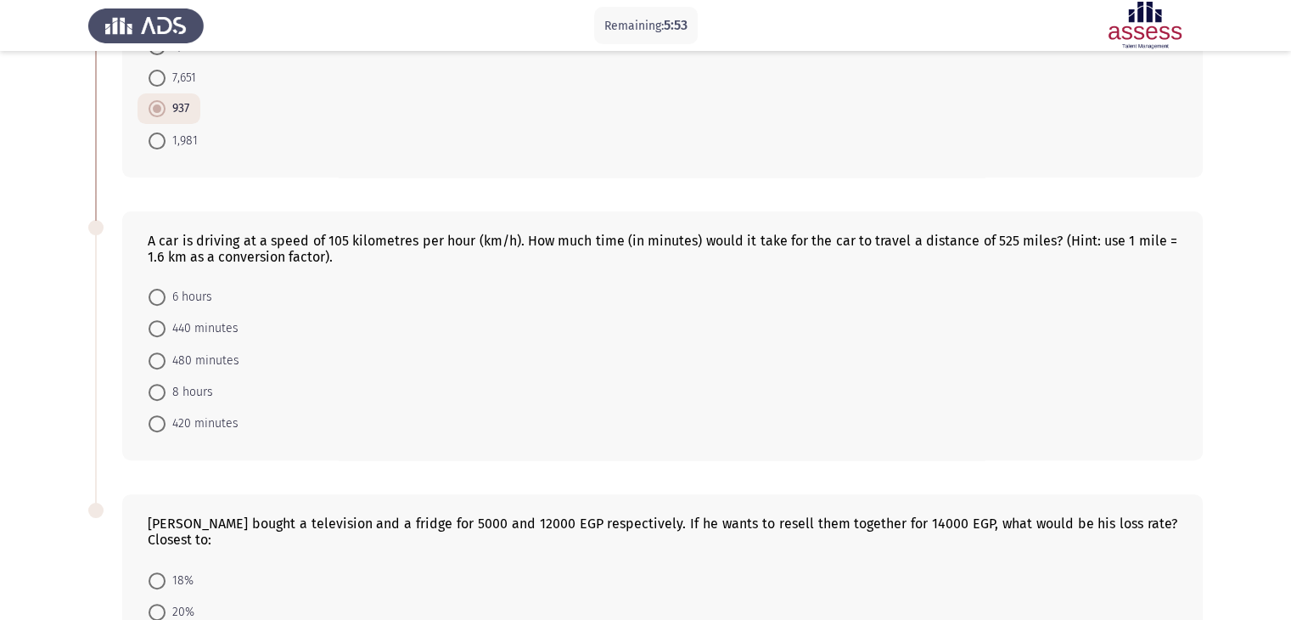
click at [156, 352] on span at bounding box center [157, 360] width 17 height 17
click at [156, 352] on input "480 minutes" at bounding box center [157, 360] width 17 height 17
radio input "true"
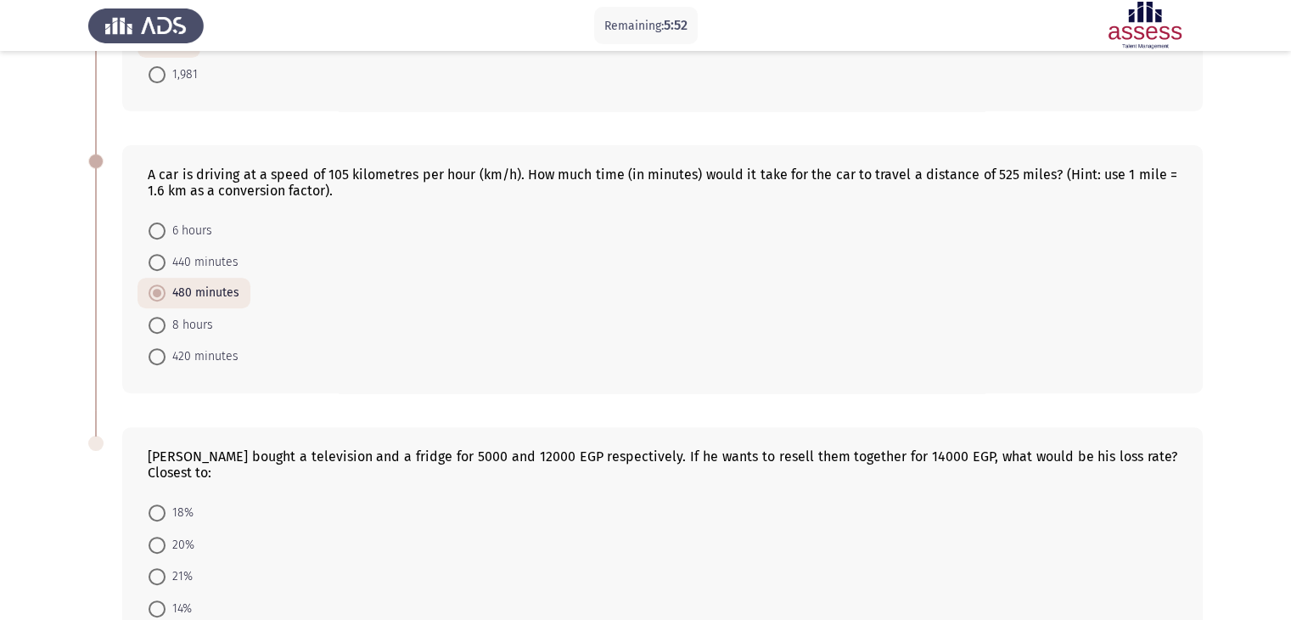
scroll to position [681, 0]
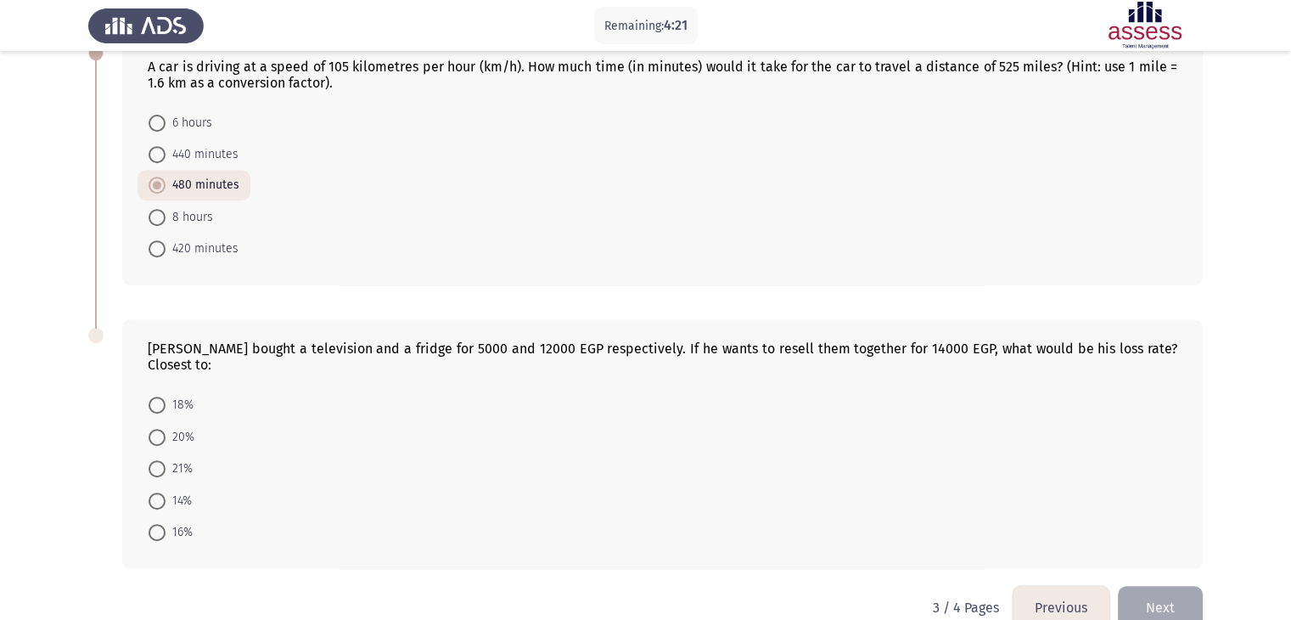
click at [159, 397] on span at bounding box center [157, 405] width 17 height 17
click at [159, 397] on input "18%" at bounding box center [157, 405] width 17 height 17
radio input "true"
click at [1182, 586] on button "Next" at bounding box center [1160, 607] width 85 height 43
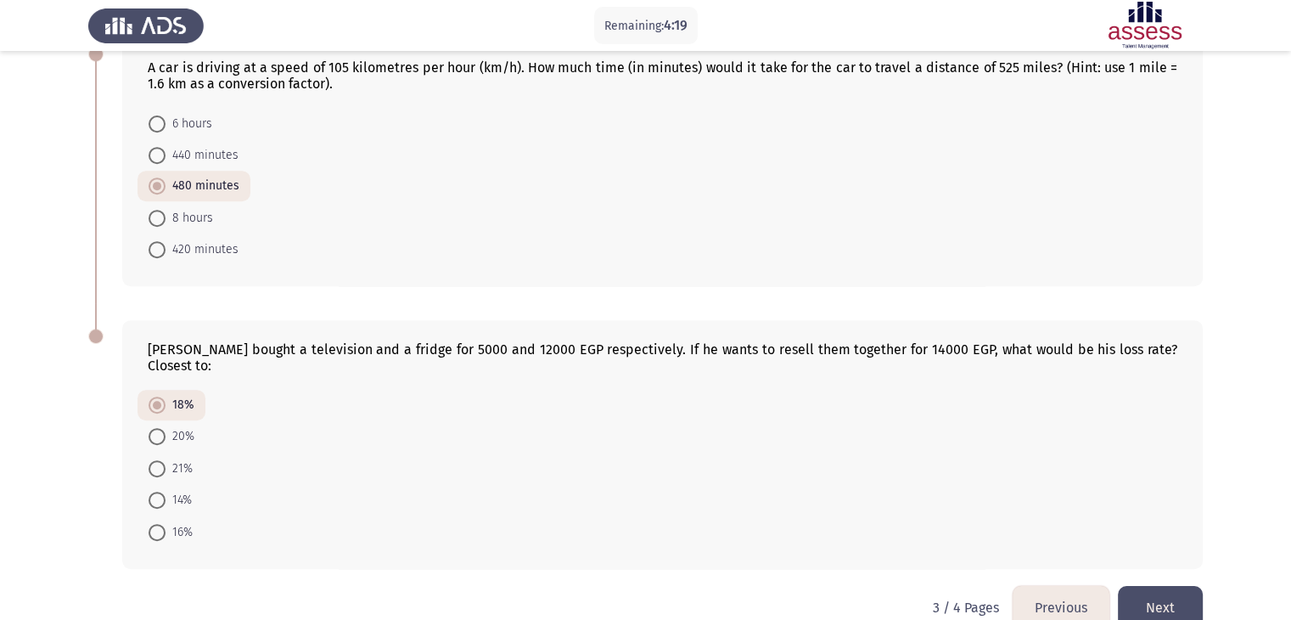
scroll to position [0, 0]
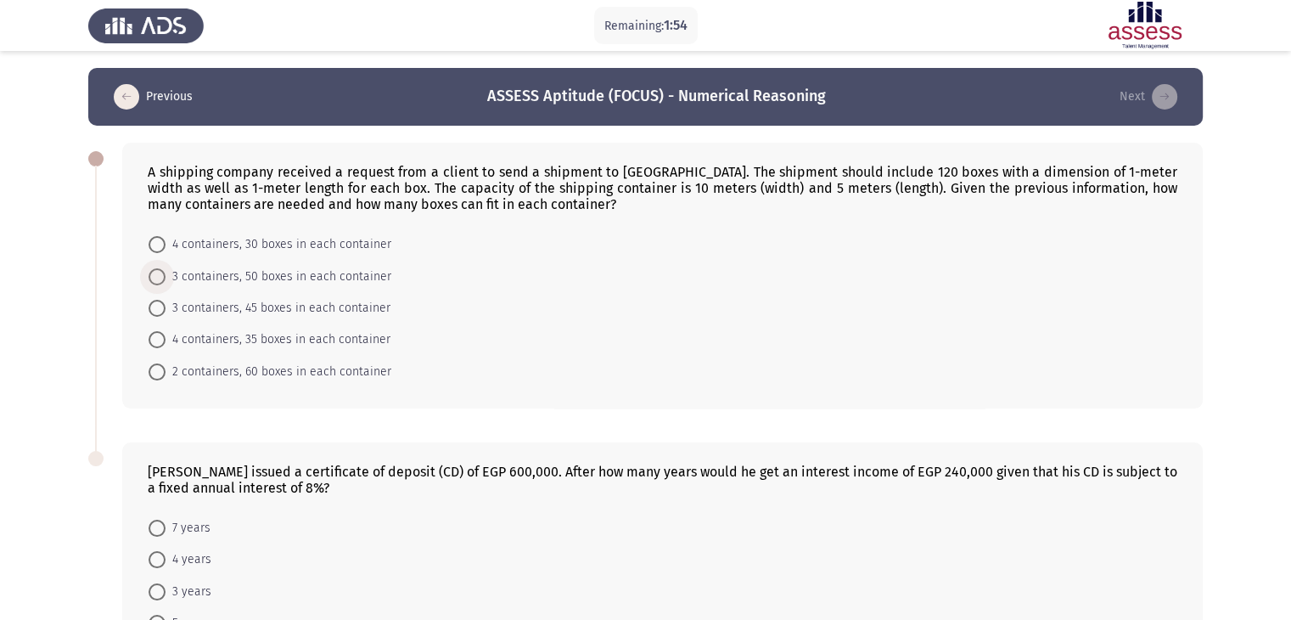
click at [156, 279] on span at bounding box center [157, 276] width 17 height 17
click at [156, 279] on input "3 containers, 50 boxes in each container" at bounding box center [157, 276] width 17 height 17
radio input "true"
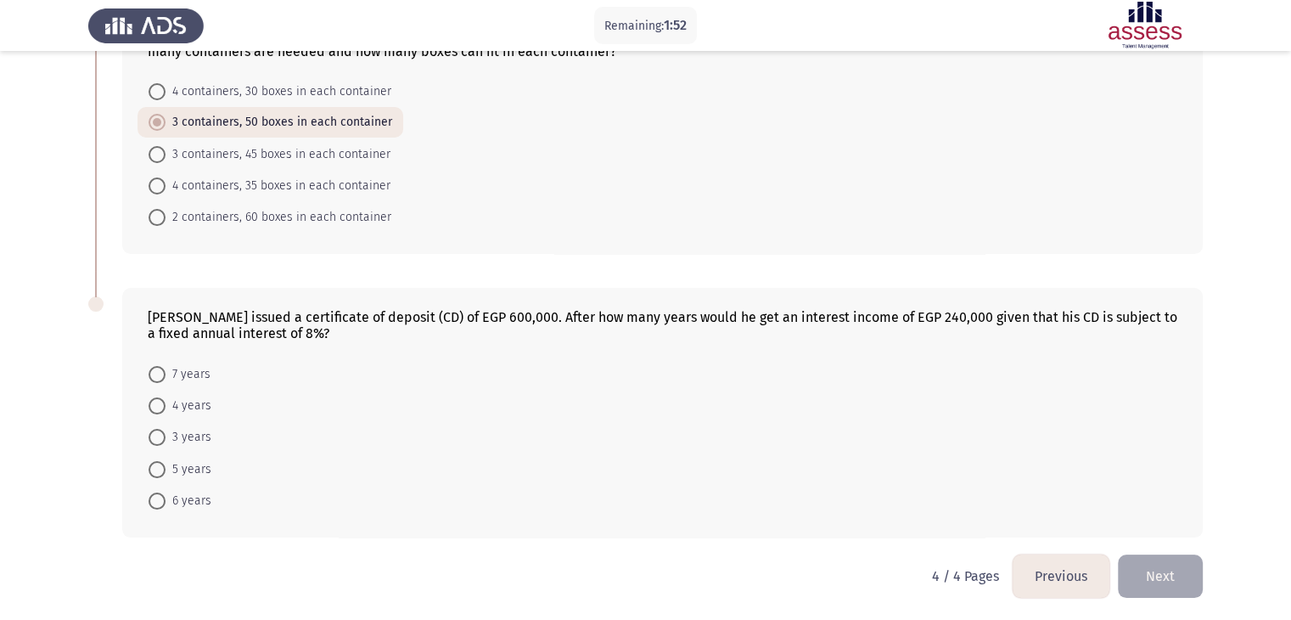
scroll to position [155, 0]
click at [160, 467] on span at bounding box center [157, 467] width 17 height 17
click at [160, 467] on input "5 years" at bounding box center [157, 467] width 17 height 17
radio input "true"
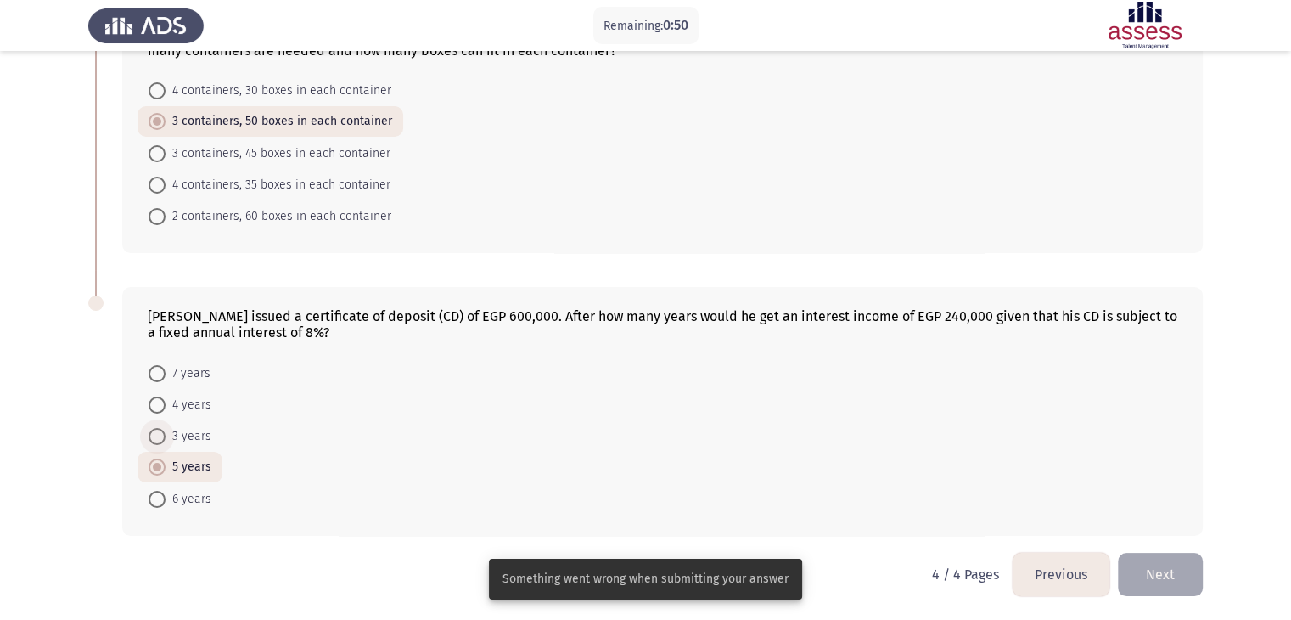
click at [150, 431] on span at bounding box center [157, 436] width 17 height 17
click at [150, 431] on input "3 years" at bounding box center [157, 436] width 17 height 17
radio input "true"
click at [160, 469] on span at bounding box center [157, 467] width 17 height 17
click at [160, 469] on input "5 years" at bounding box center [157, 467] width 17 height 17
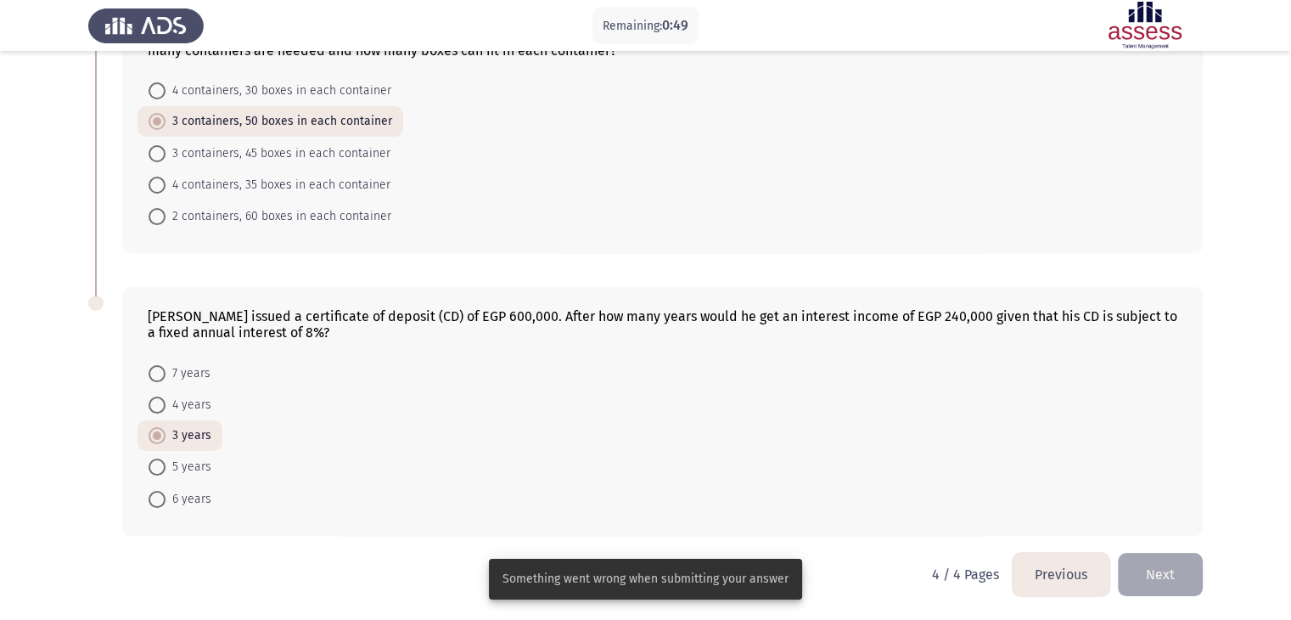
radio input "true"
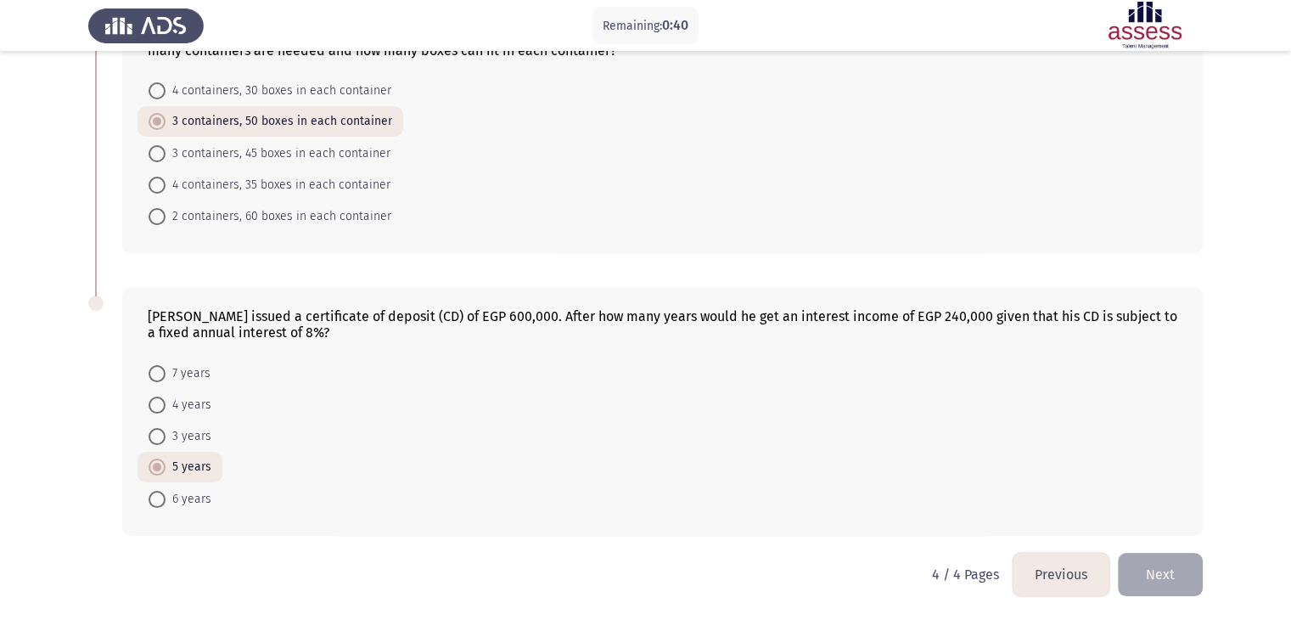
click at [159, 464] on span at bounding box center [157, 467] width 8 height 8
click at [159, 464] on input "5 years" at bounding box center [157, 467] width 17 height 17
click at [160, 442] on span at bounding box center [157, 436] width 17 height 17
click at [160, 442] on input "3 years" at bounding box center [157, 436] width 17 height 17
radio input "true"
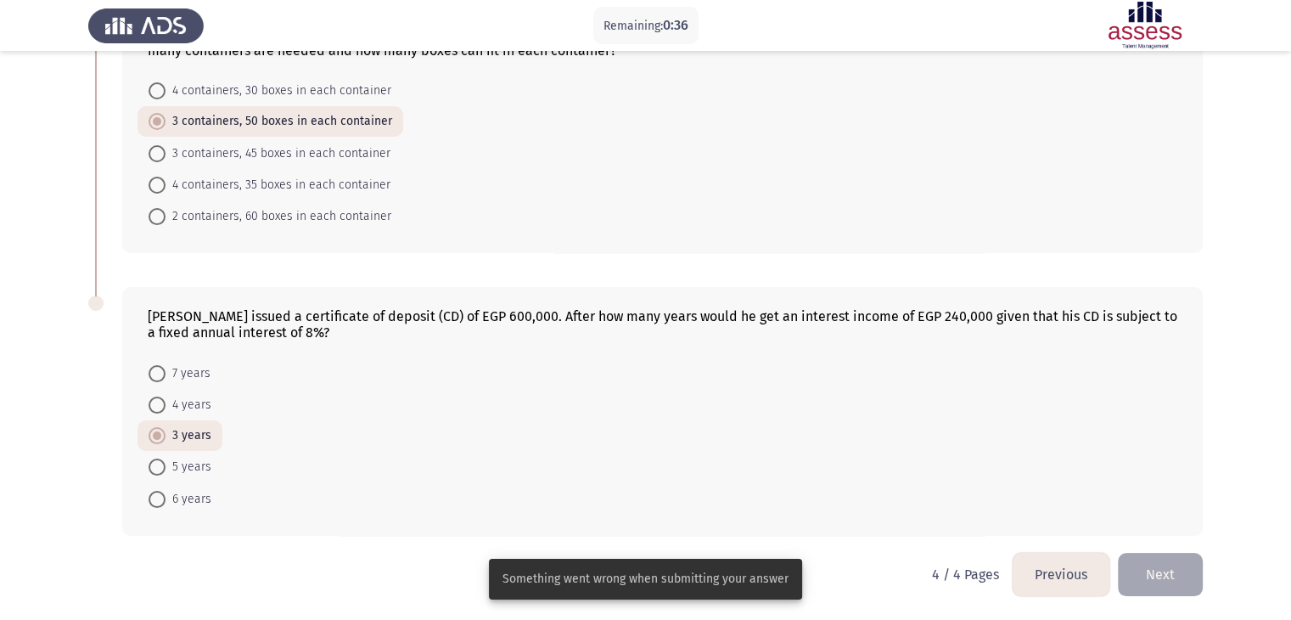
click at [159, 470] on span at bounding box center [157, 467] width 17 height 17
click at [159, 470] on input "5 years" at bounding box center [157, 467] width 17 height 17
radio input "true"
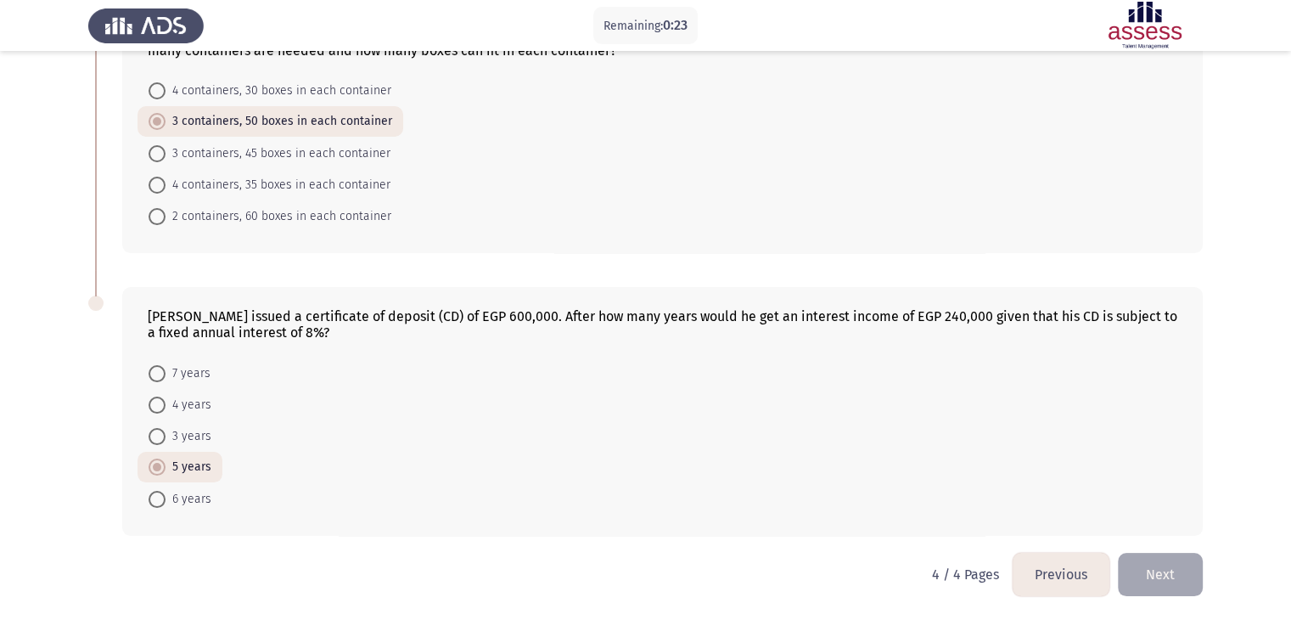
click at [1159, 585] on button "Next" at bounding box center [1160, 574] width 85 height 43
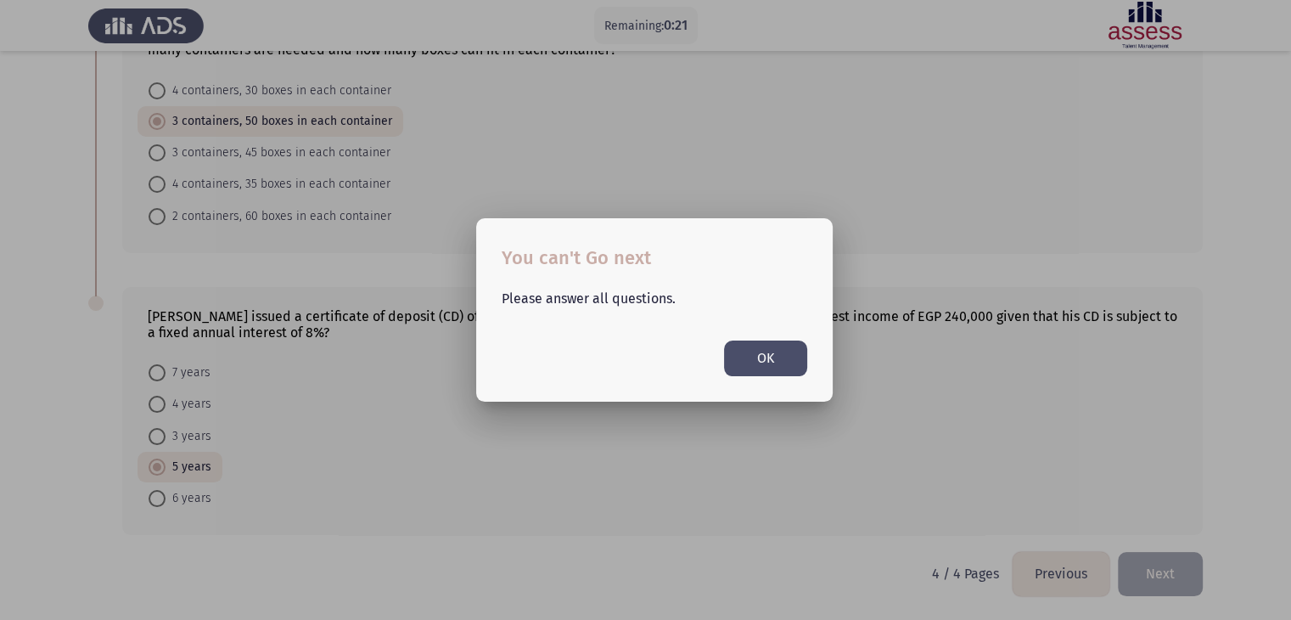
click at [788, 363] on button "OK" at bounding box center [765, 357] width 83 height 35
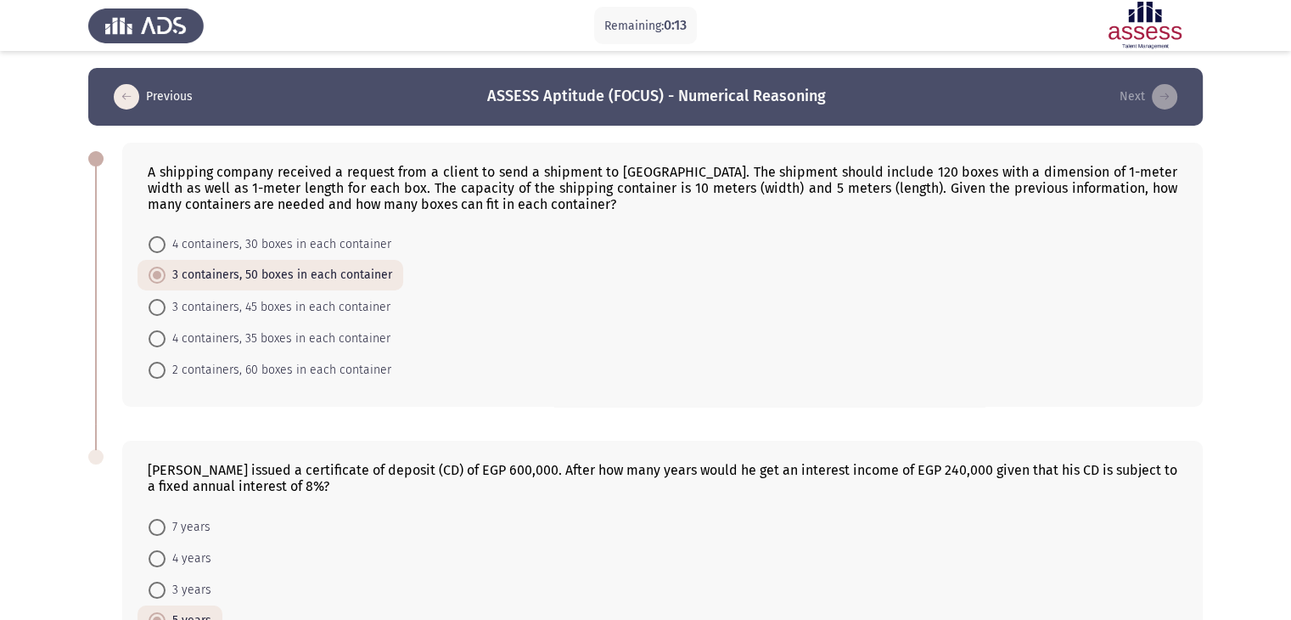
click at [126, 95] on icon "load previous page" at bounding box center [126, 96] width 25 height 25
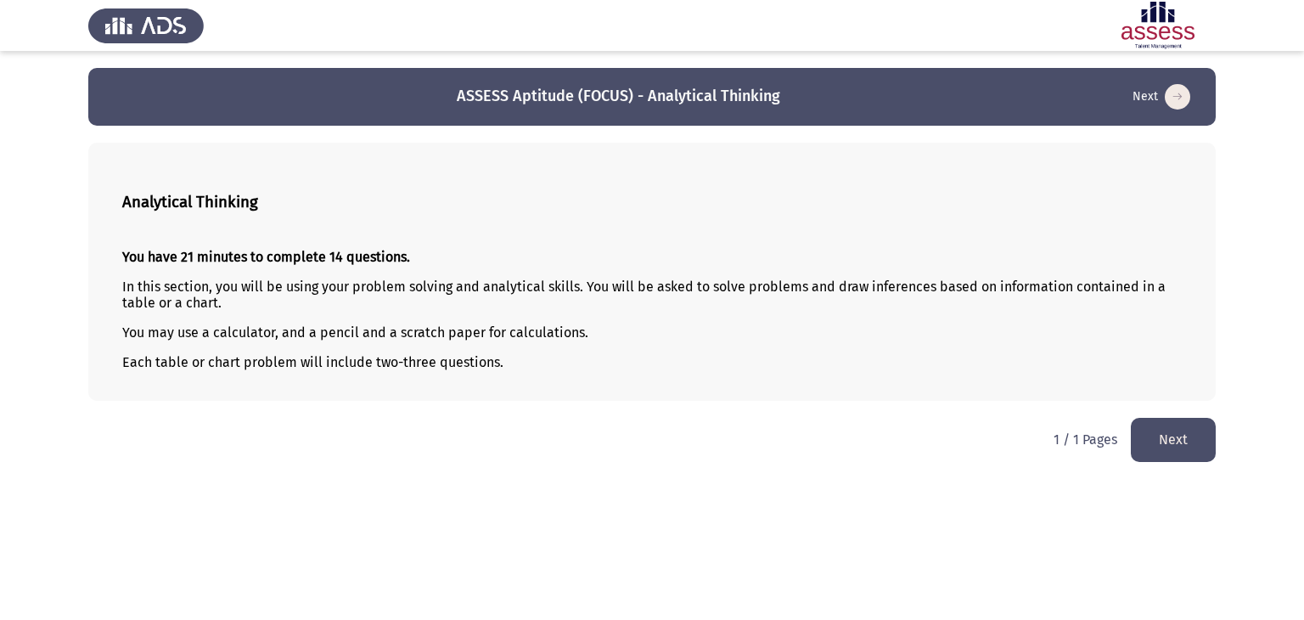
click at [1175, 428] on button "Next" at bounding box center [1173, 439] width 85 height 43
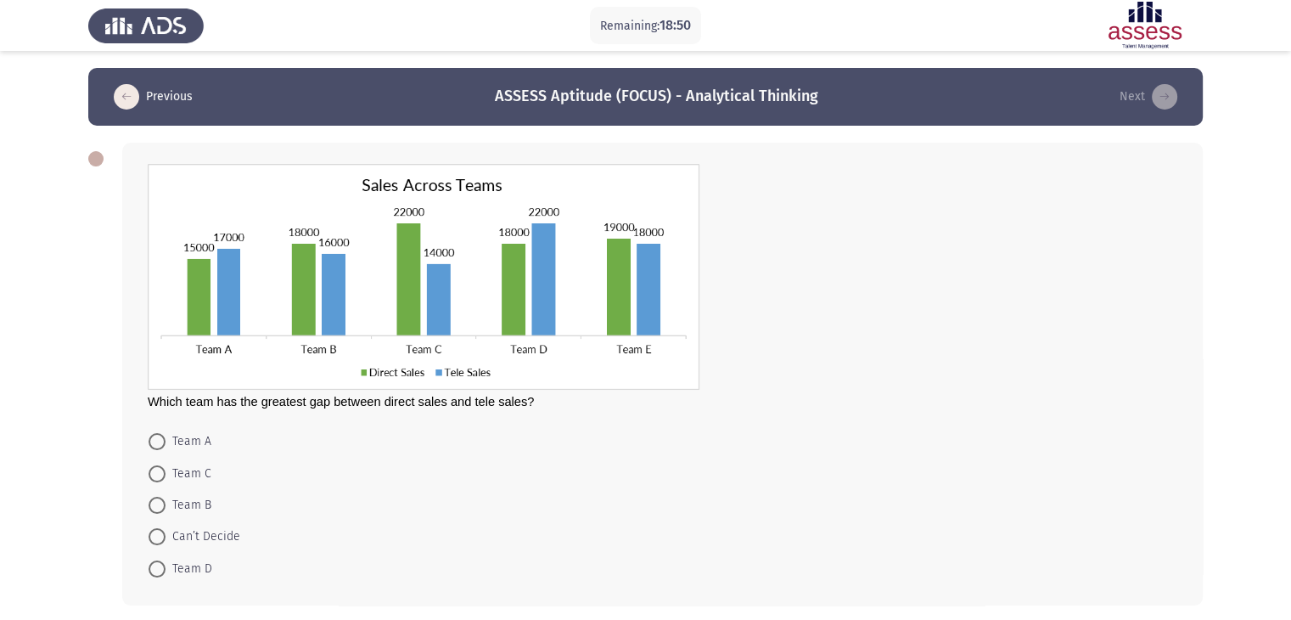
click at [160, 480] on span at bounding box center [157, 473] width 17 height 17
click at [160, 480] on input "Team C" at bounding box center [157, 473] width 17 height 17
radio input "true"
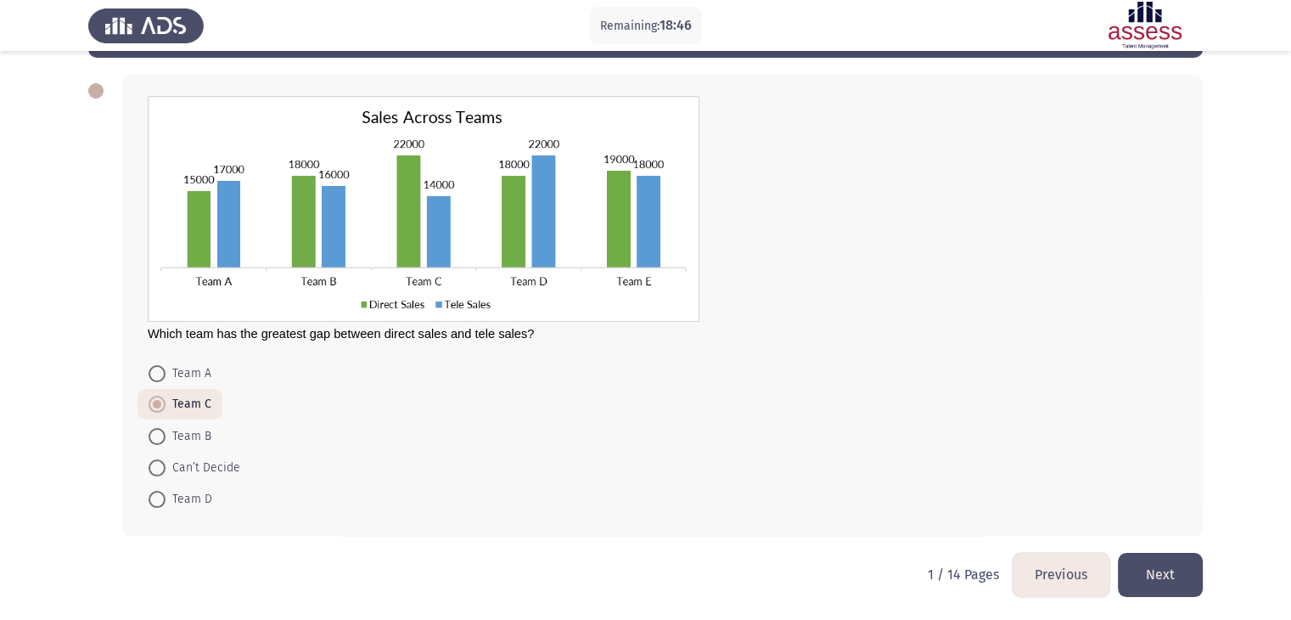
scroll to position [69, 0]
click at [1192, 574] on button "Next" at bounding box center [1160, 573] width 85 height 43
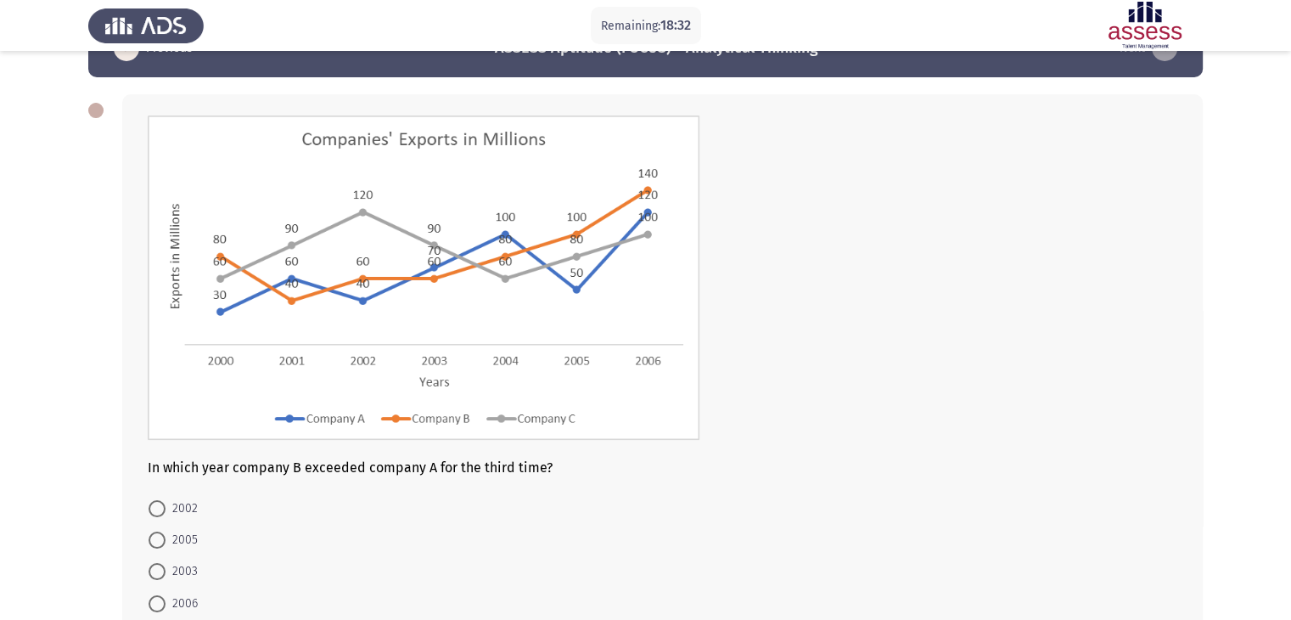
scroll to position [20, 0]
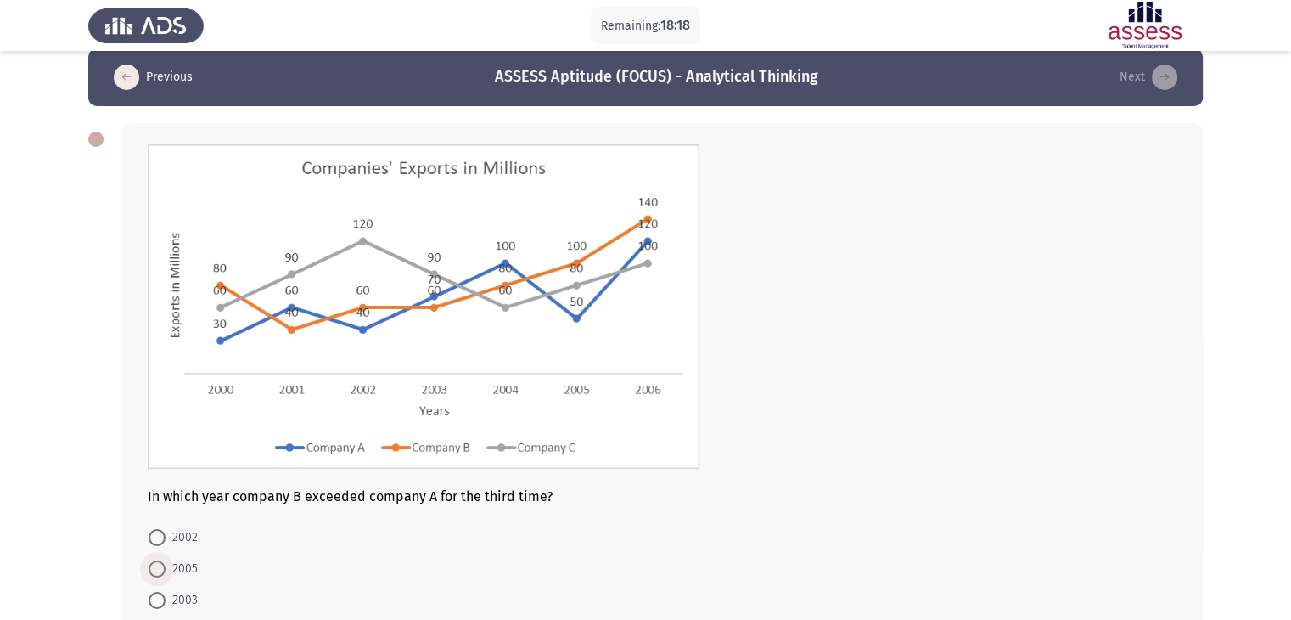
click at [168, 571] on span "2005" at bounding box center [182, 569] width 32 height 20
click at [166, 571] on input "2005" at bounding box center [157, 568] width 17 height 17
radio input "true"
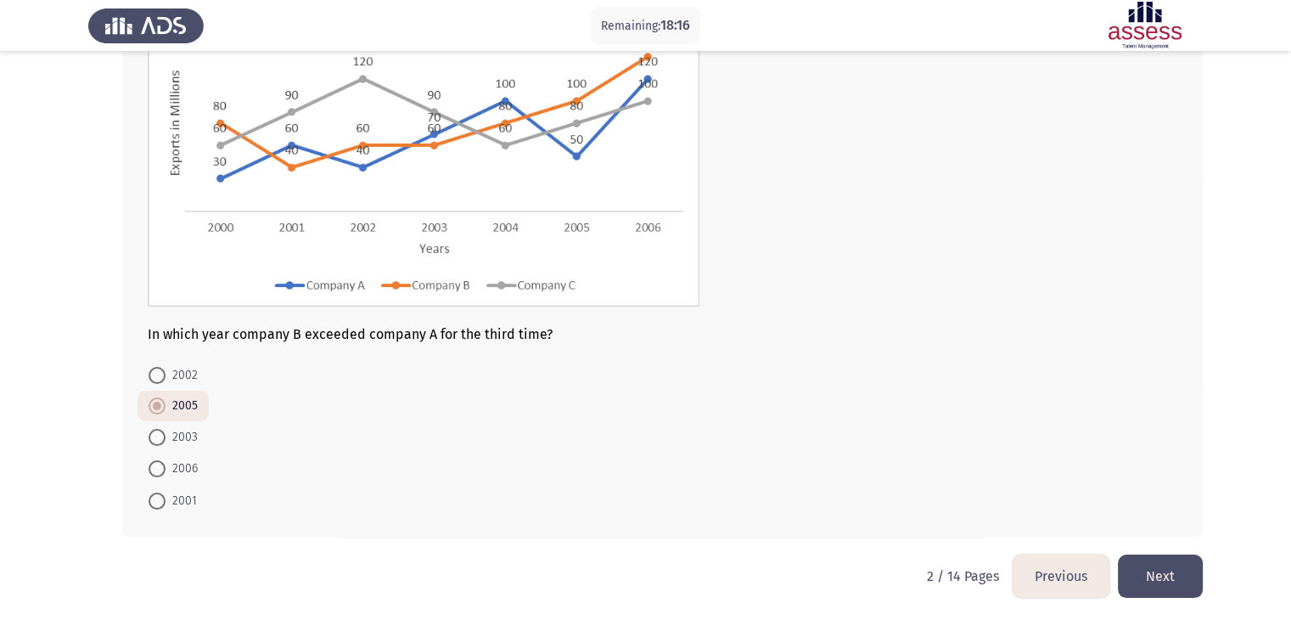
scroll to position [183, 0]
click at [1162, 558] on button "Next" at bounding box center [1160, 574] width 85 height 43
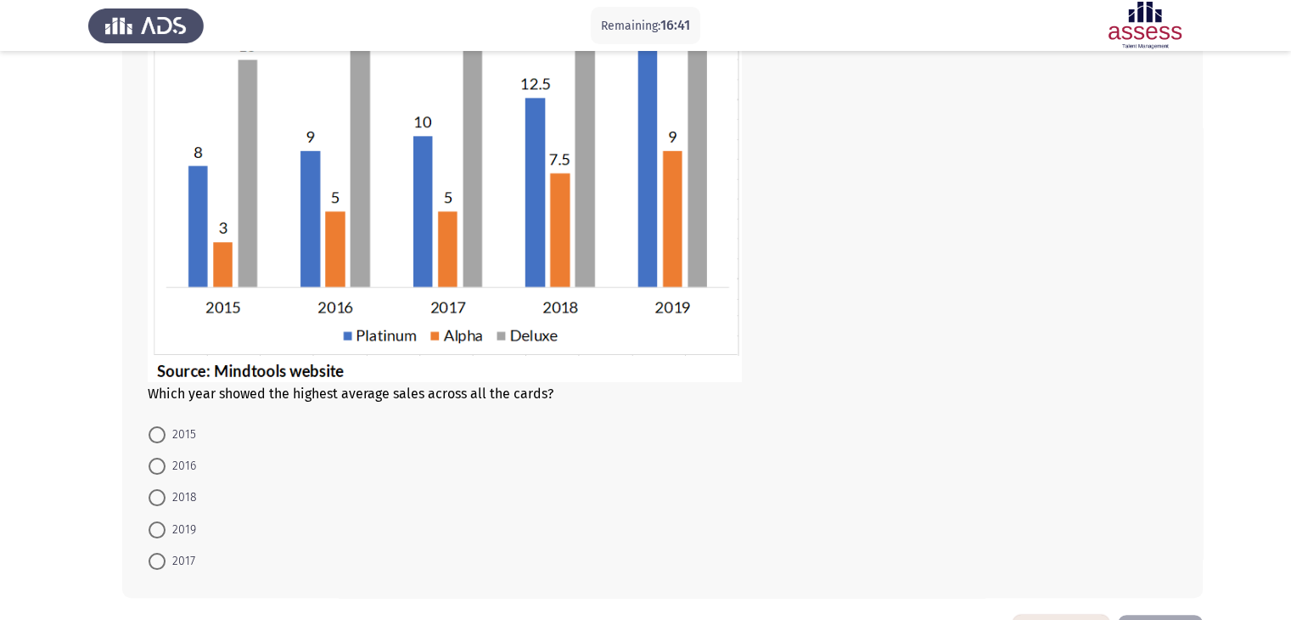
scroll to position [238, 0]
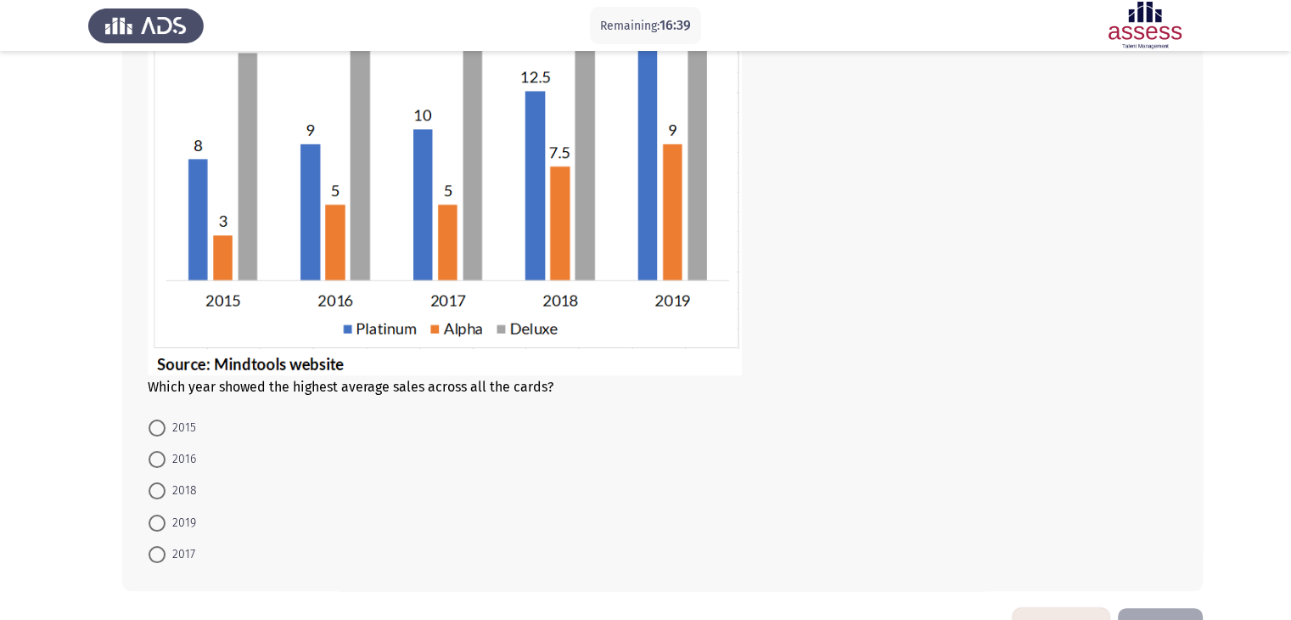
click at [155, 524] on span at bounding box center [157, 523] width 17 height 17
click at [155, 524] on input "2019" at bounding box center [157, 523] width 17 height 17
radio input "true"
click at [1165, 607] on button "Next" at bounding box center [1160, 628] width 85 height 43
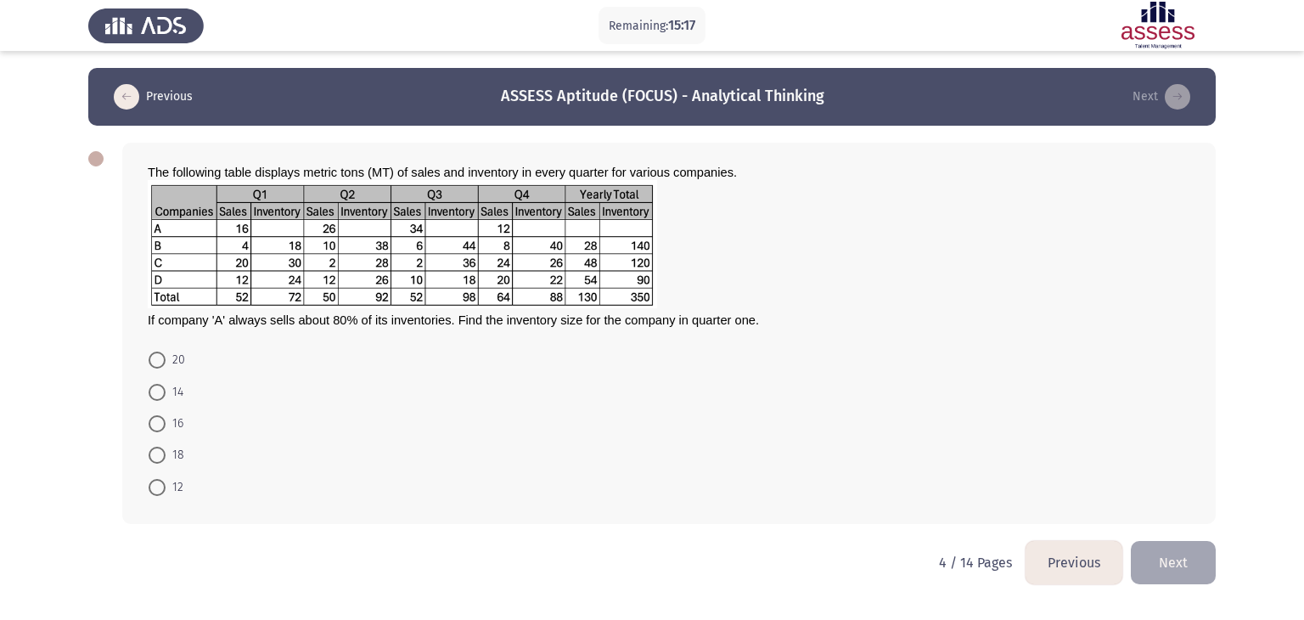
click at [160, 362] on span at bounding box center [157, 360] width 17 height 17
click at [160, 362] on input "20" at bounding box center [157, 360] width 17 height 17
radio input "true"
click at [1196, 565] on button "Next" at bounding box center [1173, 560] width 85 height 43
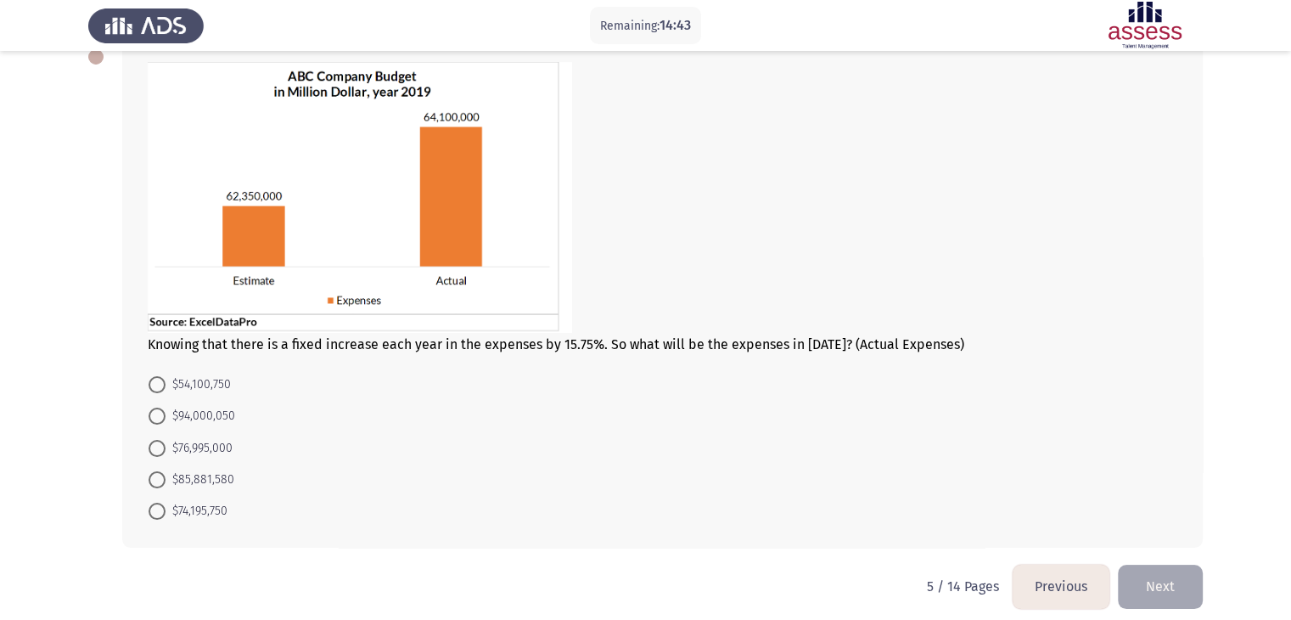
scroll to position [115, 0]
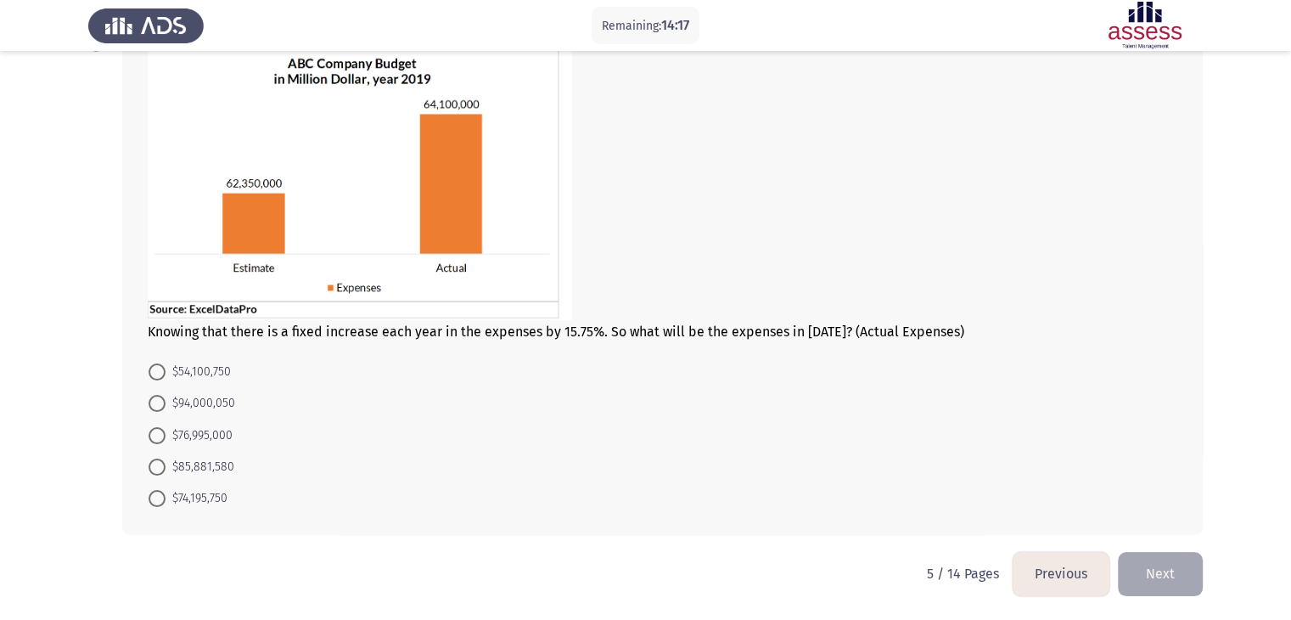
click at [165, 497] on span at bounding box center [157, 498] width 17 height 17
click at [165, 497] on input "$74,195,750" at bounding box center [157, 498] width 17 height 17
radio input "true"
click at [1173, 582] on button "Next" at bounding box center [1160, 573] width 85 height 43
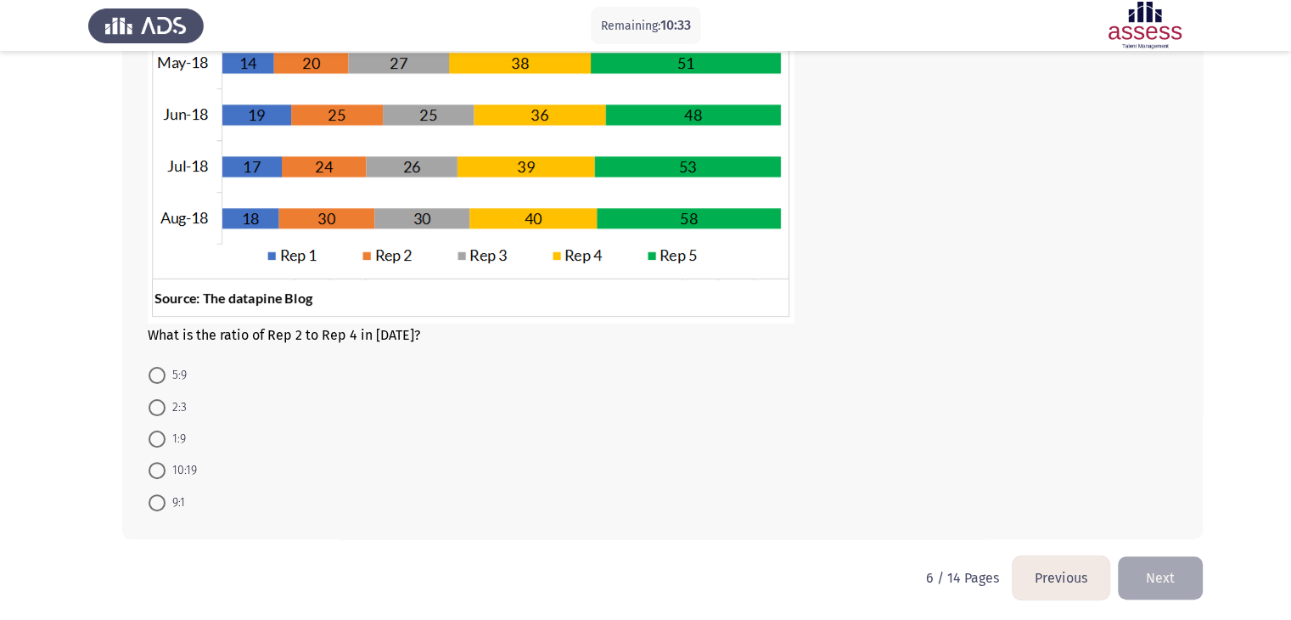
scroll to position [378, 0]
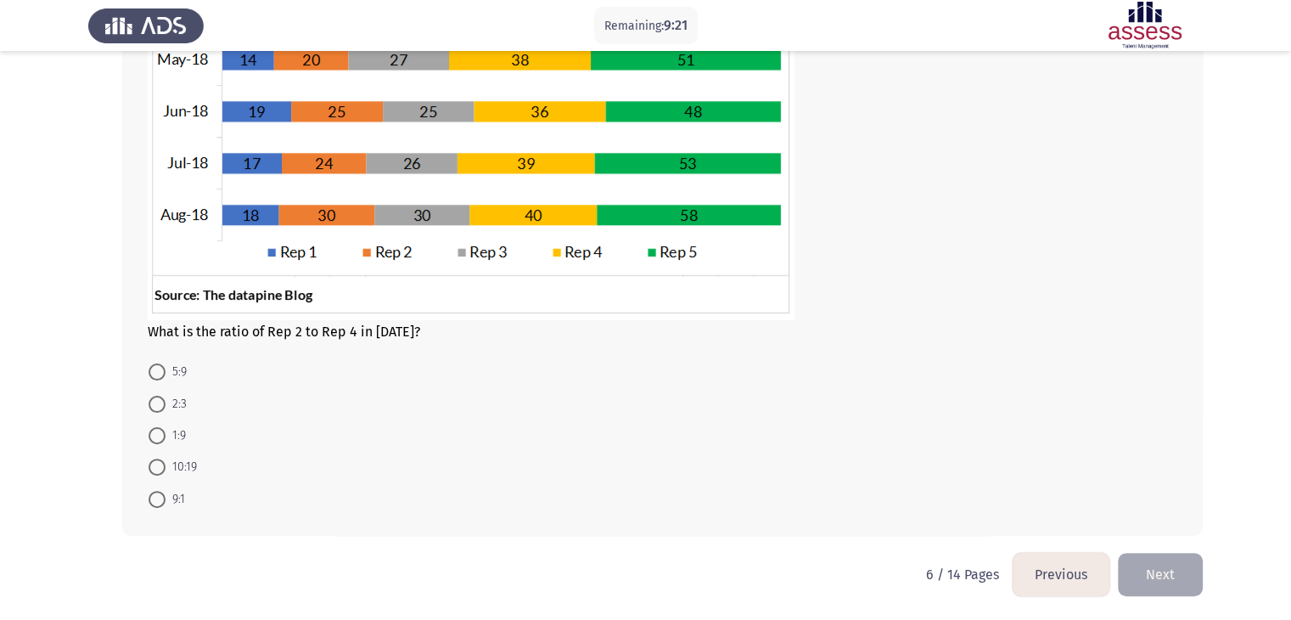
click at [161, 465] on span at bounding box center [157, 467] width 17 height 17
click at [161, 465] on input "10:19" at bounding box center [157, 467] width 17 height 17
radio input "true"
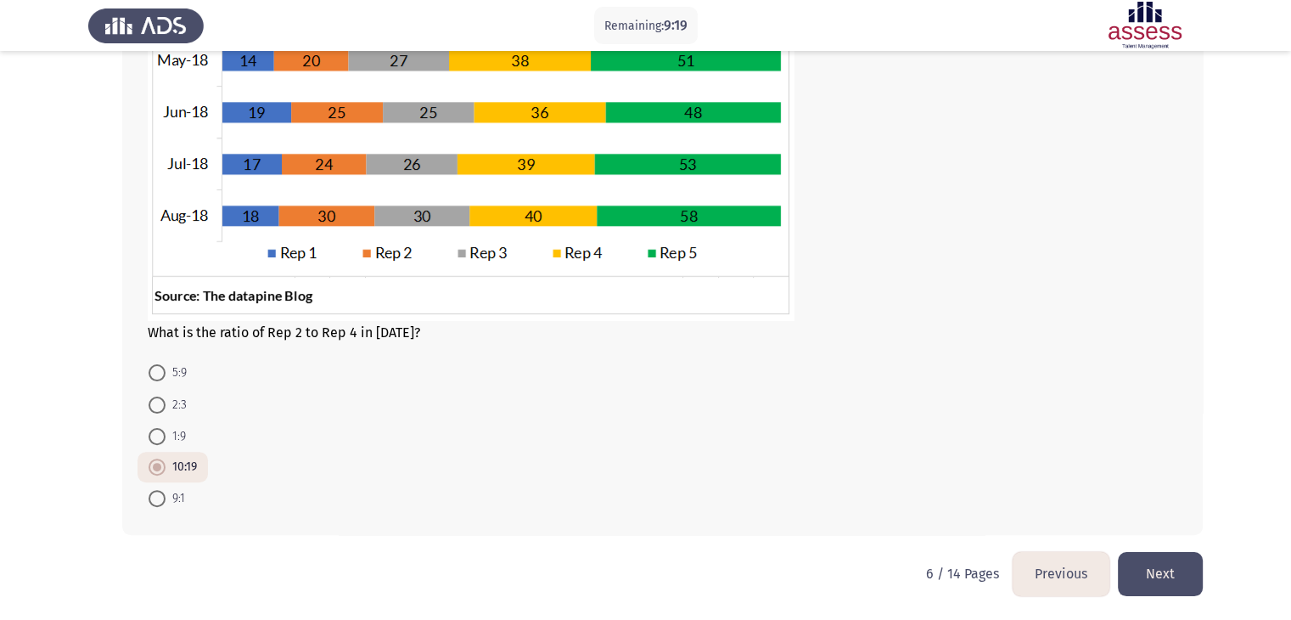
click at [1152, 568] on button "Next" at bounding box center [1160, 573] width 85 height 43
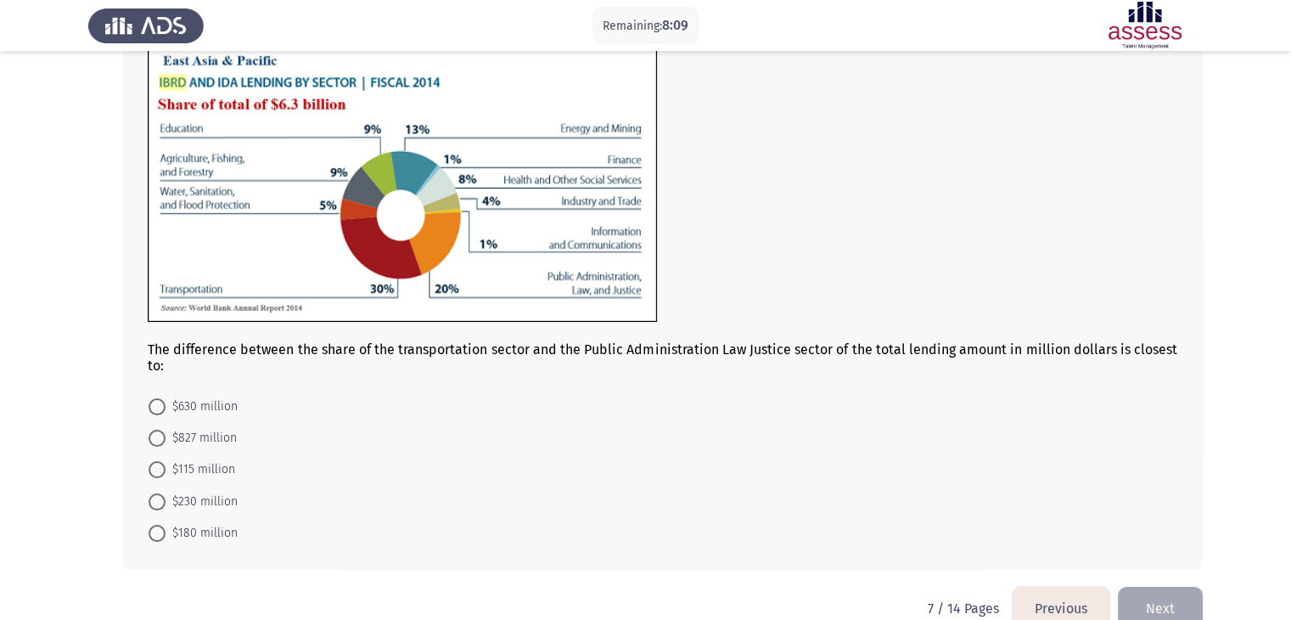
scroll to position [103, 0]
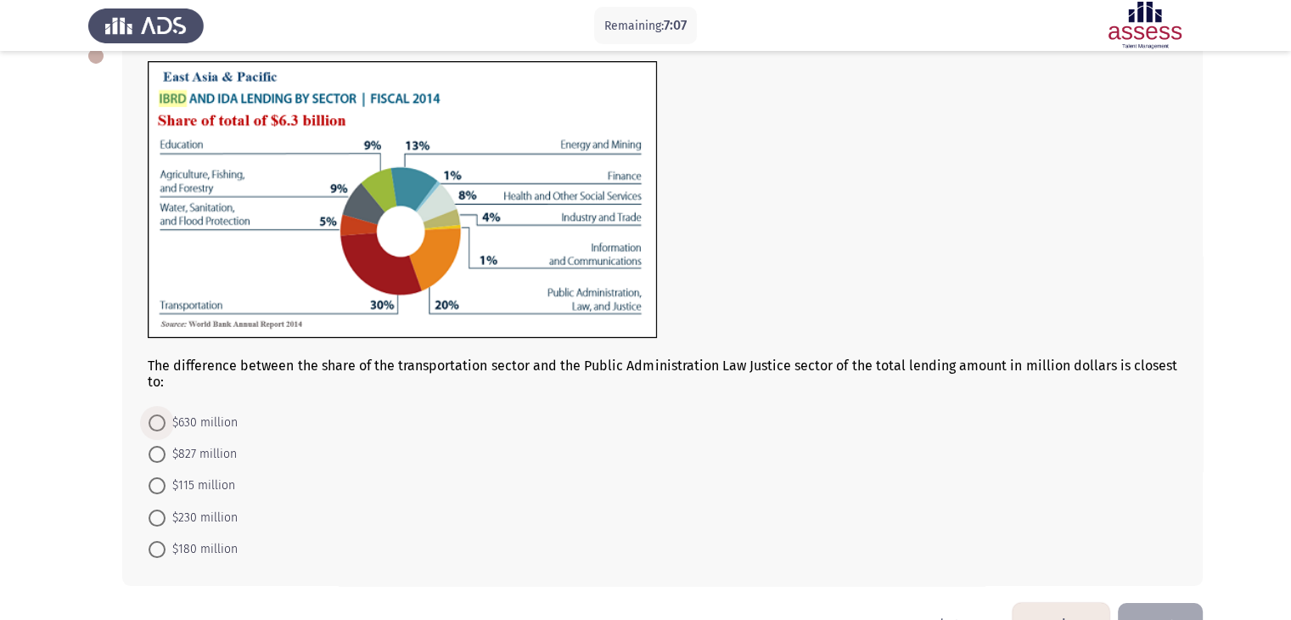
click at [156, 429] on span at bounding box center [157, 422] width 17 height 17
click at [156, 429] on input "$630 million" at bounding box center [157, 422] width 17 height 17
radio input "true"
click at [1152, 604] on button "Next" at bounding box center [1160, 623] width 85 height 43
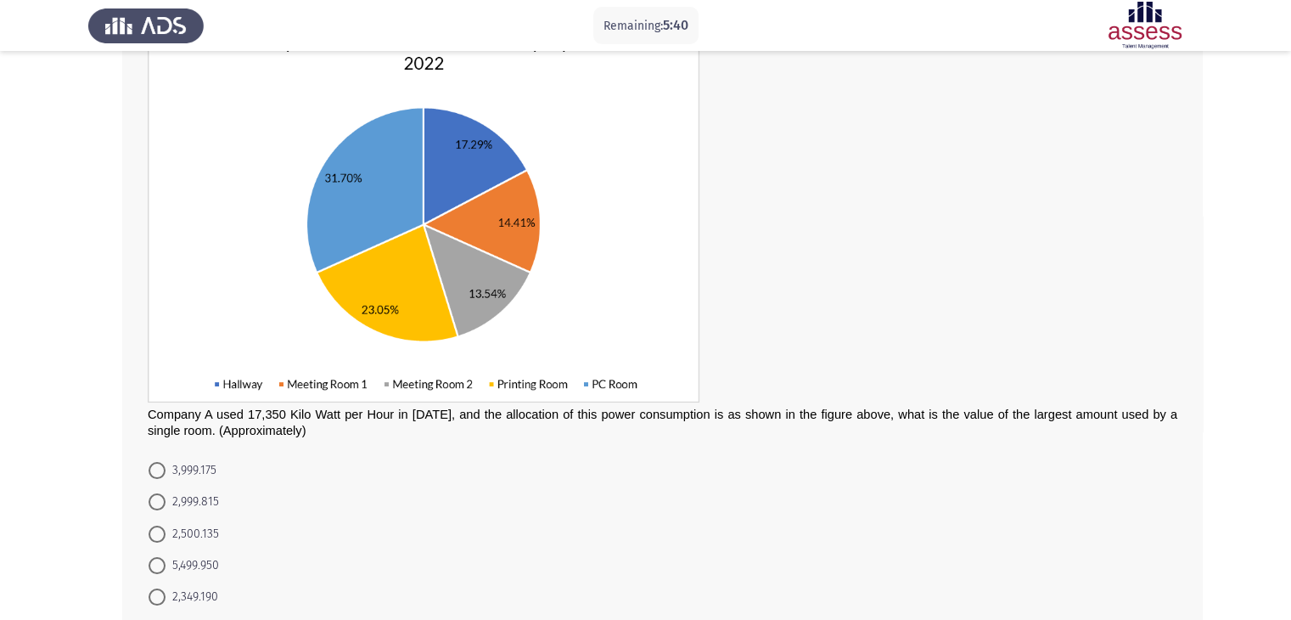
scroll to position [204, 0]
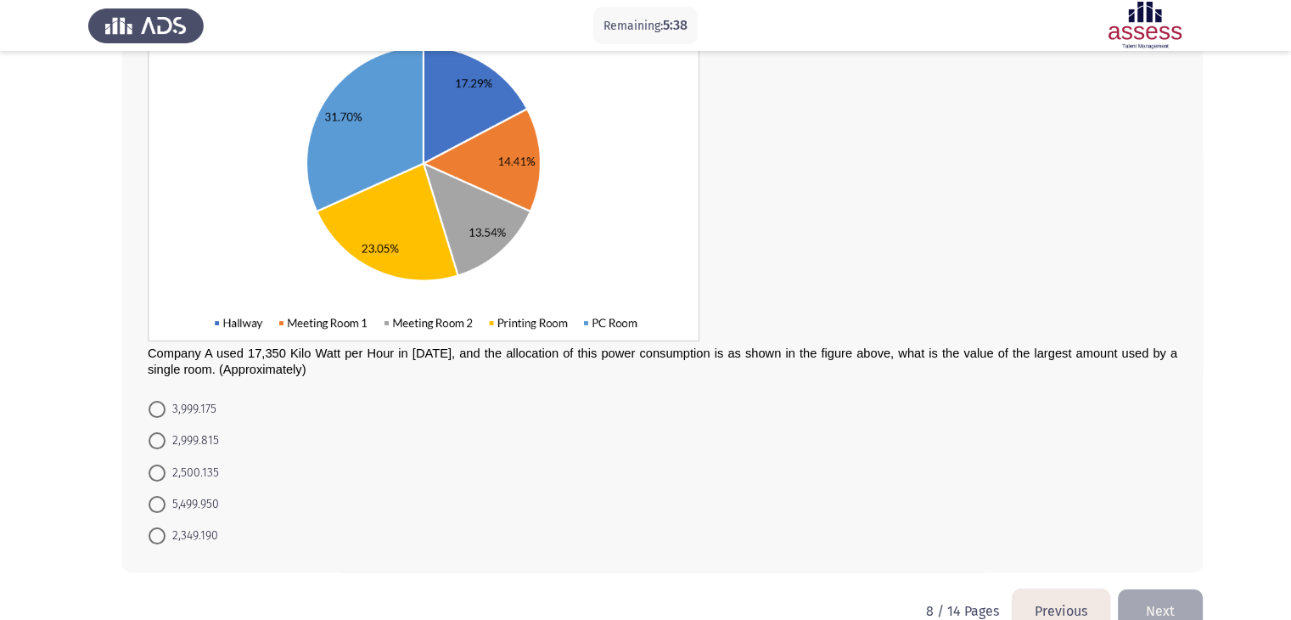
click at [162, 502] on span at bounding box center [157, 504] width 17 height 17
click at [162, 502] on input "5,499.950" at bounding box center [157, 504] width 17 height 17
radio input "true"
click at [1171, 600] on button "Next" at bounding box center [1160, 609] width 85 height 43
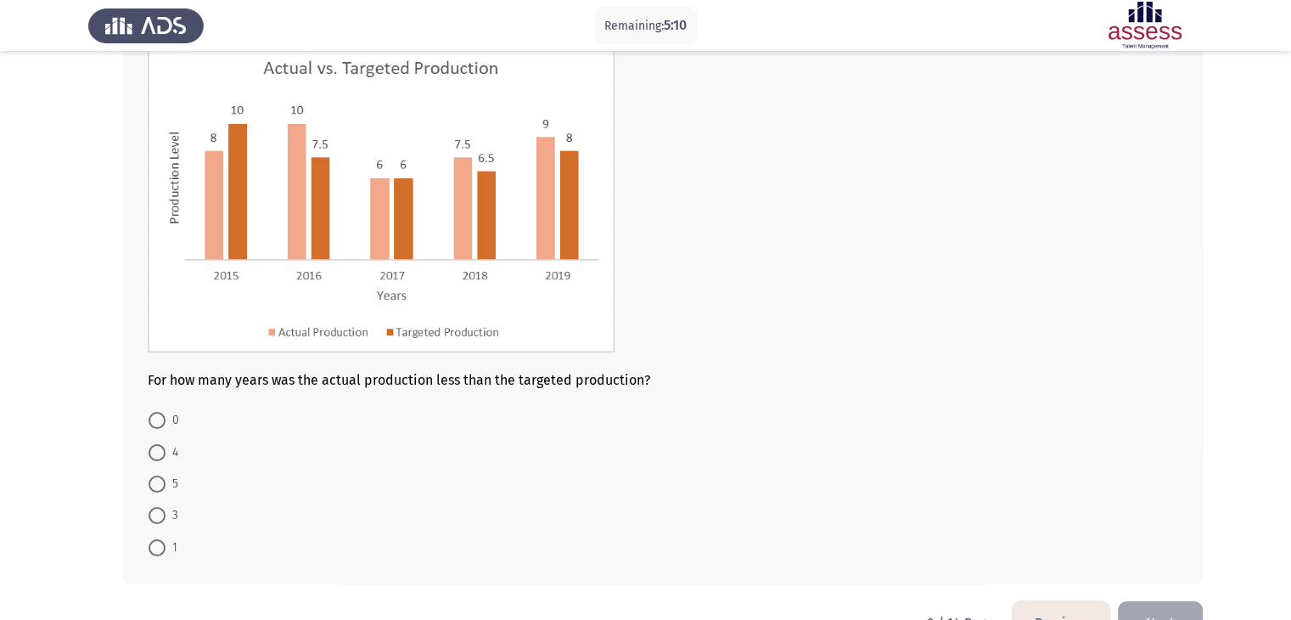
scroll to position [127, 0]
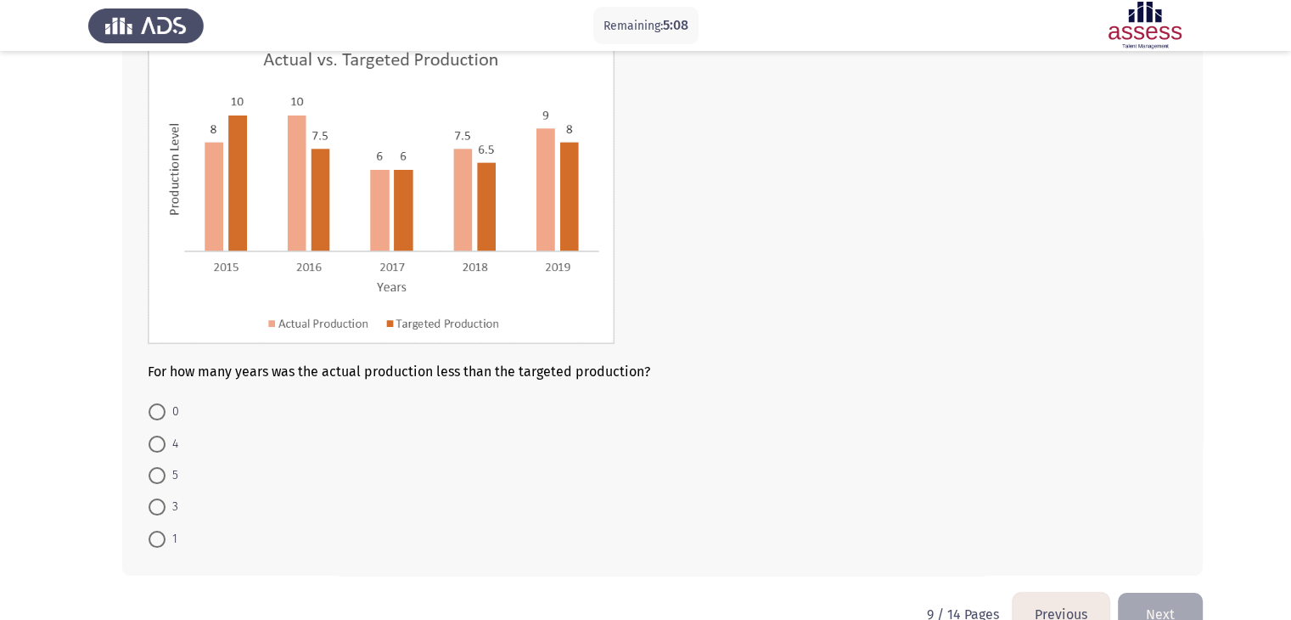
click at [159, 536] on span at bounding box center [157, 539] width 17 height 17
click at [159, 536] on input "1" at bounding box center [157, 539] width 17 height 17
radio input "true"
click at [1146, 600] on button "Next" at bounding box center [1160, 612] width 85 height 43
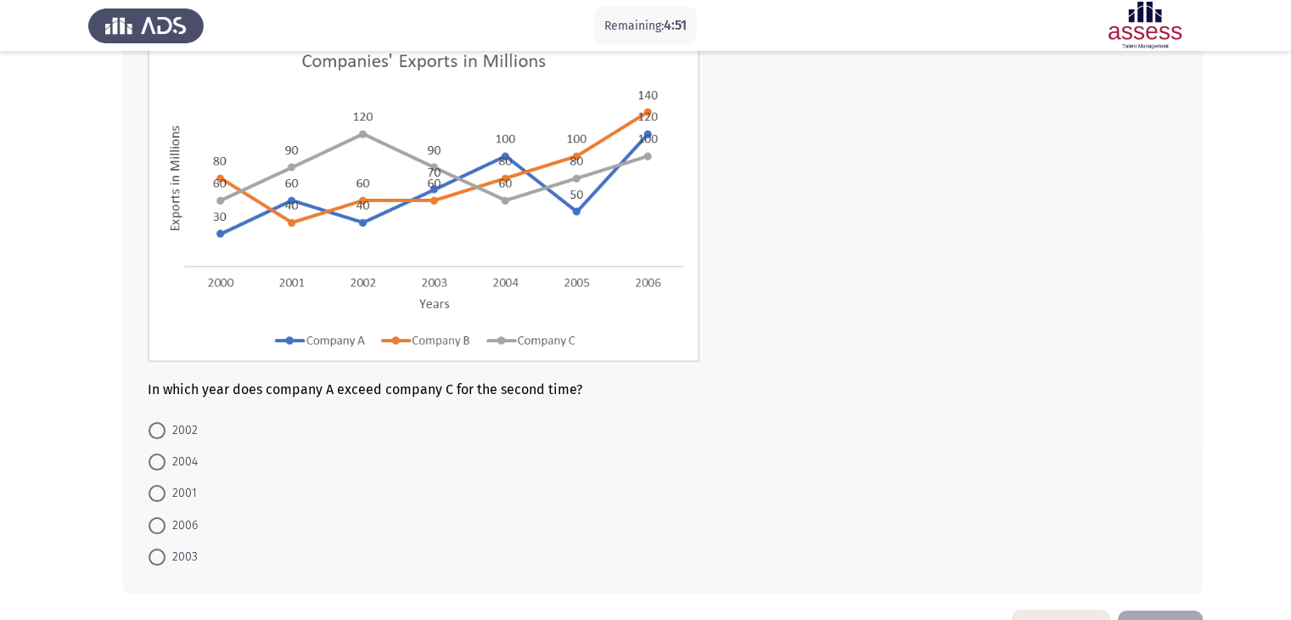
scroll to position [138, 0]
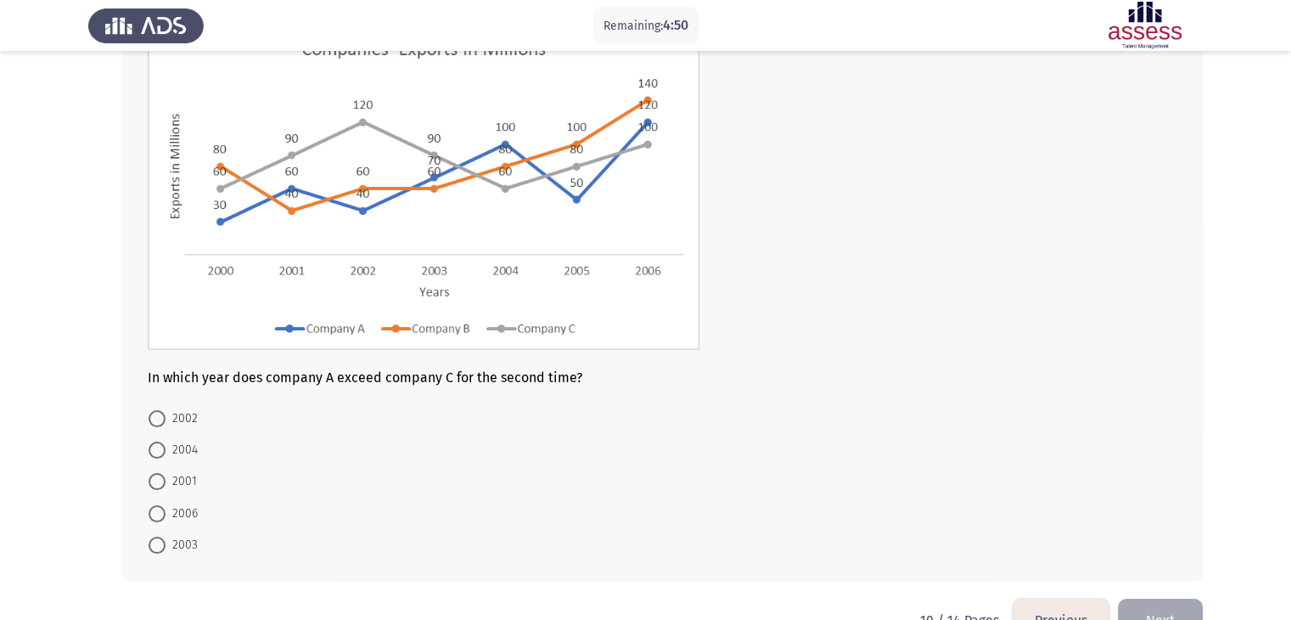
click at [160, 516] on span at bounding box center [157, 513] width 17 height 17
click at [160, 516] on input "2006" at bounding box center [157, 513] width 17 height 17
radio input "true"
click at [1178, 612] on button "Next" at bounding box center [1160, 619] width 85 height 43
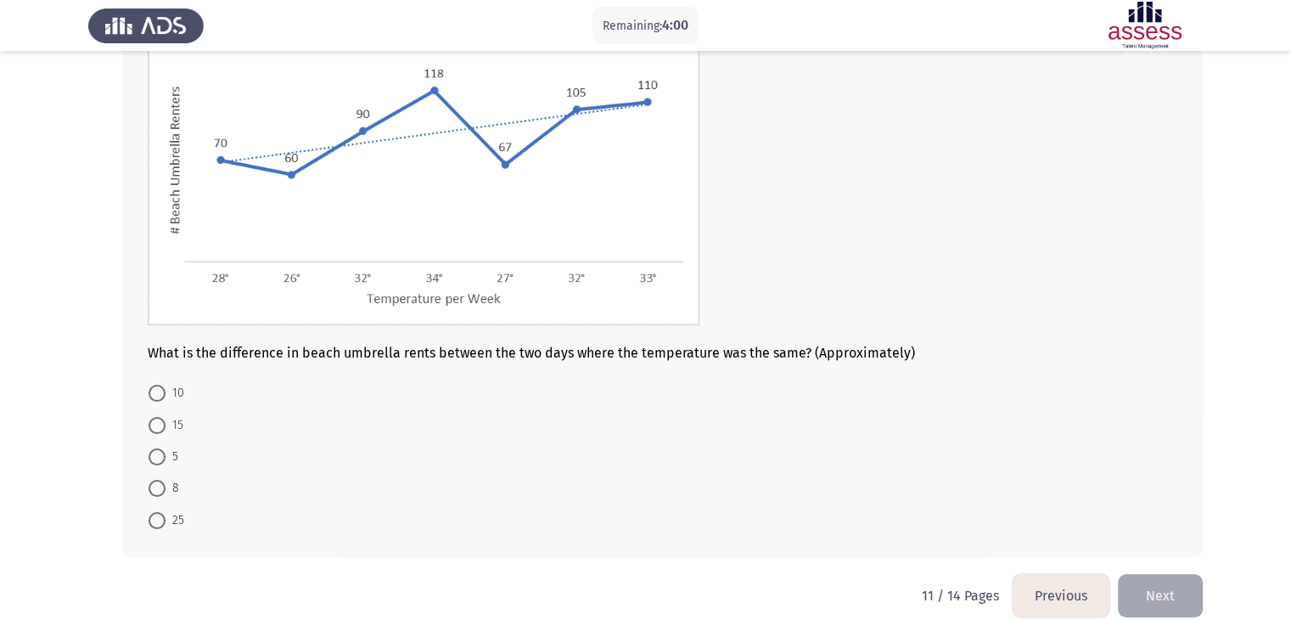
scroll to position [179, 0]
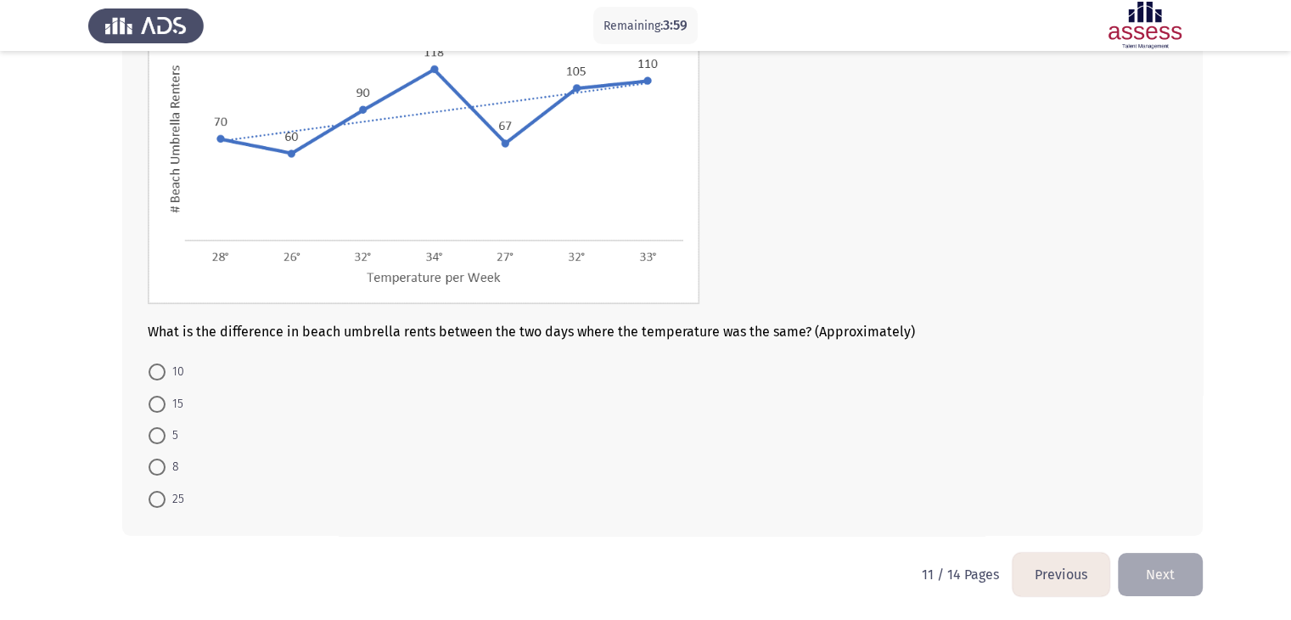
click at [159, 405] on span at bounding box center [157, 404] width 17 height 17
click at [159, 405] on input "15" at bounding box center [157, 404] width 17 height 17
radio input "true"
click at [1151, 566] on button "Next" at bounding box center [1160, 573] width 85 height 43
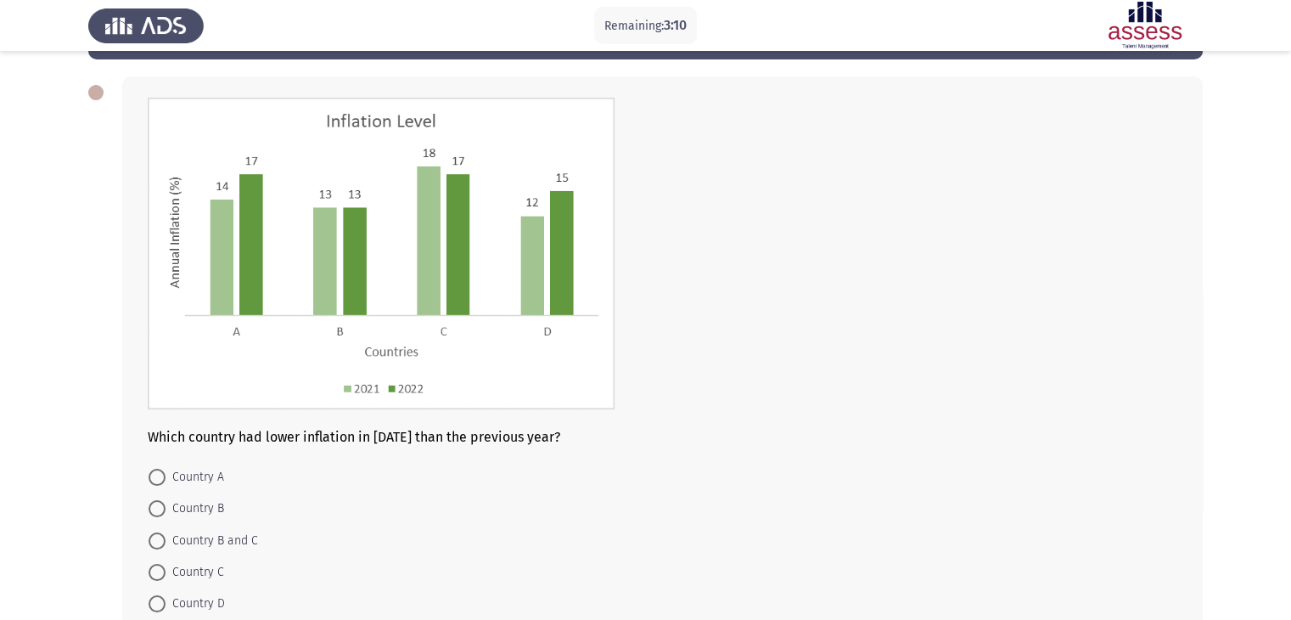
scroll to position [70, 0]
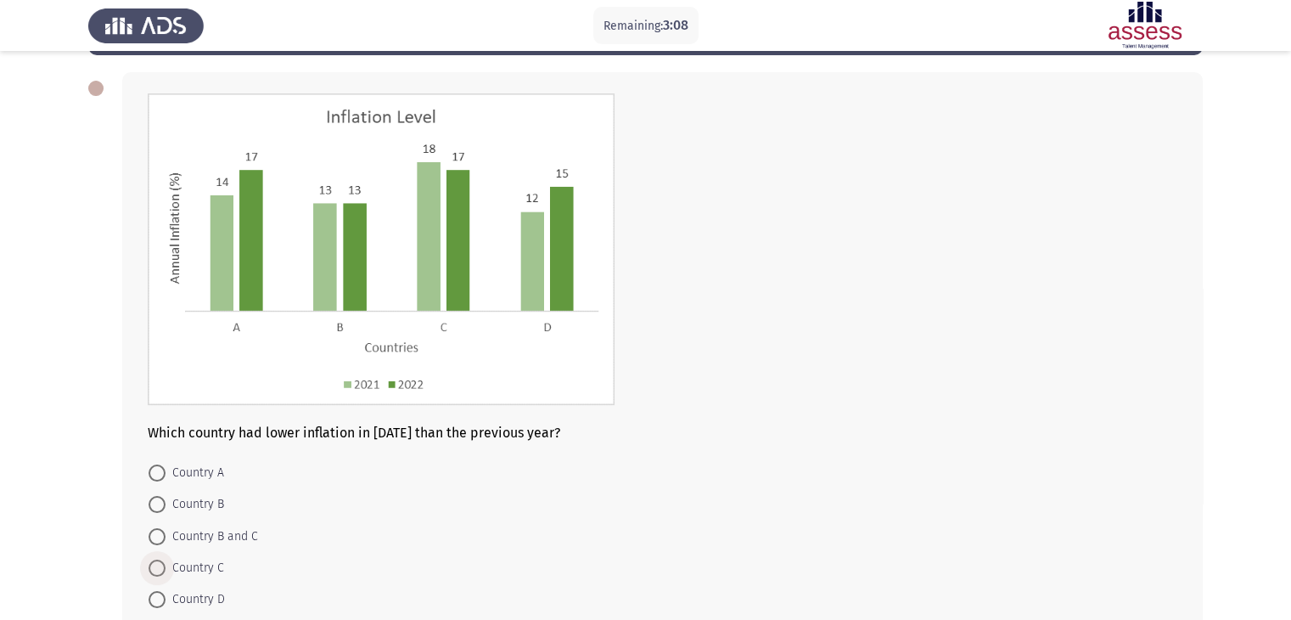
click at [158, 570] on span at bounding box center [157, 568] width 17 height 17
click at [158, 570] on input "Country C" at bounding box center [157, 568] width 17 height 17
radio input "true"
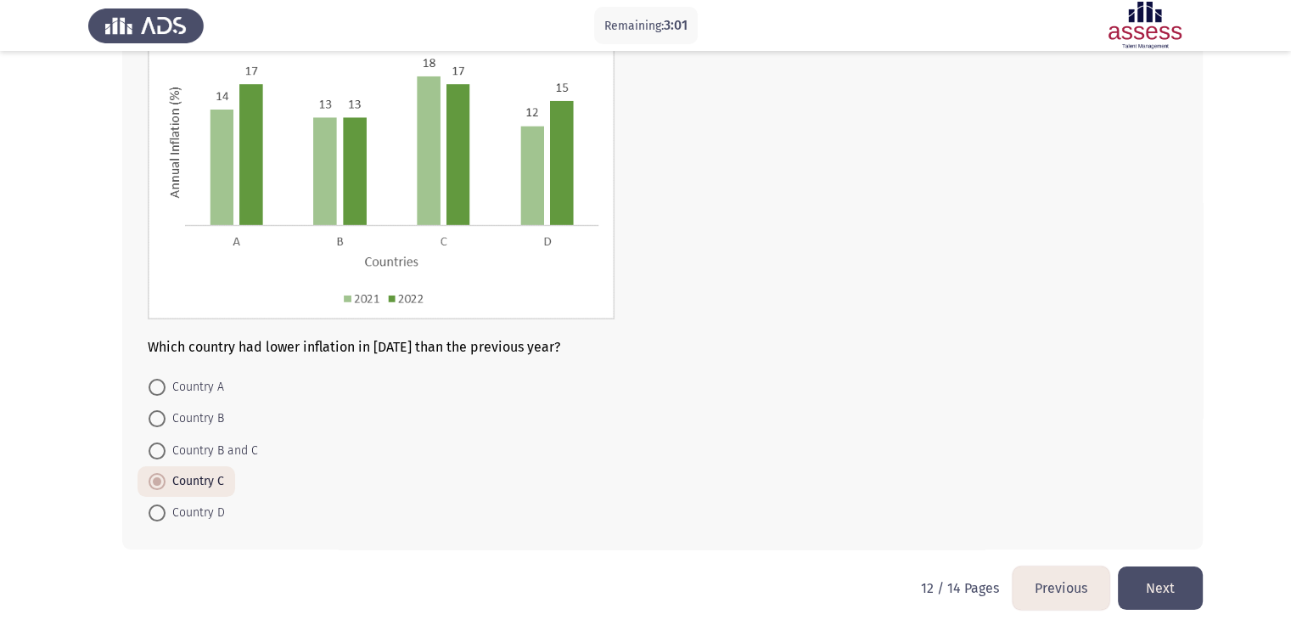
scroll to position [171, 0]
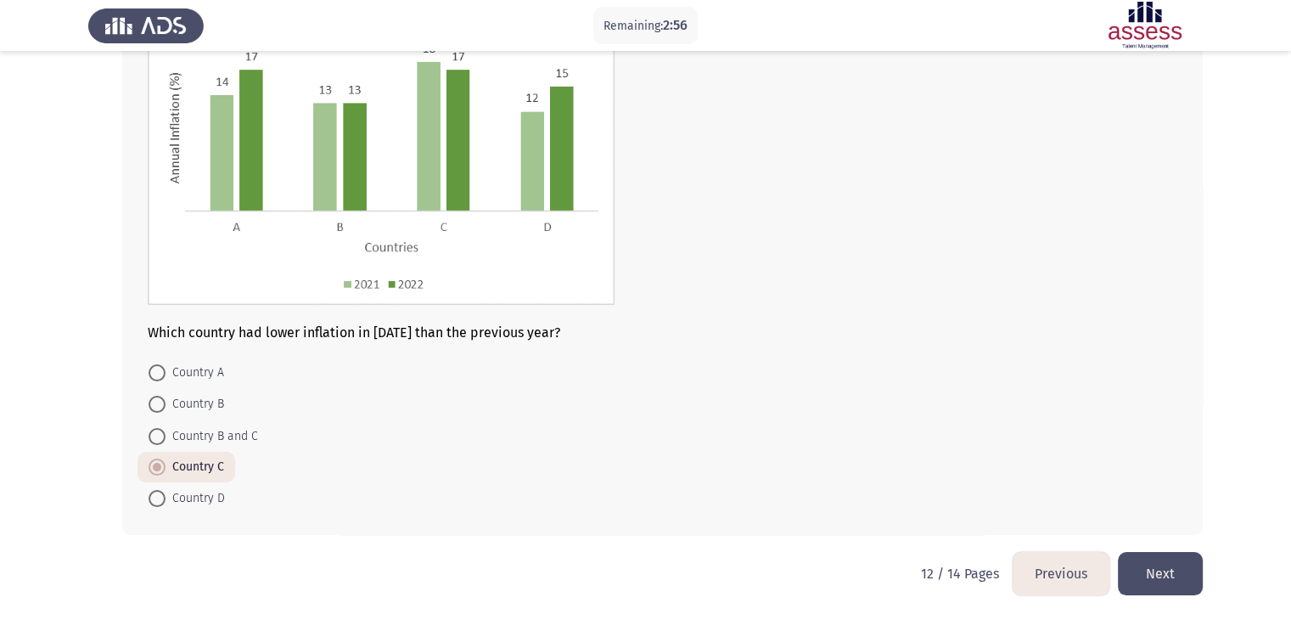
click at [1175, 558] on button "Next" at bounding box center [1160, 573] width 85 height 43
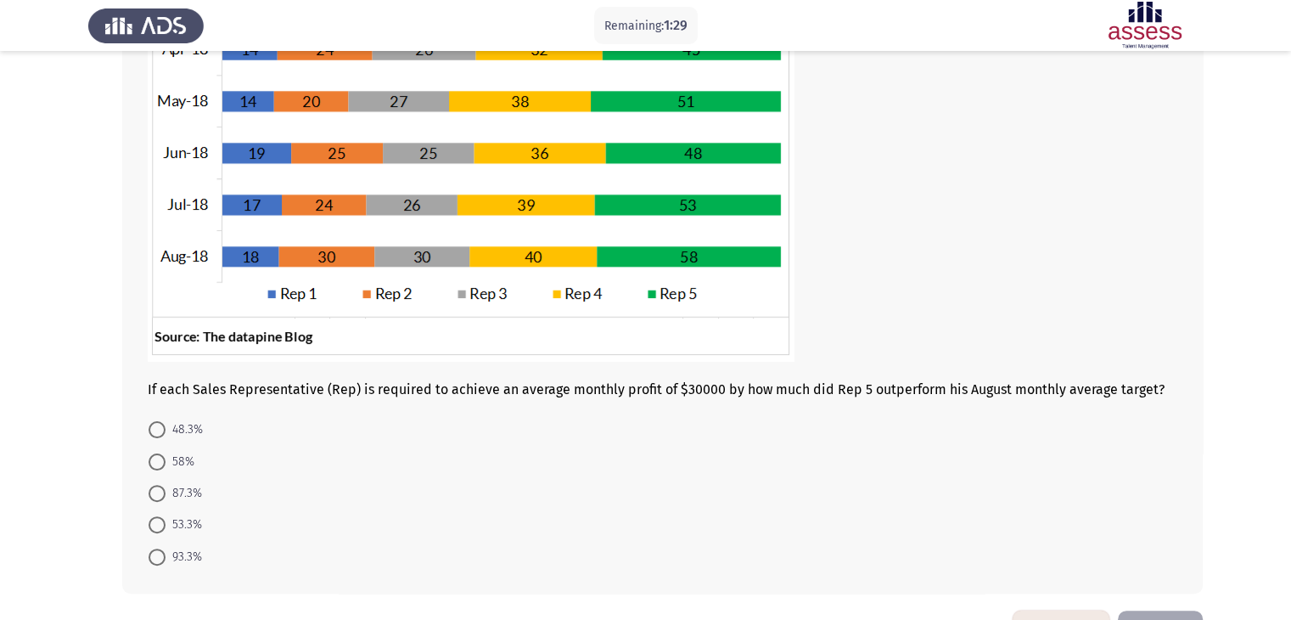
scroll to position [340, 0]
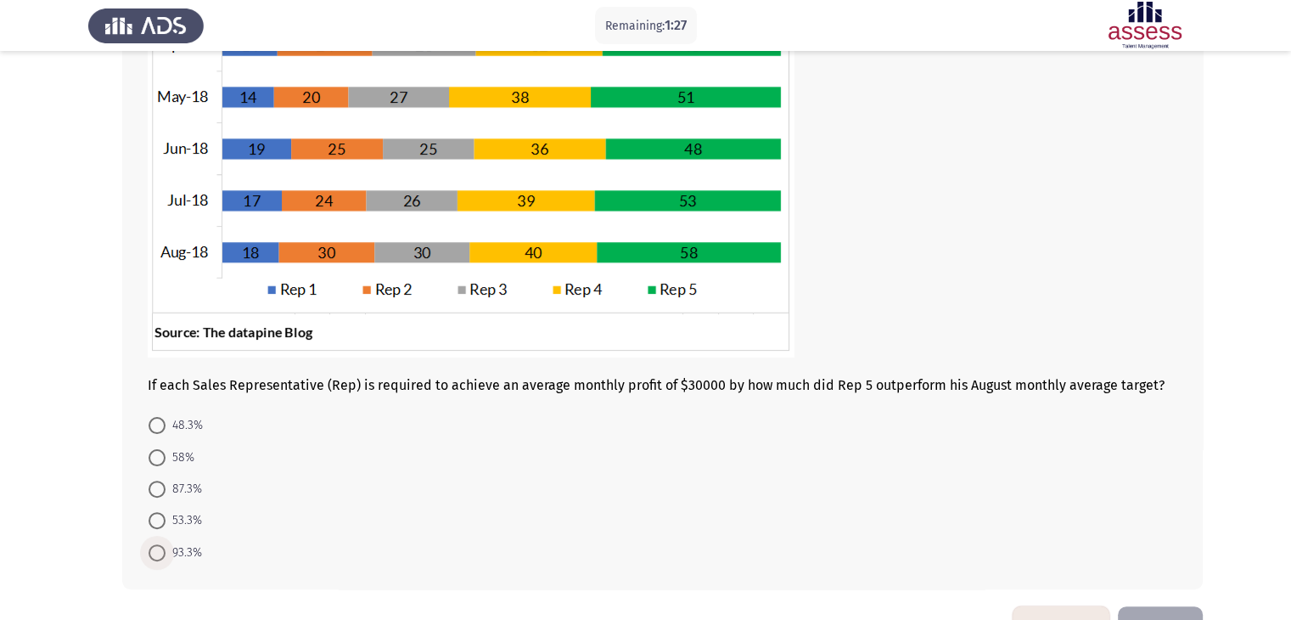
click at [156, 551] on span at bounding box center [157, 552] width 17 height 17
click at [156, 551] on input "93.3%" at bounding box center [157, 552] width 17 height 17
radio input "true"
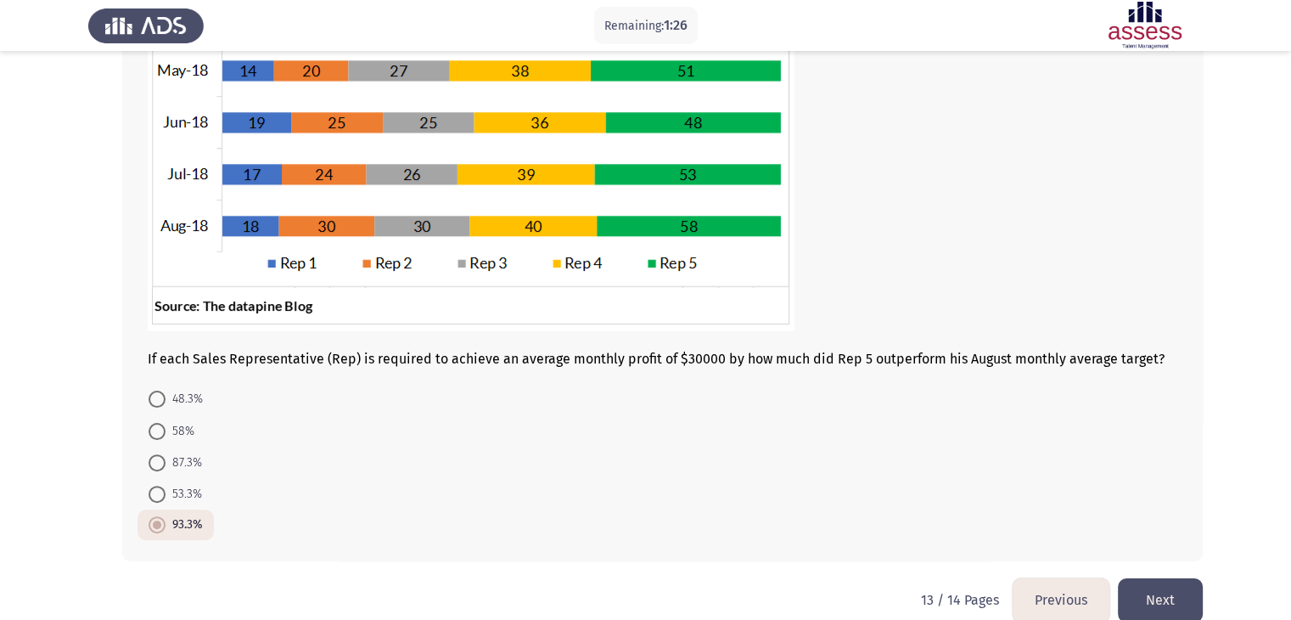
scroll to position [393, 0]
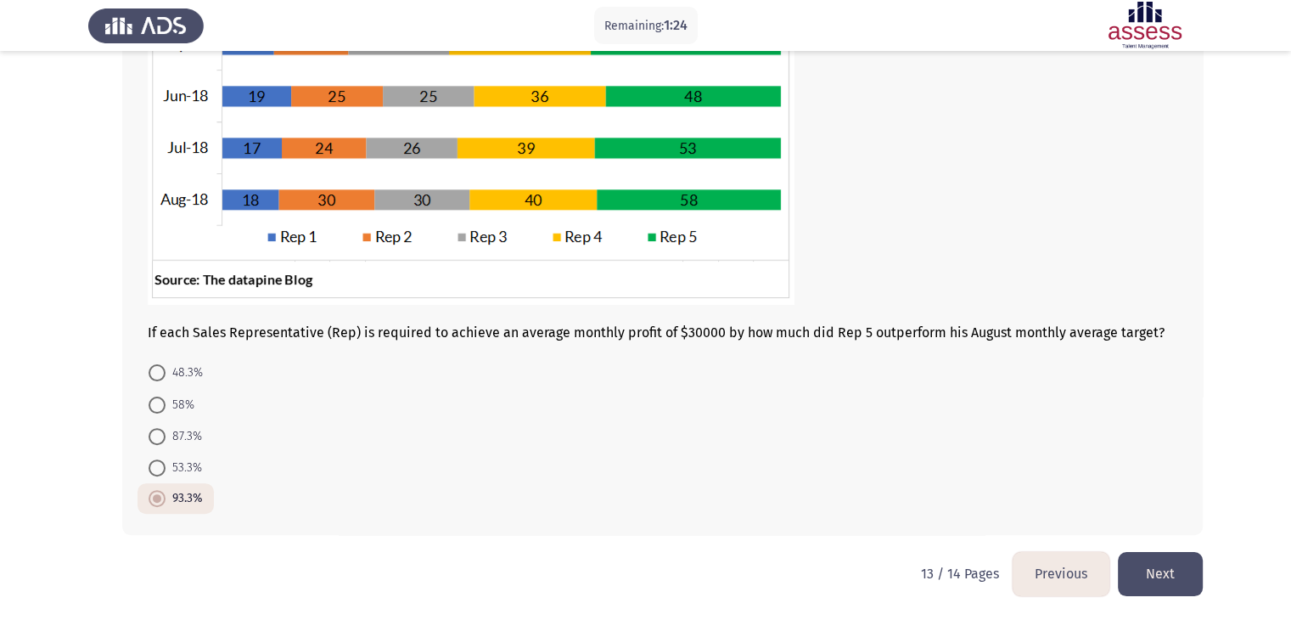
click at [1185, 578] on button "Next" at bounding box center [1160, 573] width 85 height 43
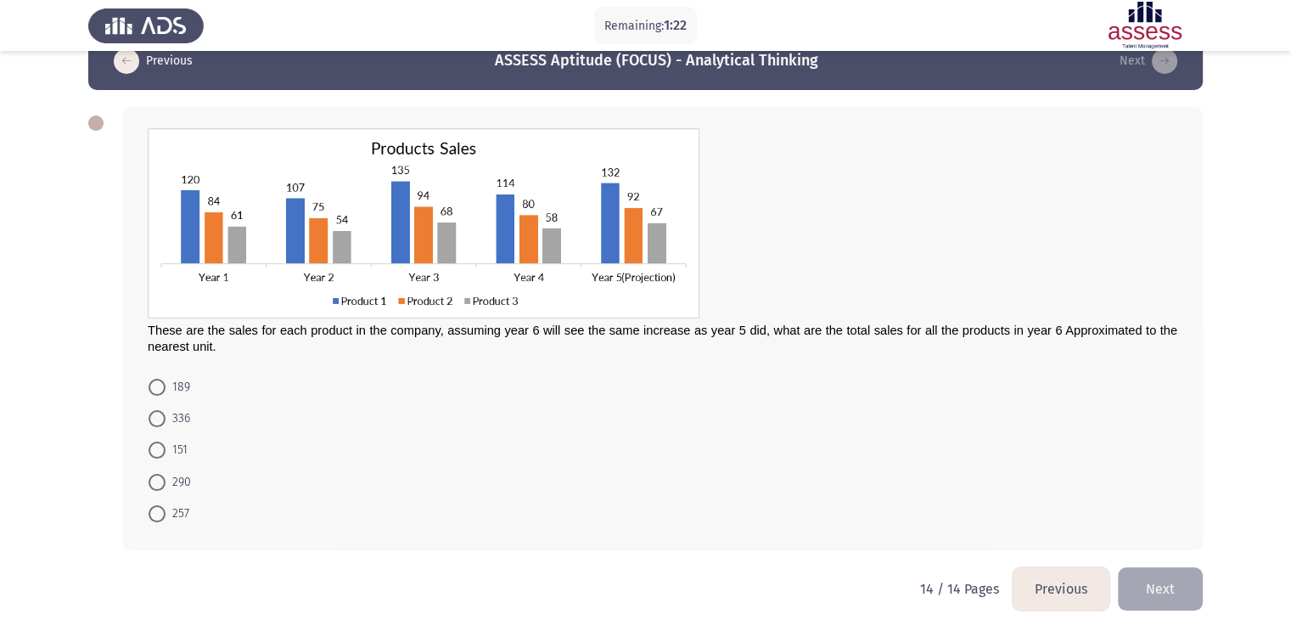
scroll to position [51, 0]
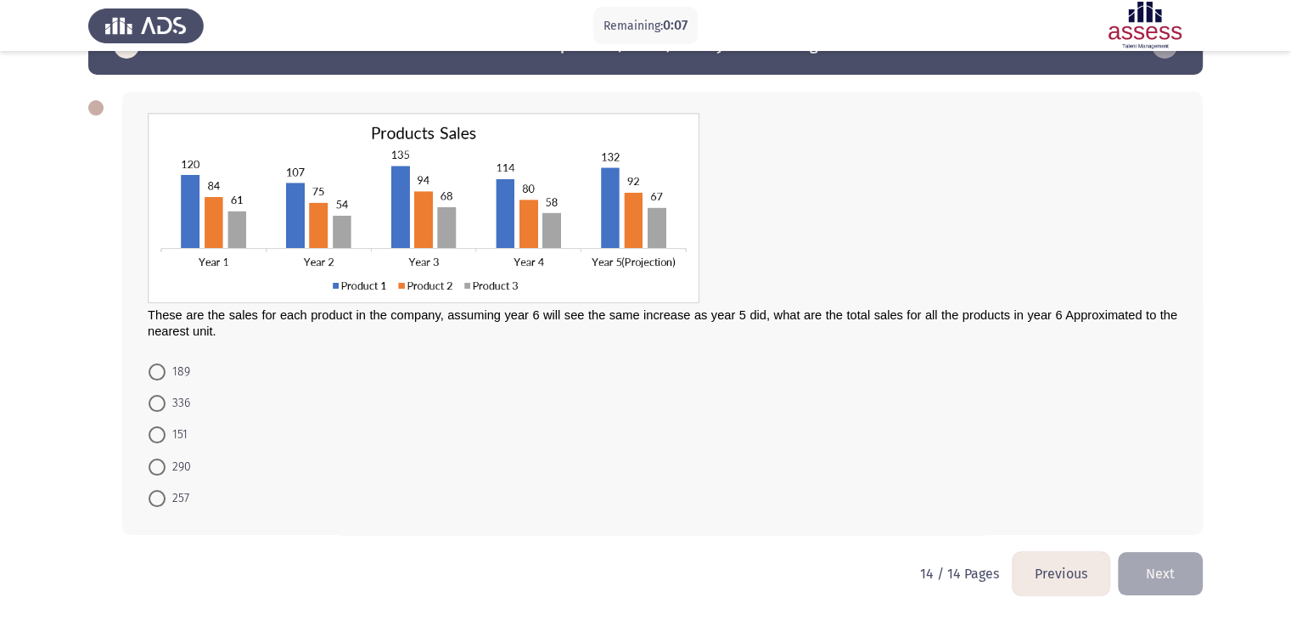
click at [155, 497] on span at bounding box center [157, 498] width 17 height 17
click at [155, 497] on input "257" at bounding box center [157, 498] width 17 height 17
radio input "true"
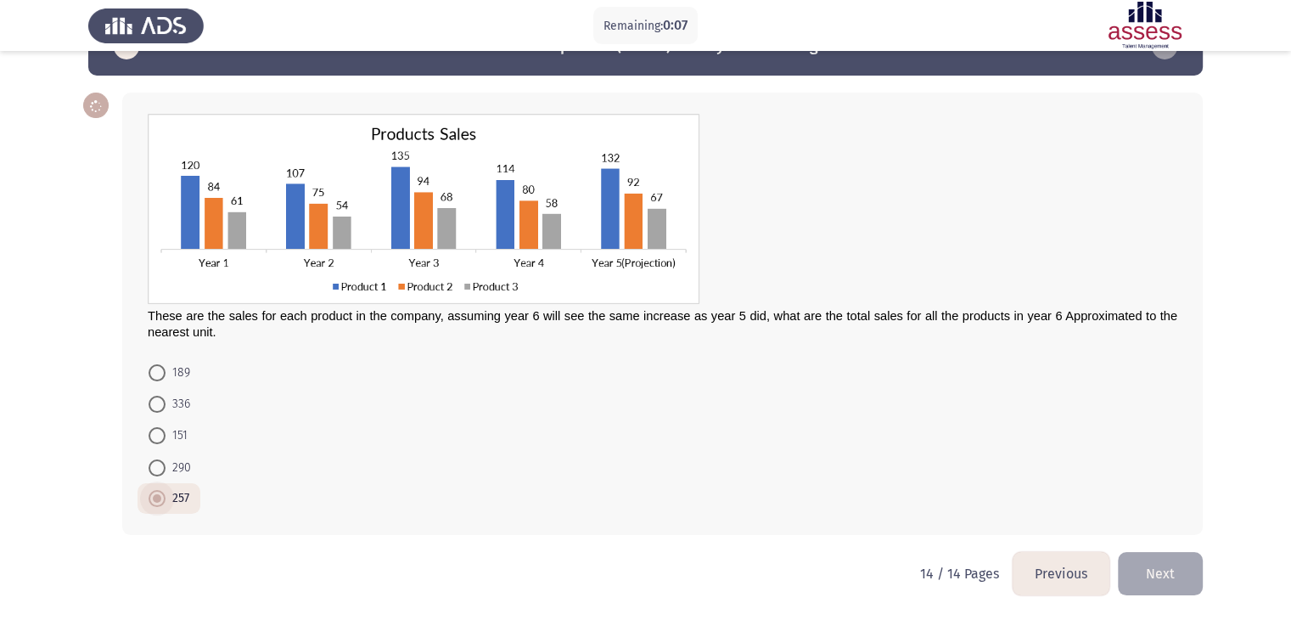
scroll to position [49, 0]
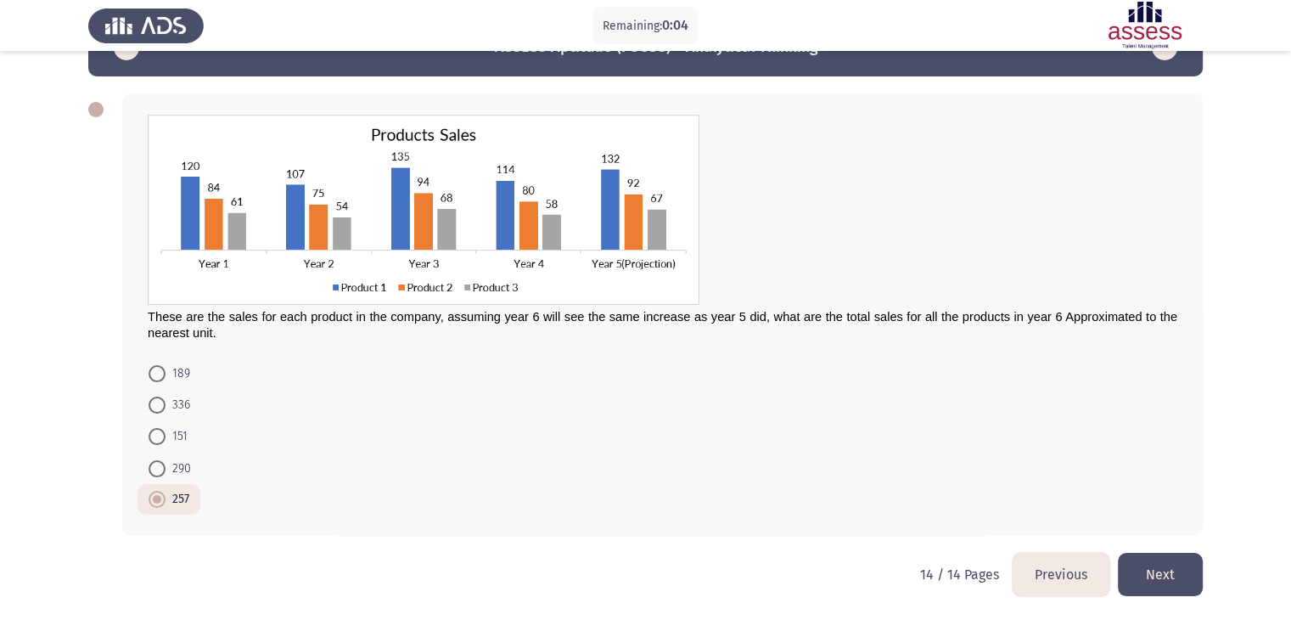
click at [156, 470] on span at bounding box center [157, 468] width 17 height 17
click at [156, 470] on input "290" at bounding box center [157, 468] width 17 height 17
radio input "true"
click at [1185, 581] on button "Next" at bounding box center [1160, 574] width 85 height 43
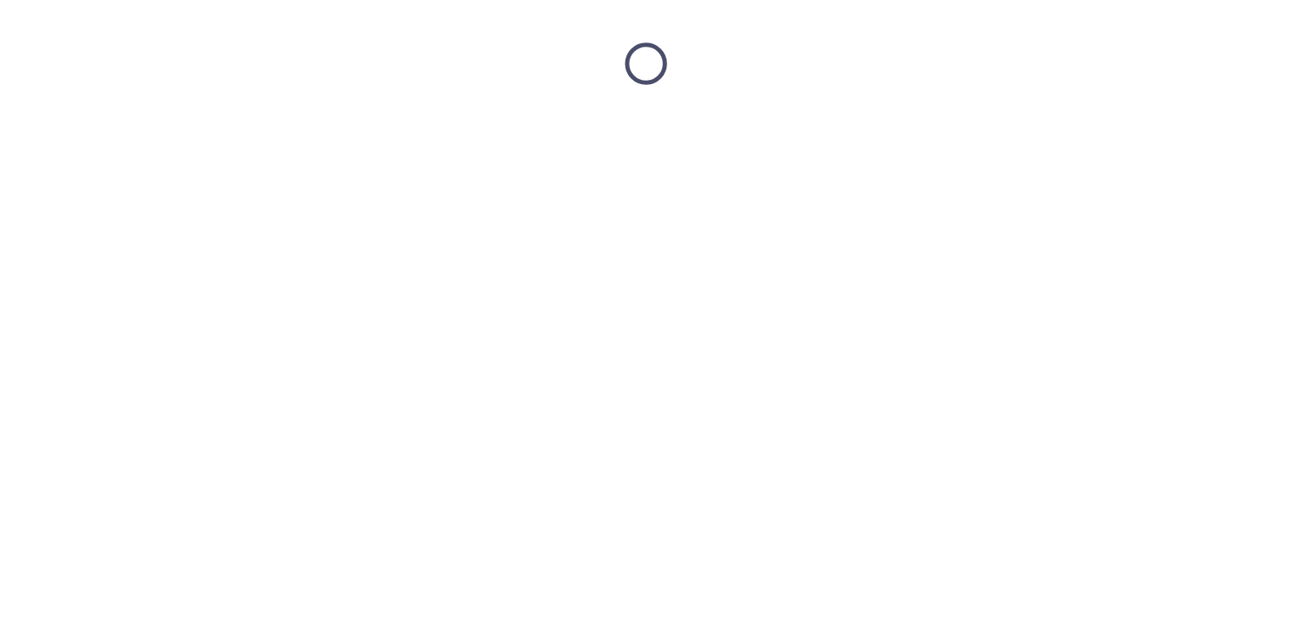
scroll to position [0, 0]
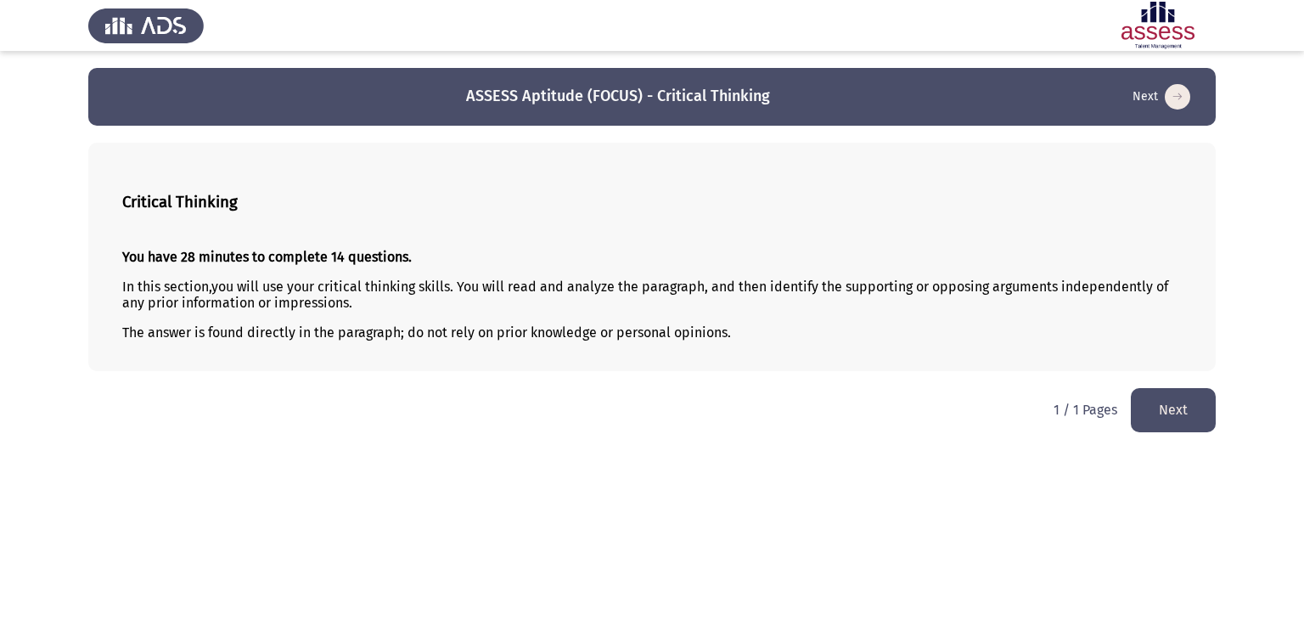
click at [1172, 398] on button "Next" at bounding box center [1173, 409] width 85 height 43
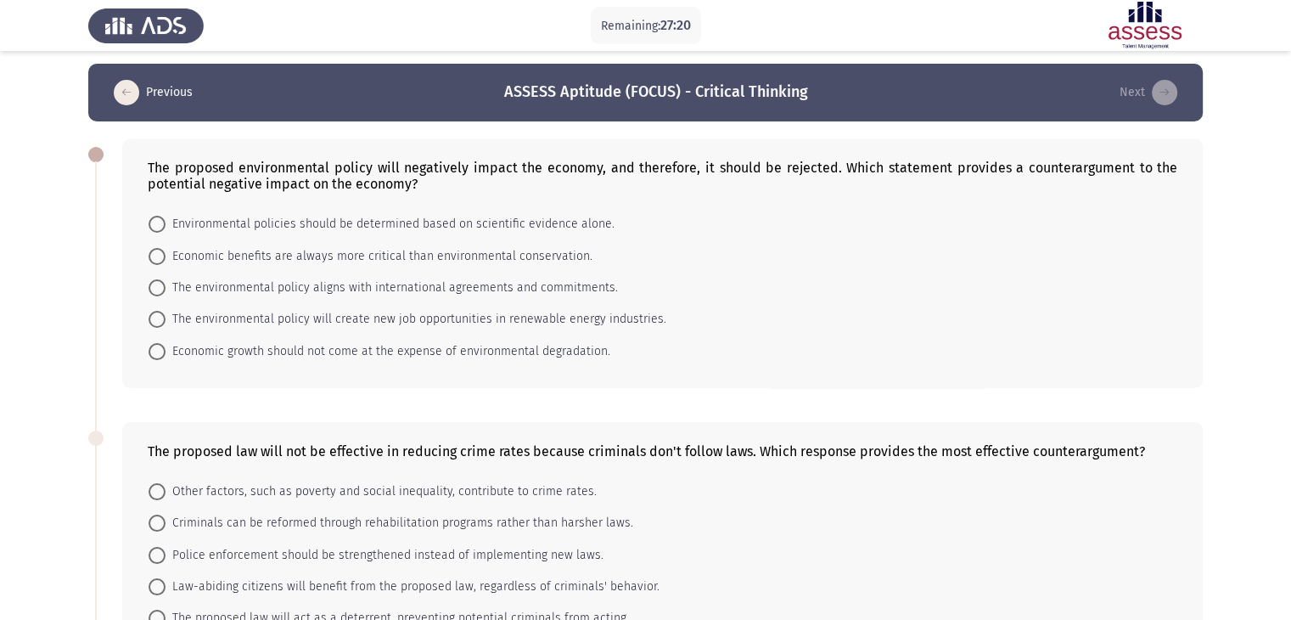
scroll to position [8, 0]
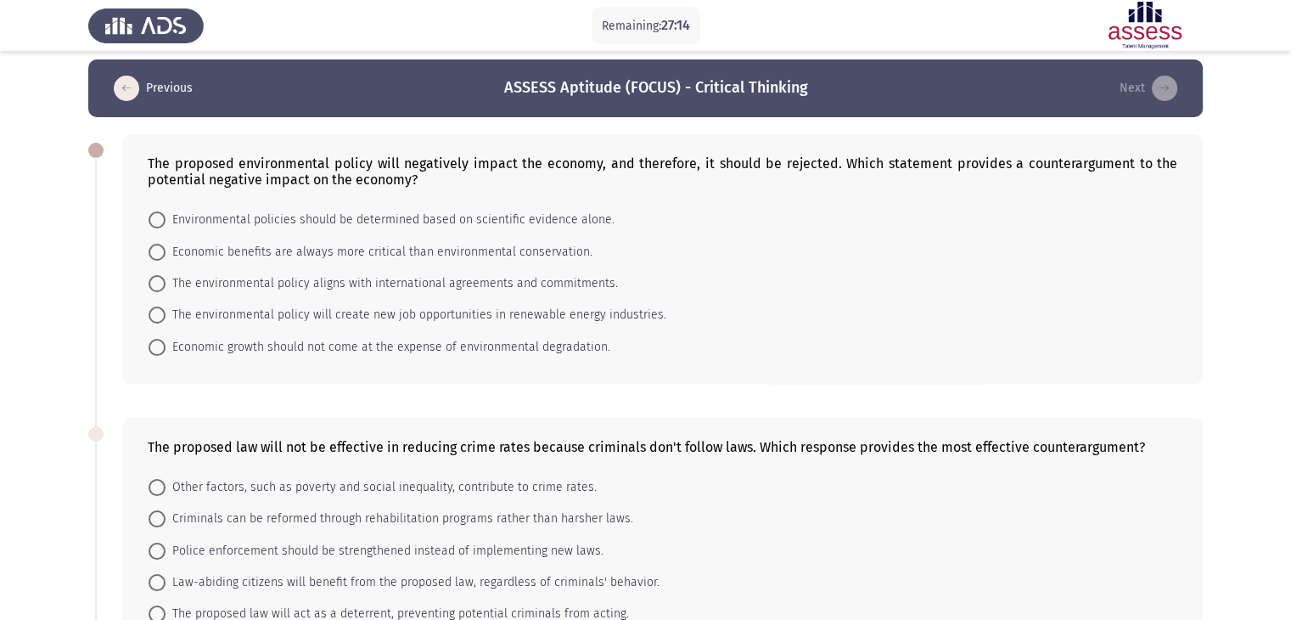
click at [160, 284] on span at bounding box center [157, 283] width 17 height 17
click at [160, 284] on input "The environmental policy aligns with international agreements and commitments." at bounding box center [157, 283] width 17 height 17
radio input "true"
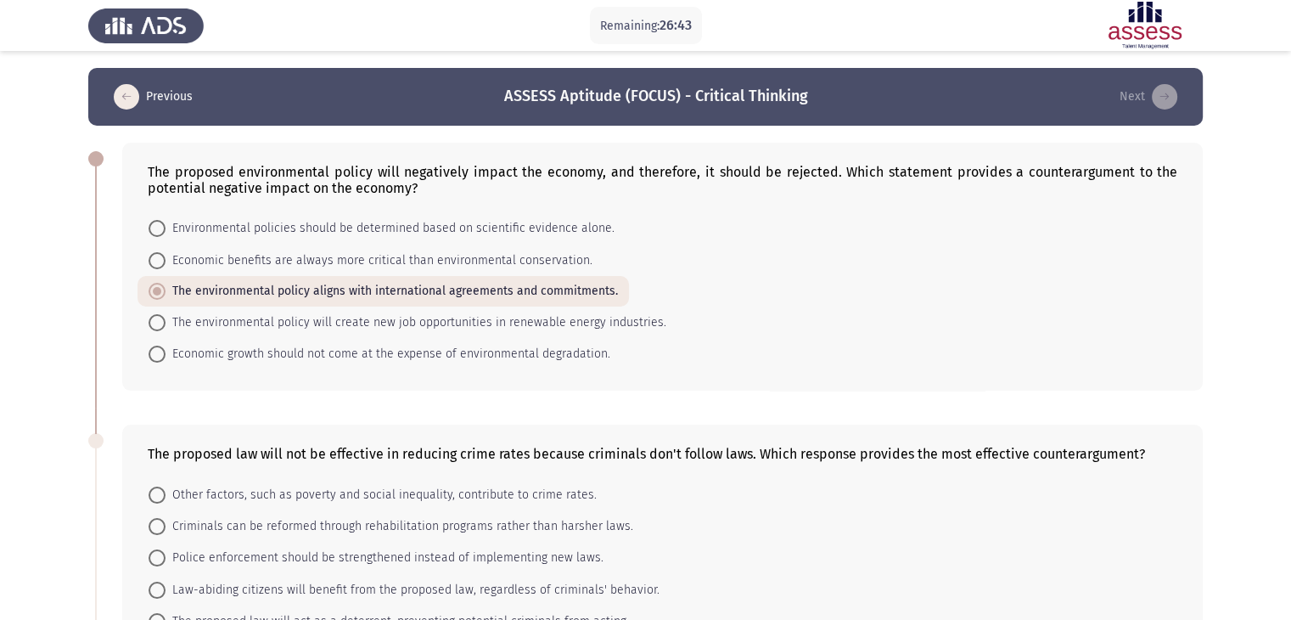
scroll to position [0, 0]
click at [161, 360] on span at bounding box center [157, 354] width 17 height 17
click at [161, 360] on input "Economic growth should not come at the expense of environmental degradation." at bounding box center [157, 354] width 17 height 17
radio input "true"
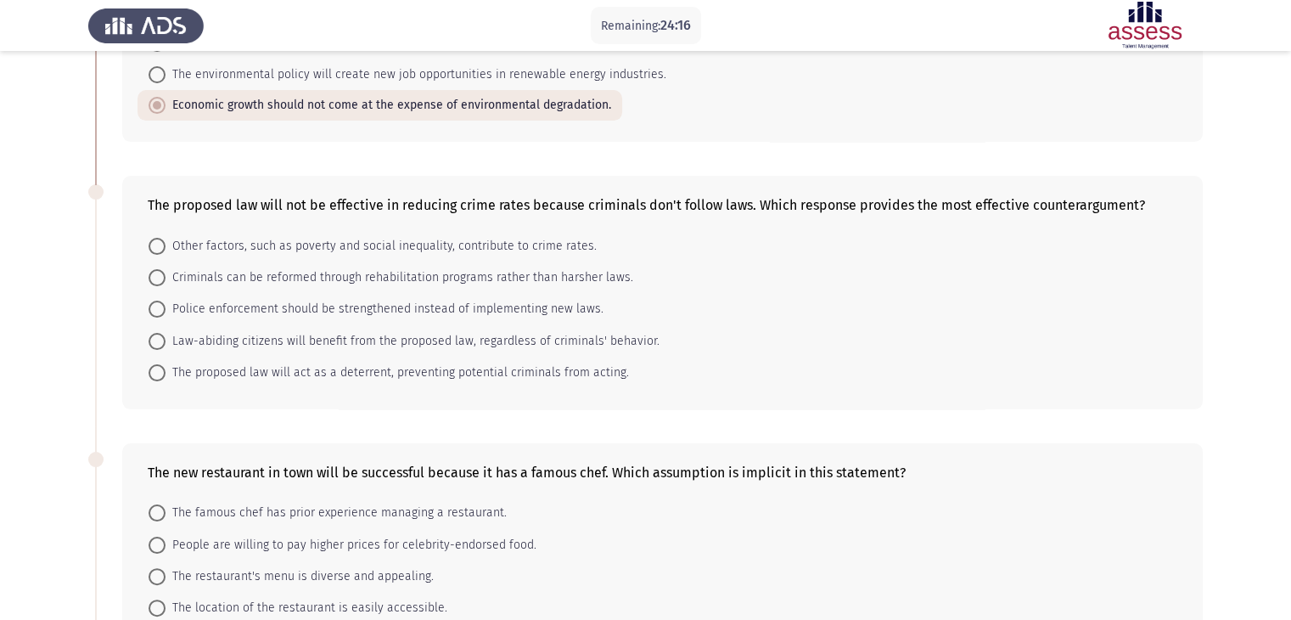
scroll to position [262, 0]
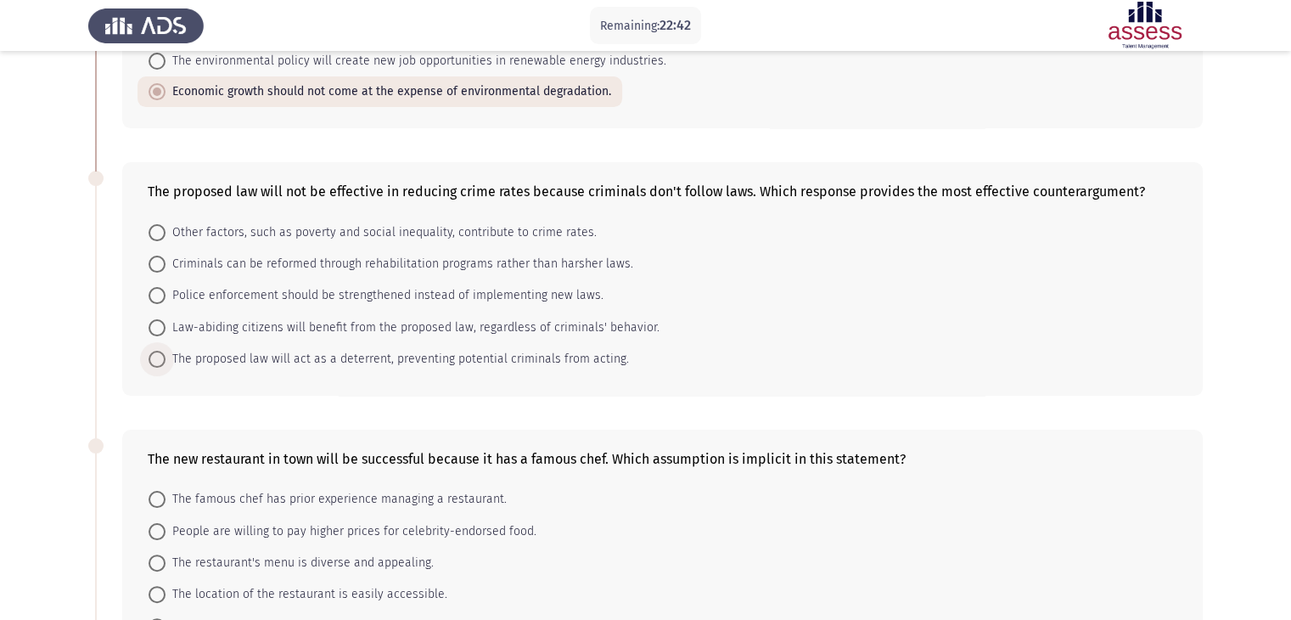
click at [149, 352] on span at bounding box center [157, 359] width 17 height 17
click at [149, 352] on input "The proposed law will act as a deterrent, preventing potential criminals from a…" at bounding box center [157, 359] width 17 height 17
radio input "true"
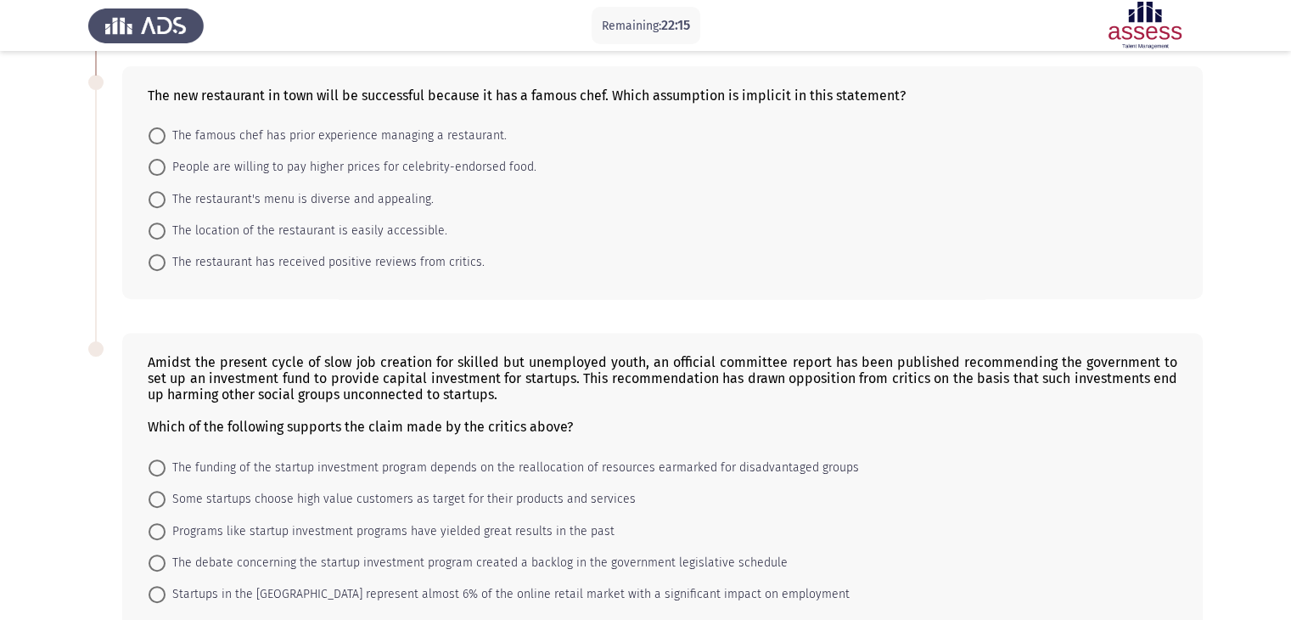
scroll to position [625, 0]
click at [171, 260] on span "The restaurant has received positive reviews from critics." at bounding box center [325, 262] width 319 height 20
click at [166, 260] on input "The restaurant has received positive reviews from critics." at bounding box center [157, 262] width 17 height 17
radio input "true"
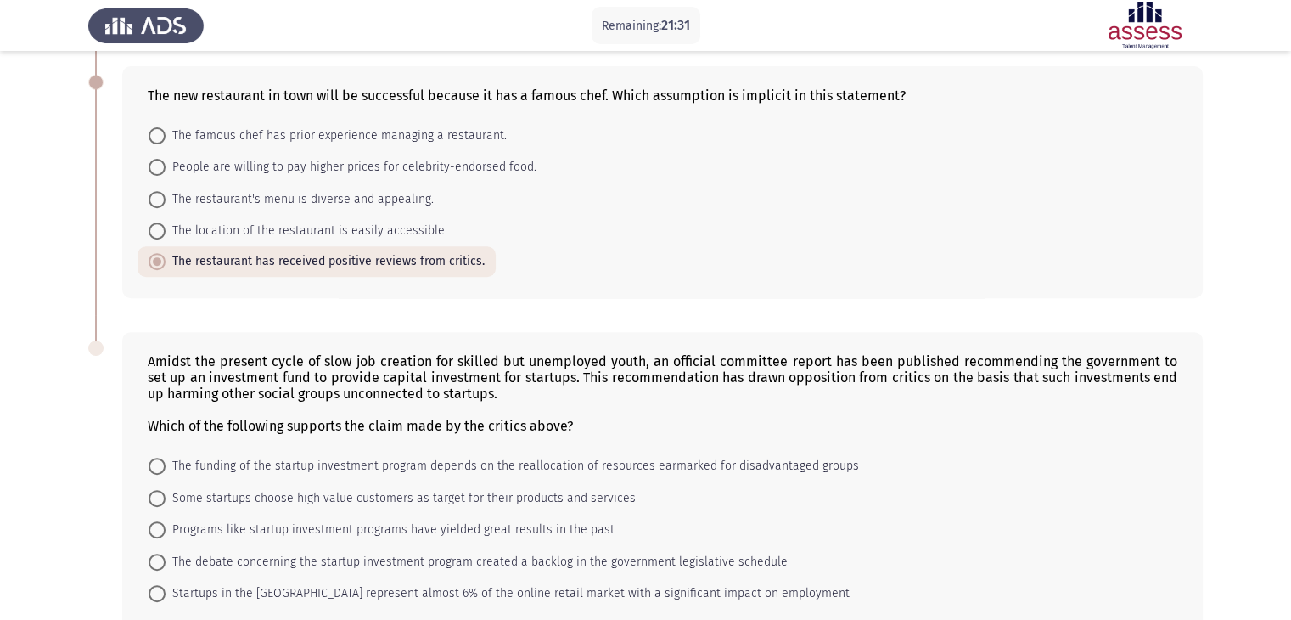
scroll to position [719, 0]
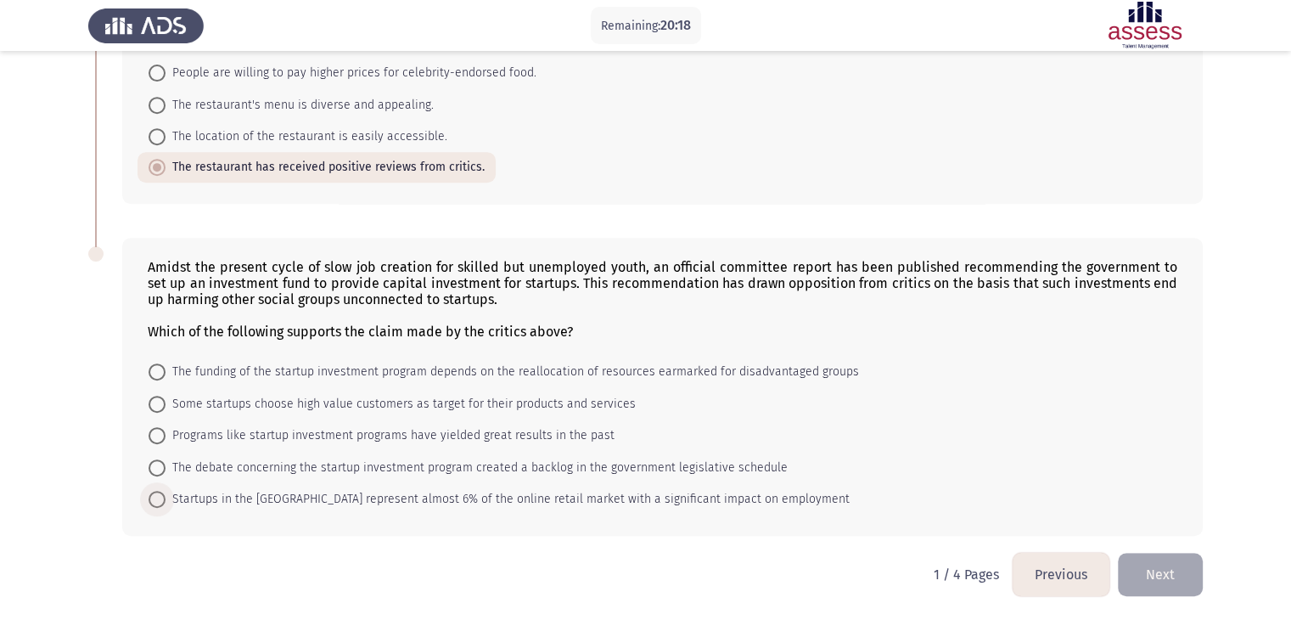
click at [171, 497] on span "Startups in the [GEOGRAPHIC_DATA] represent almost 6% of the online retail mark…" at bounding box center [508, 499] width 684 height 20
click at [166, 497] on input "Startups in the [GEOGRAPHIC_DATA] represent almost 6% of the online retail mark…" at bounding box center [157, 499] width 17 height 17
radio input "true"
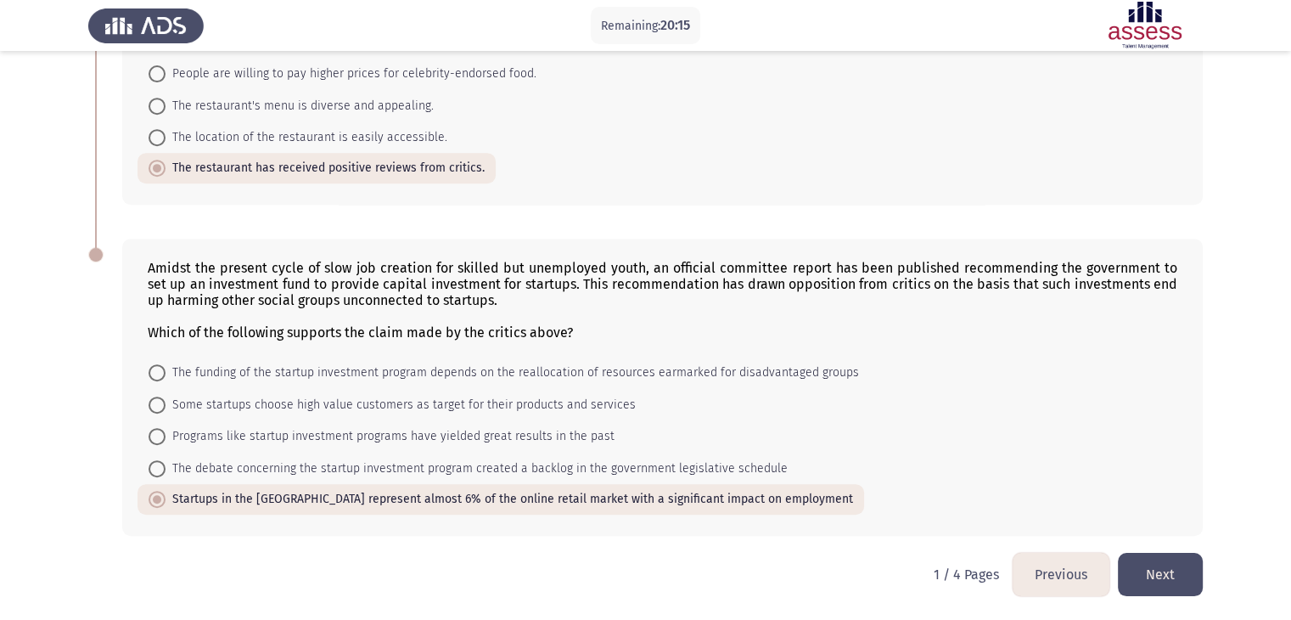
click at [1175, 582] on button "Next" at bounding box center [1160, 574] width 85 height 43
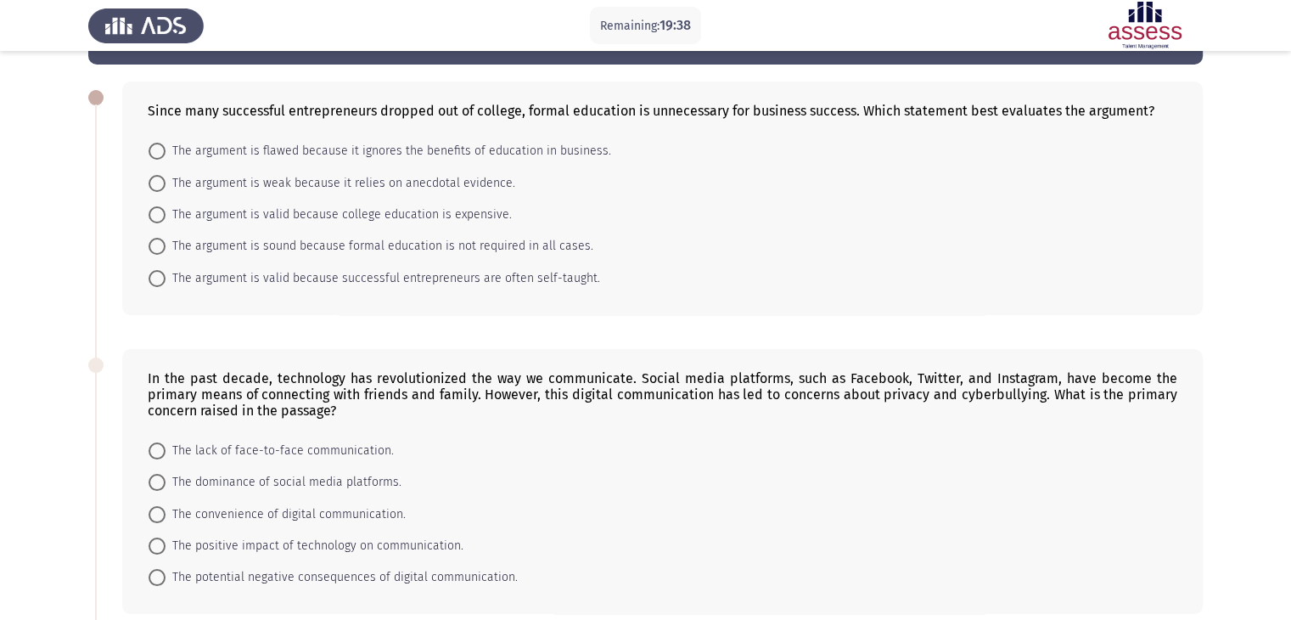
scroll to position [0, 0]
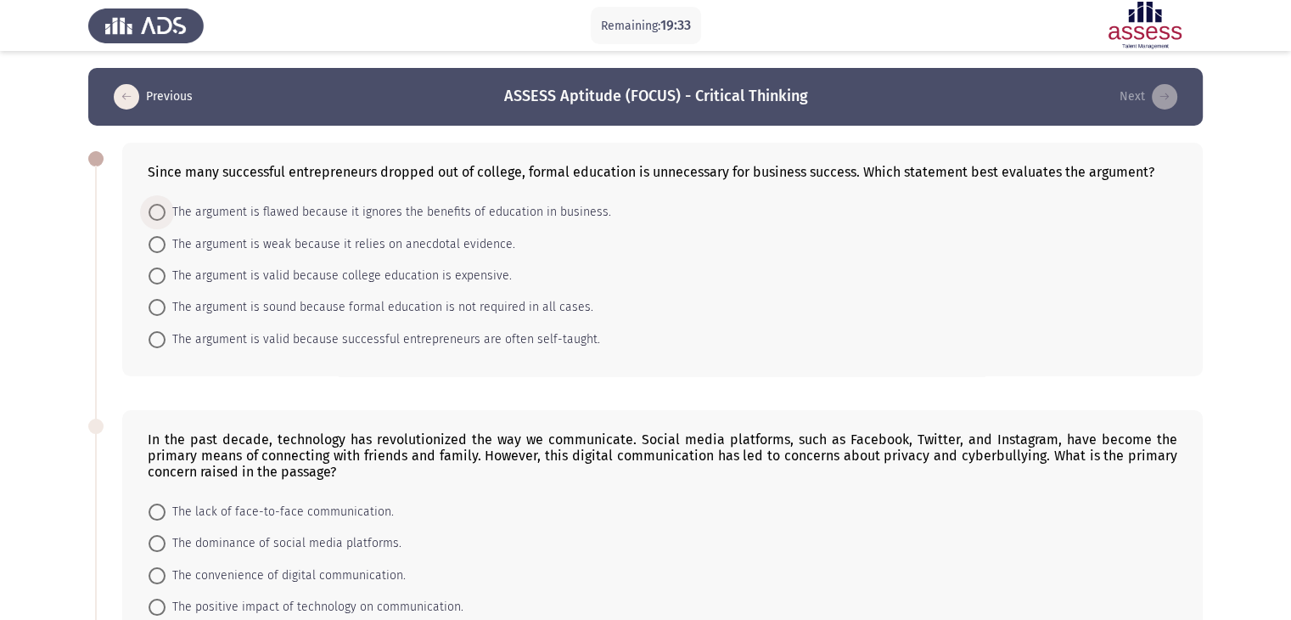
click at [153, 213] on span at bounding box center [157, 212] width 17 height 17
click at [153, 213] on input "The argument is flawed because it ignores the benefits of education in business." at bounding box center [157, 212] width 17 height 17
radio input "true"
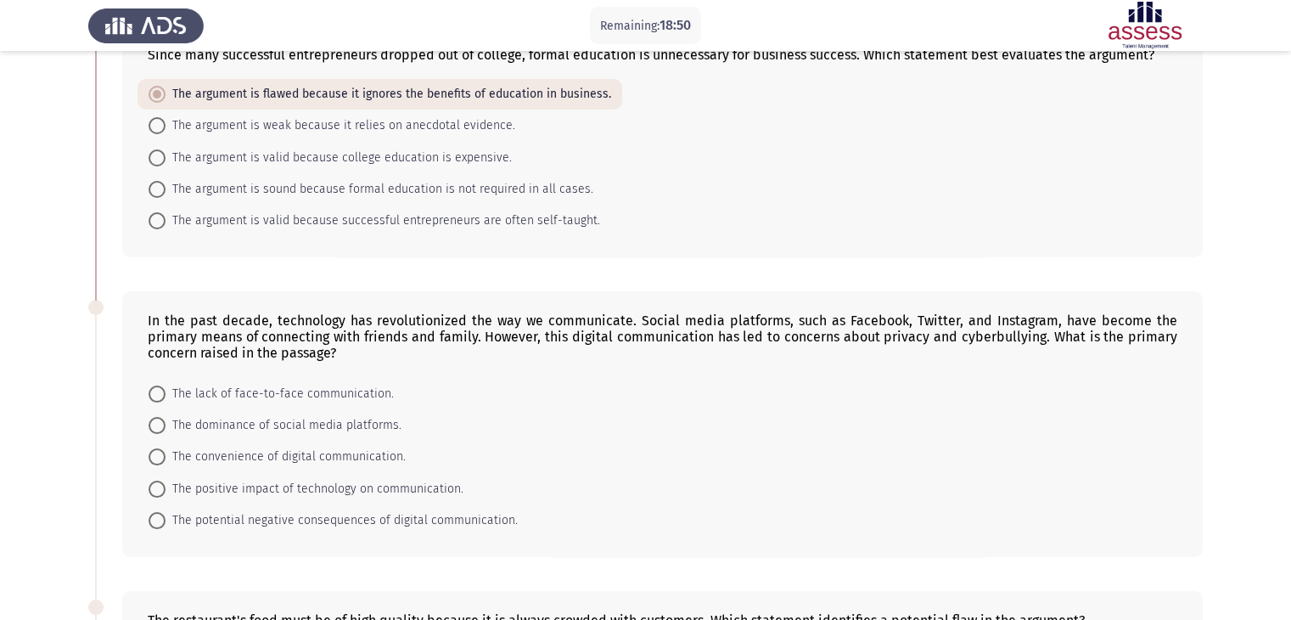
scroll to position [119, 0]
click at [161, 516] on span at bounding box center [157, 518] width 17 height 17
click at [161, 516] on input "The potential negative consequences of digital communication." at bounding box center [157, 518] width 17 height 17
radio input "true"
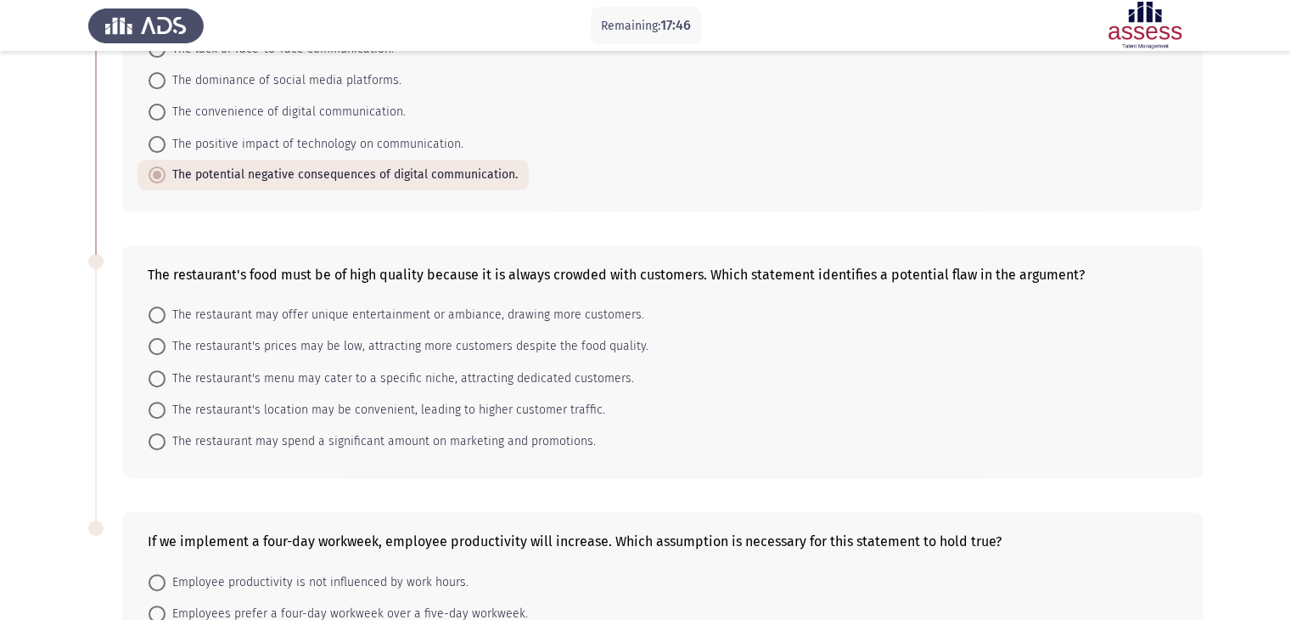
scroll to position [465, 0]
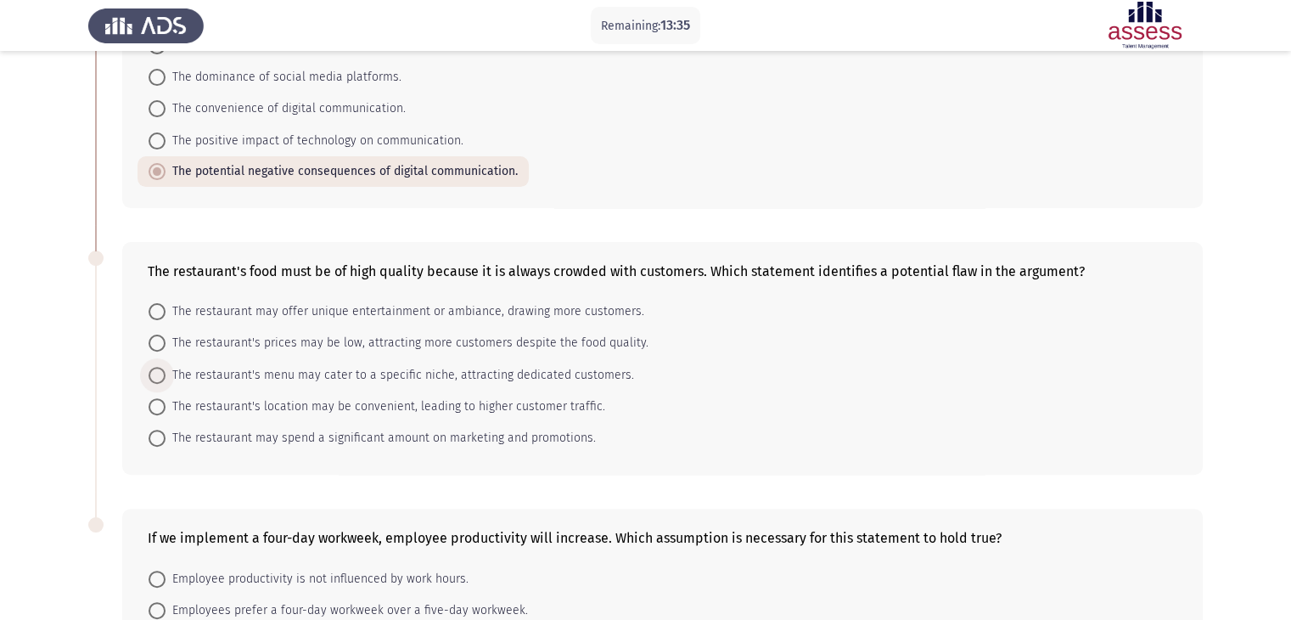
click at [156, 374] on span at bounding box center [157, 375] width 17 height 17
click at [156, 374] on input "The restaurant's menu may cater to a specific niche, attracting dedicated custo…" at bounding box center [157, 375] width 17 height 17
radio input "true"
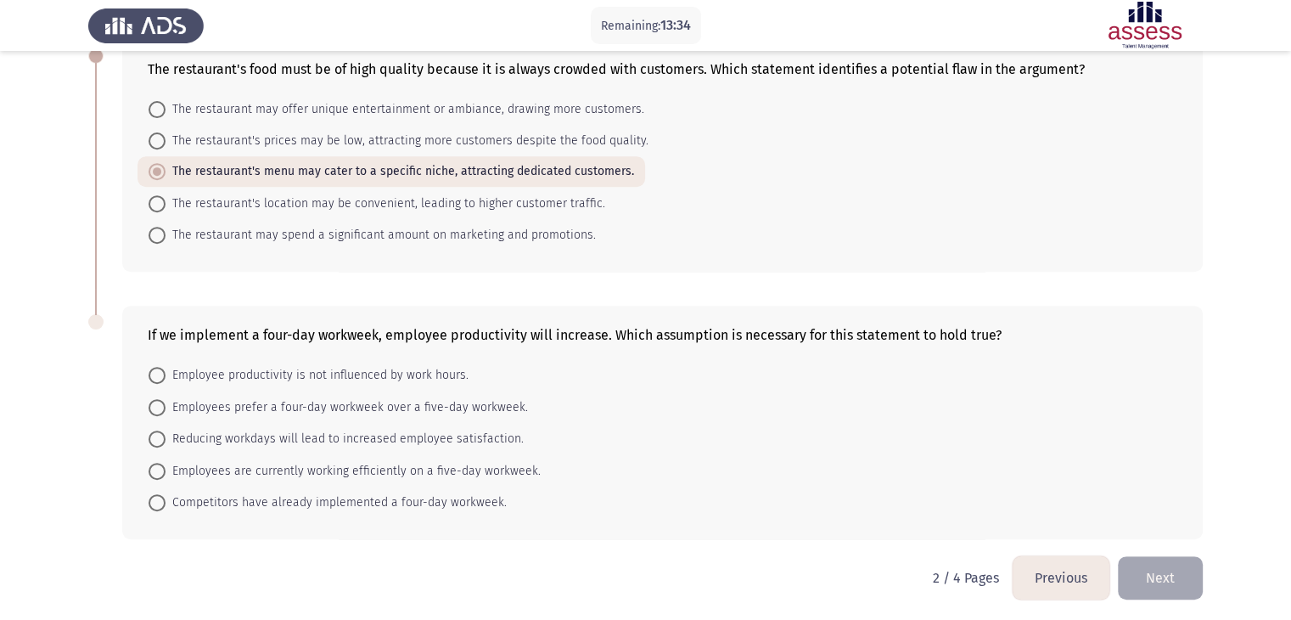
scroll to position [670, 0]
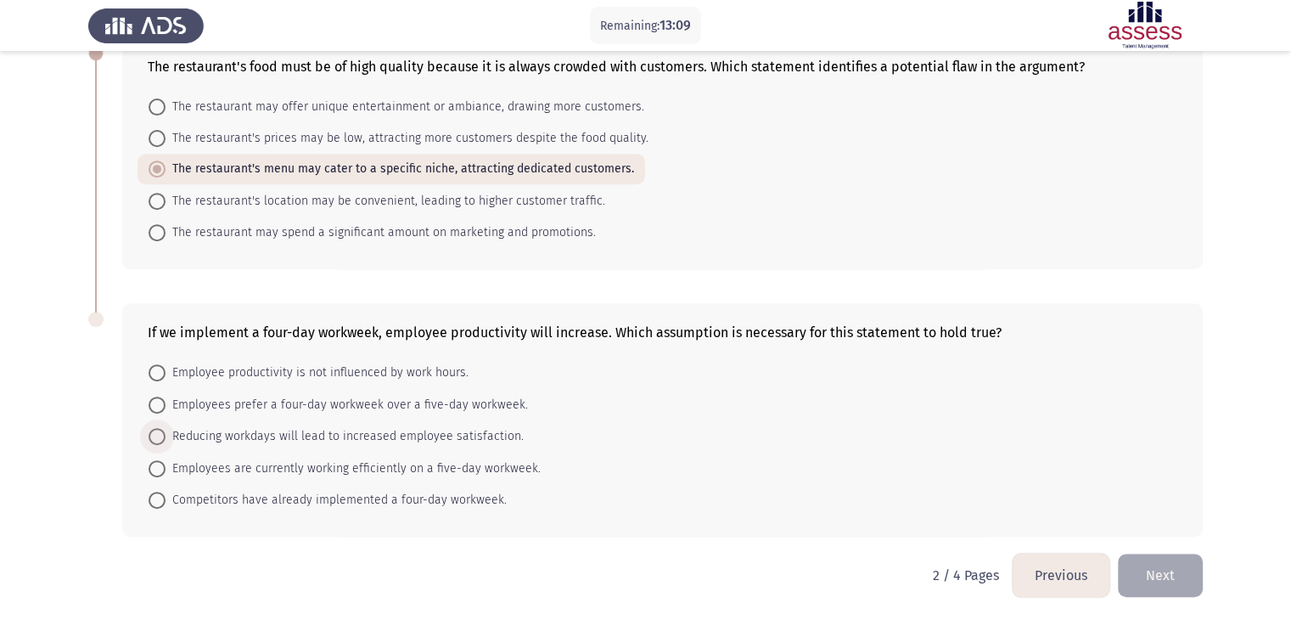
click at [163, 432] on span at bounding box center [157, 436] width 17 height 17
click at [163, 432] on input "Reducing workdays will lead to increased employee satisfaction." at bounding box center [157, 436] width 17 height 17
radio input "true"
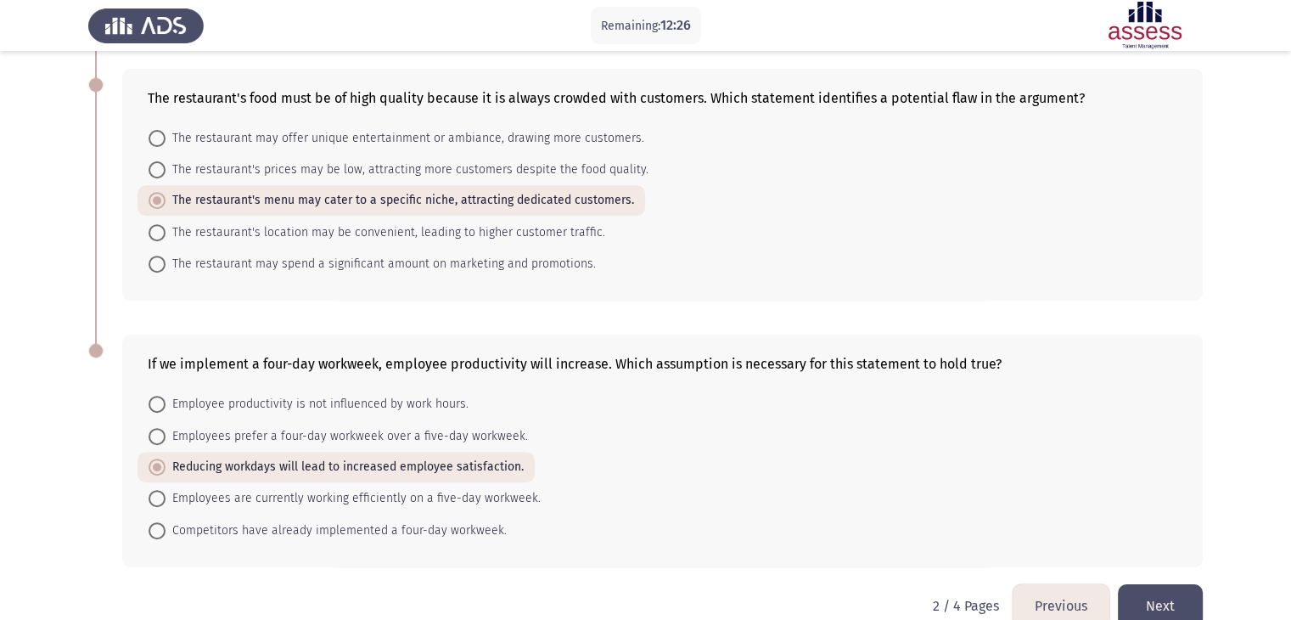
scroll to position [669, 0]
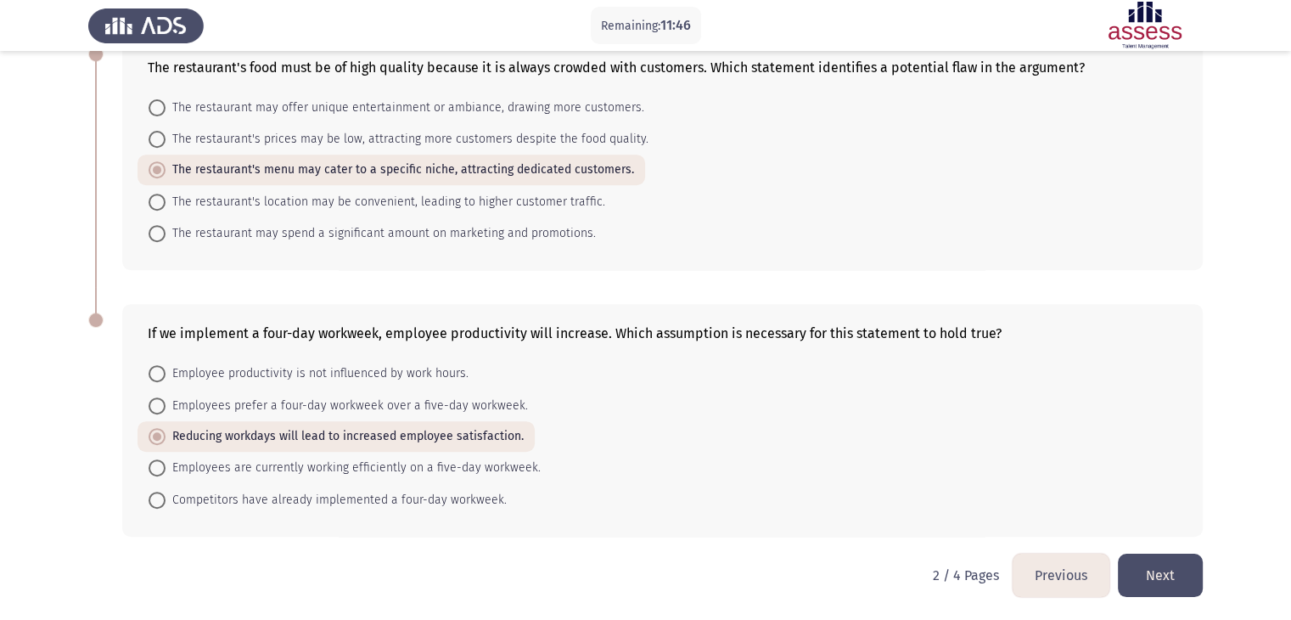
click at [1178, 572] on button "Next" at bounding box center [1160, 575] width 85 height 43
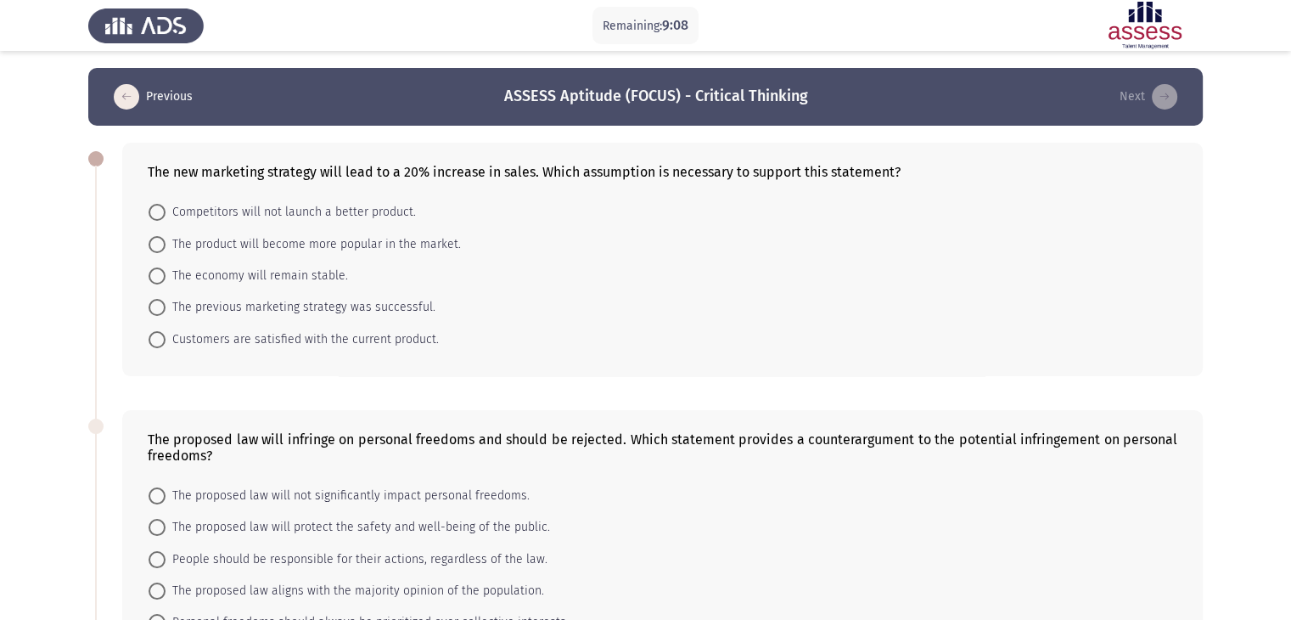
click at [160, 250] on span at bounding box center [157, 244] width 17 height 17
click at [160, 250] on input "The product will become more popular in the market." at bounding box center [157, 244] width 17 height 17
radio input "true"
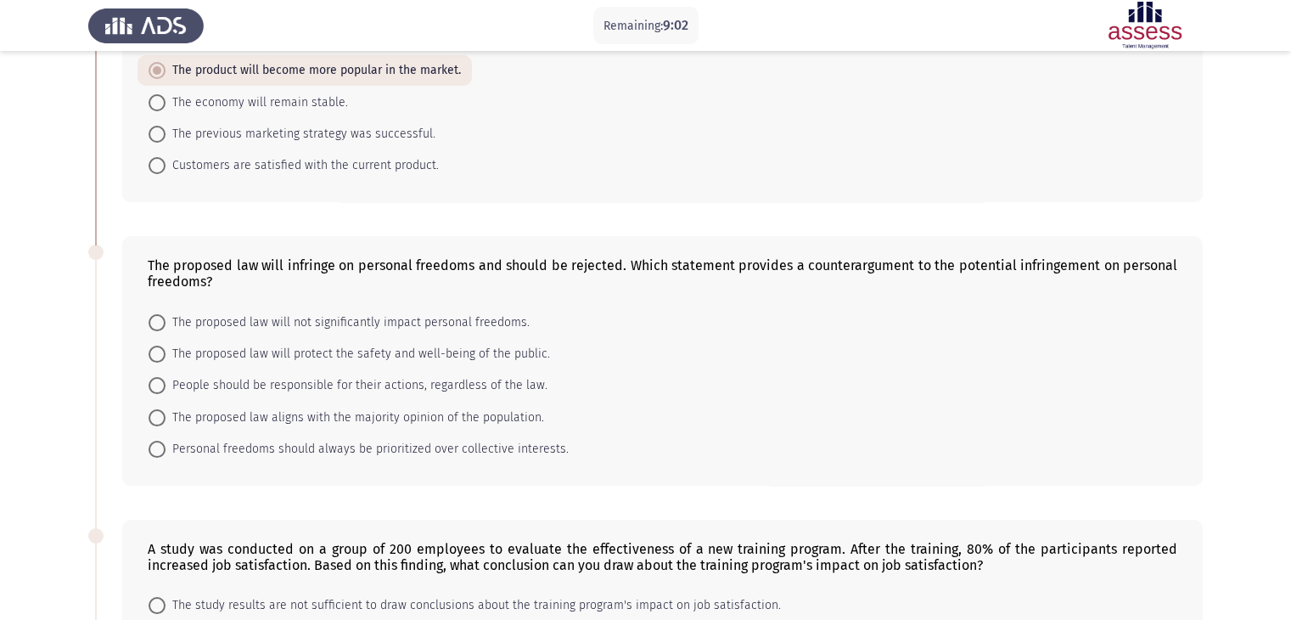
scroll to position [175, 0]
click at [165, 446] on span at bounding box center [157, 446] width 17 height 17
click at [165, 446] on input "Personal freedoms should always be prioritized over collective interests." at bounding box center [157, 446] width 17 height 17
radio input "true"
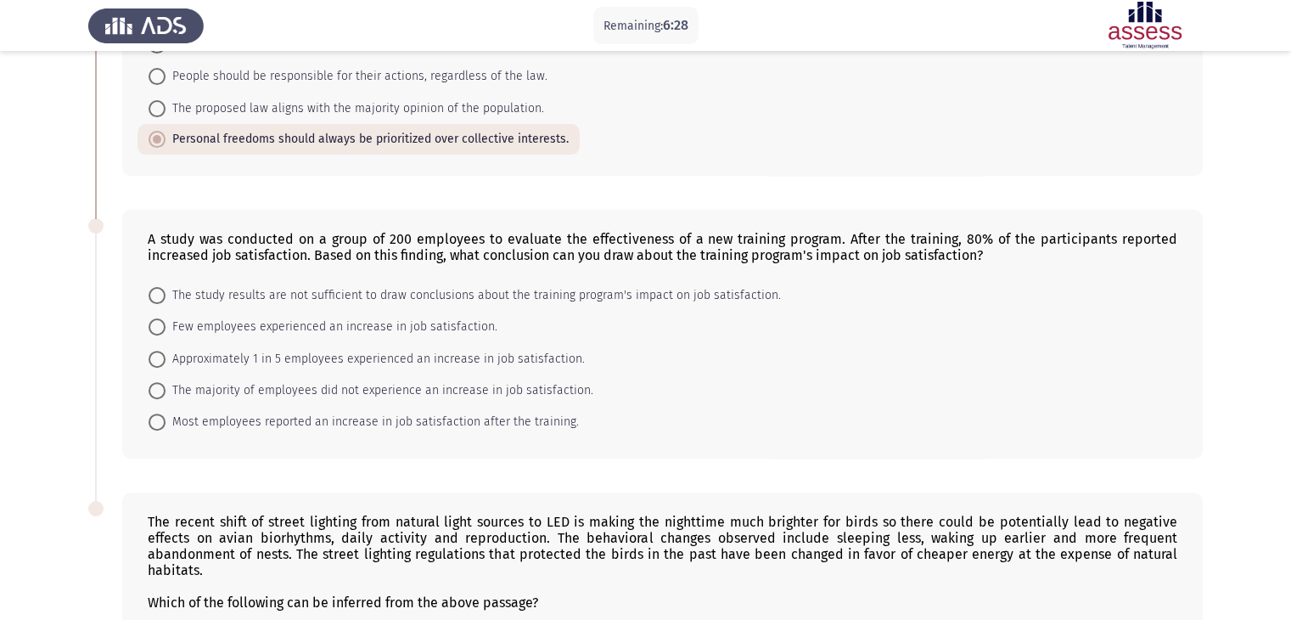
scroll to position [492, 0]
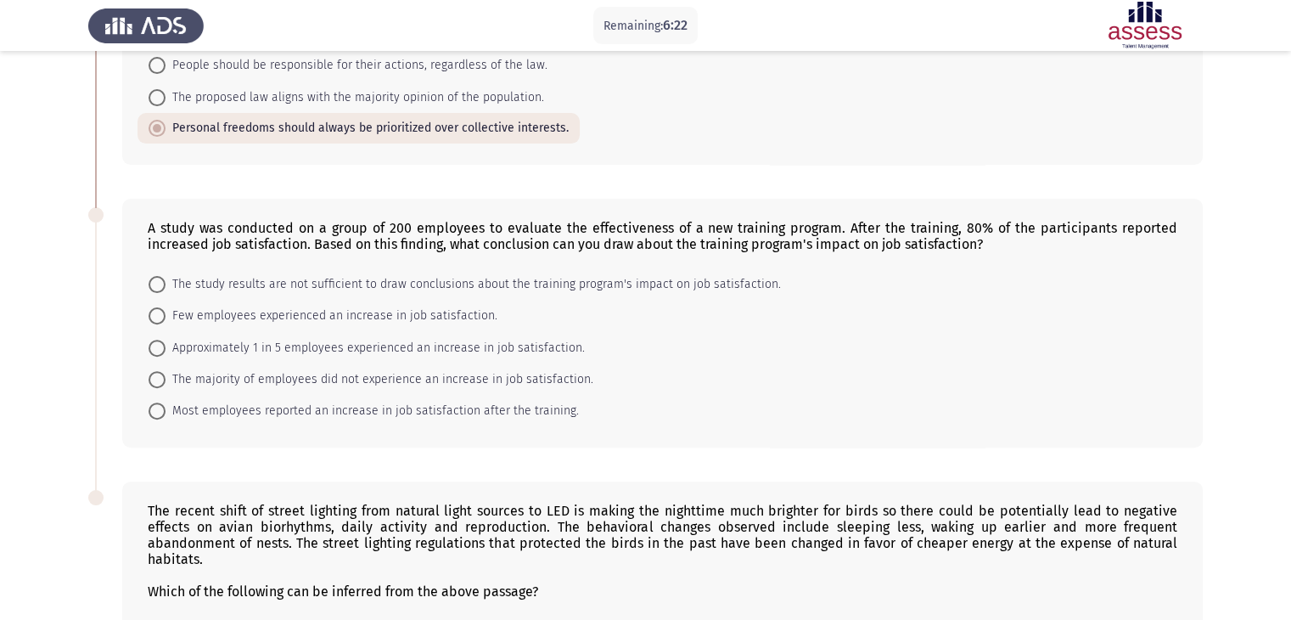
click at [145, 410] on mat-radio-button "Most employees reported an increase in job satisfaction after the training." at bounding box center [364, 410] width 453 height 31
click at [161, 413] on span at bounding box center [157, 410] width 17 height 17
click at [161, 413] on input "Most employees reported an increase in job satisfaction after the training." at bounding box center [157, 410] width 17 height 17
radio input "true"
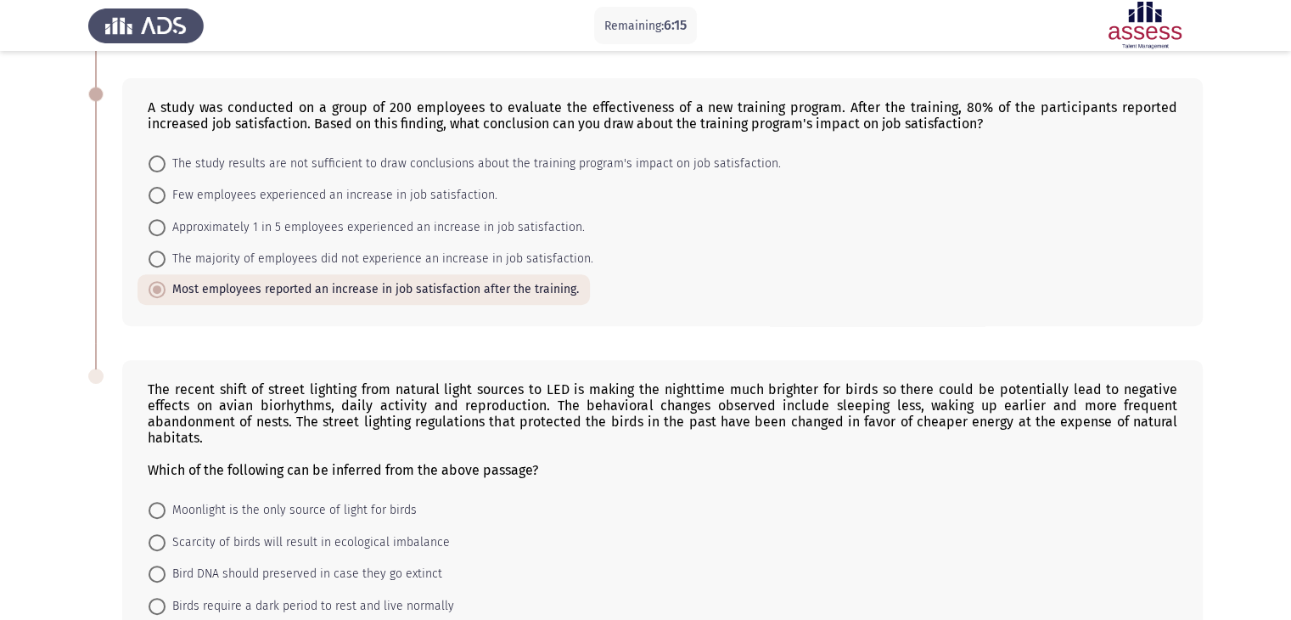
scroll to position [751, 0]
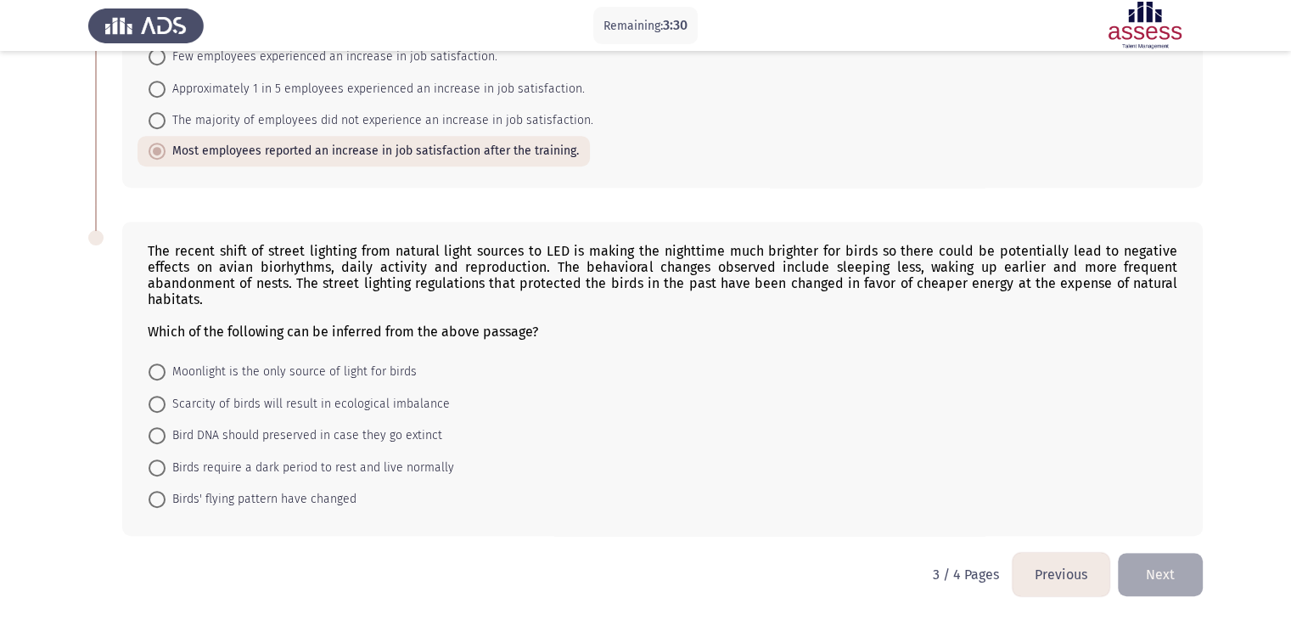
click at [160, 464] on span at bounding box center [157, 467] width 17 height 17
click at [160, 464] on input "Birds require a dark period to rest and live normally" at bounding box center [157, 467] width 17 height 17
radio input "true"
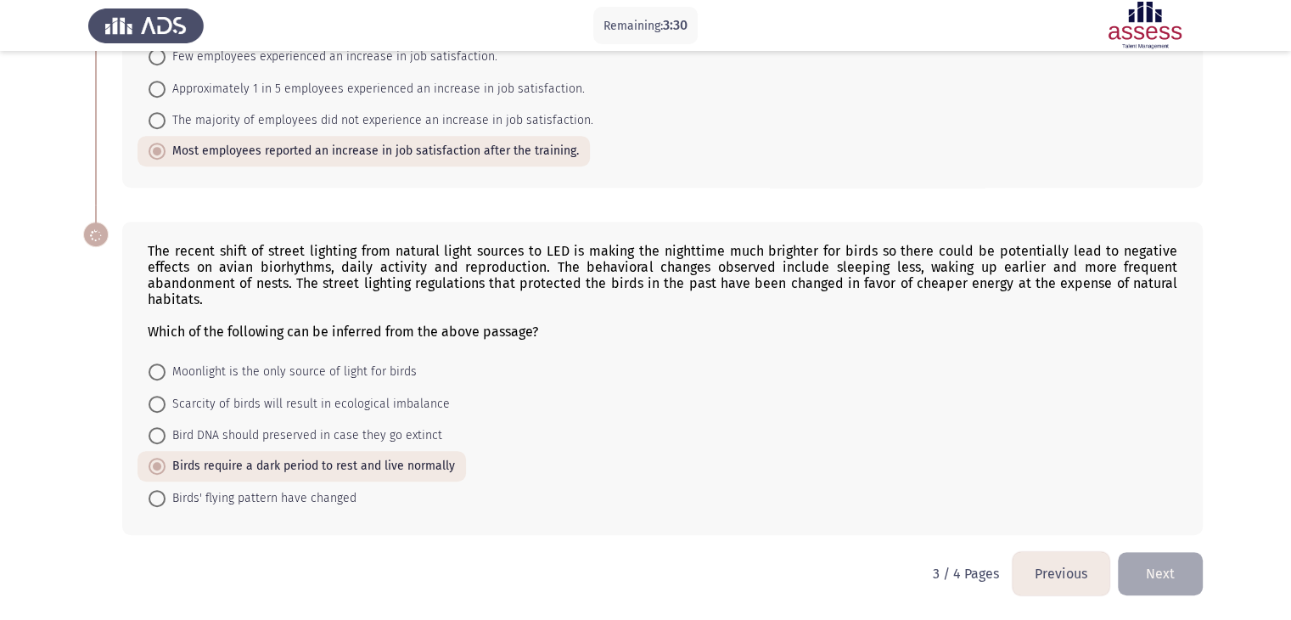
scroll to position [751, 0]
click at [1154, 562] on button "Next" at bounding box center [1160, 574] width 85 height 43
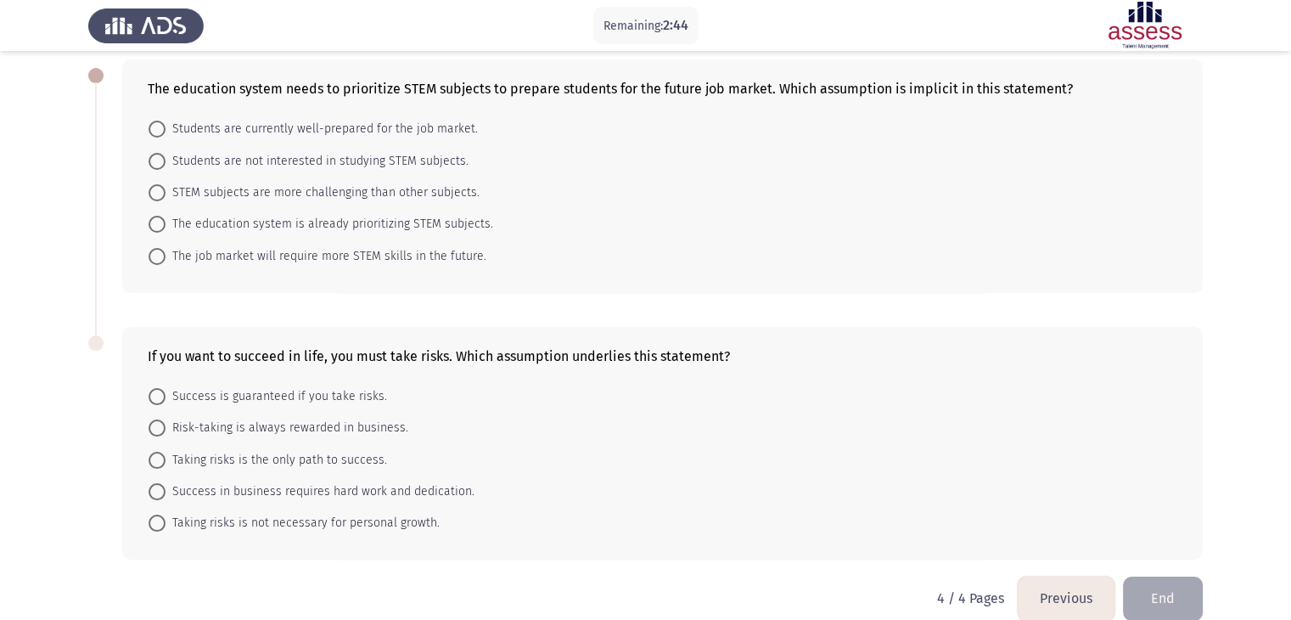
scroll to position [107, 0]
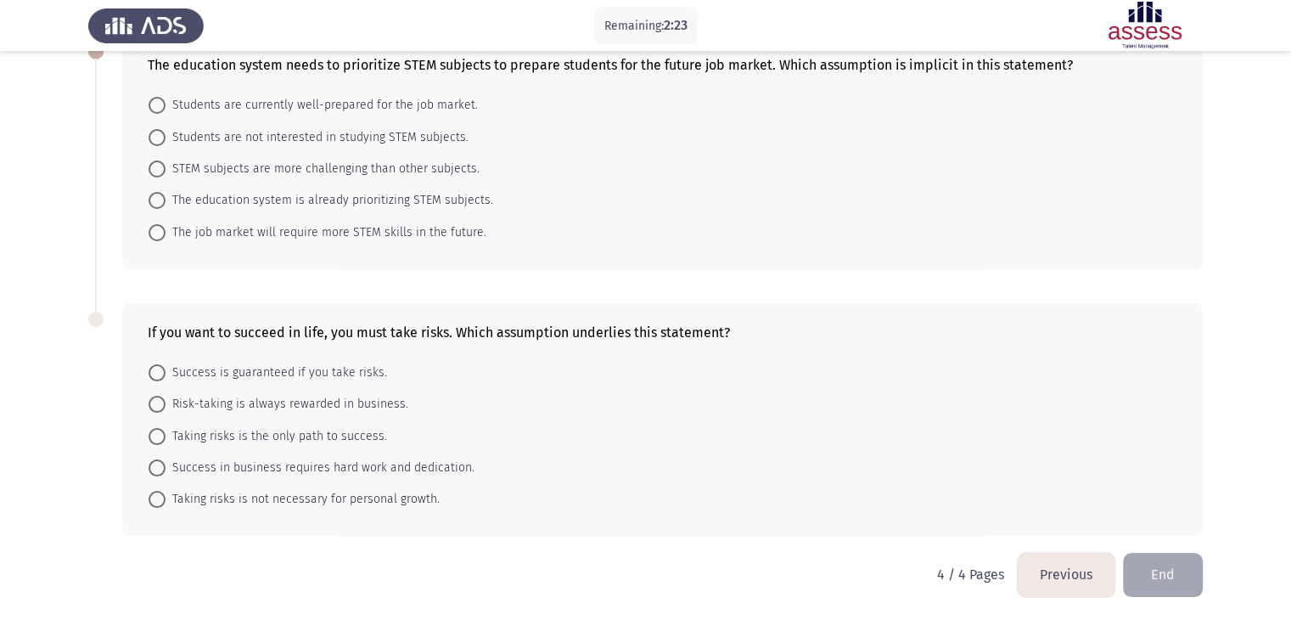
click at [165, 235] on span at bounding box center [157, 232] width 17 height 17
click at [165, 235] on input "The job market will require more STEM skills in the future." at bounding box center [157, 232] width 17 height 17
radio input "true"
click at [156, 405] on span at bounding box center [157, 404] width 17 height 17
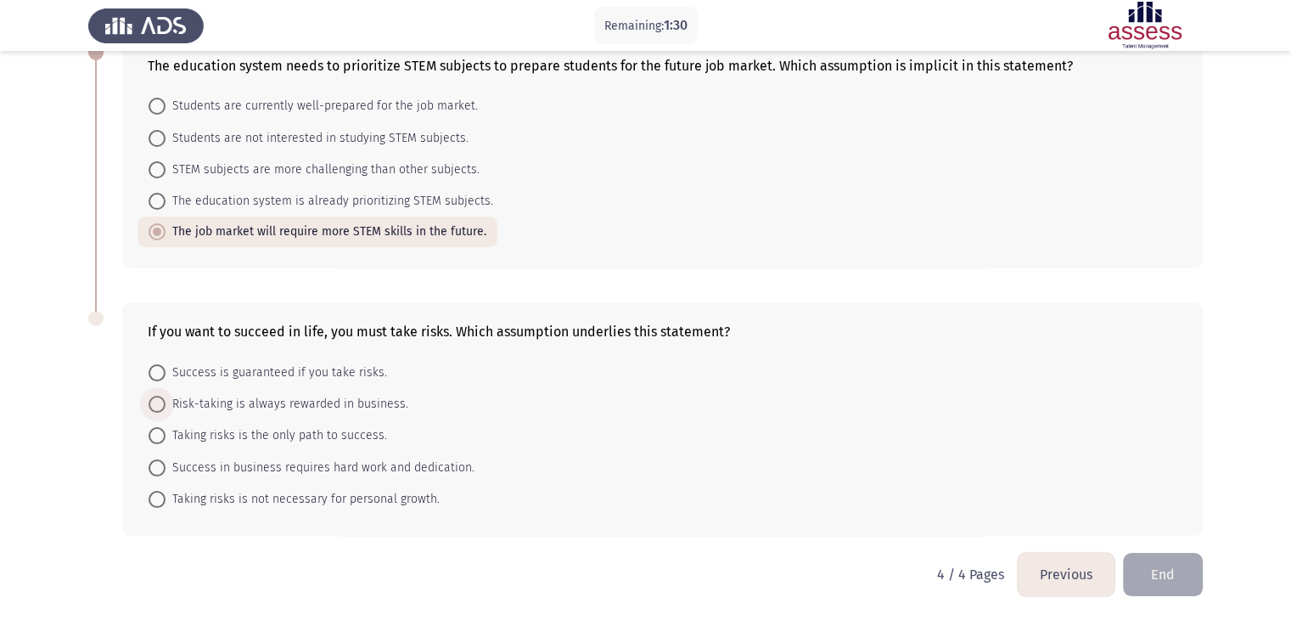
click at [156, 405] on input "Risk-taking is always rewarded in business." at bounding box center [157, 404] width 17 height 17
radio input "true"
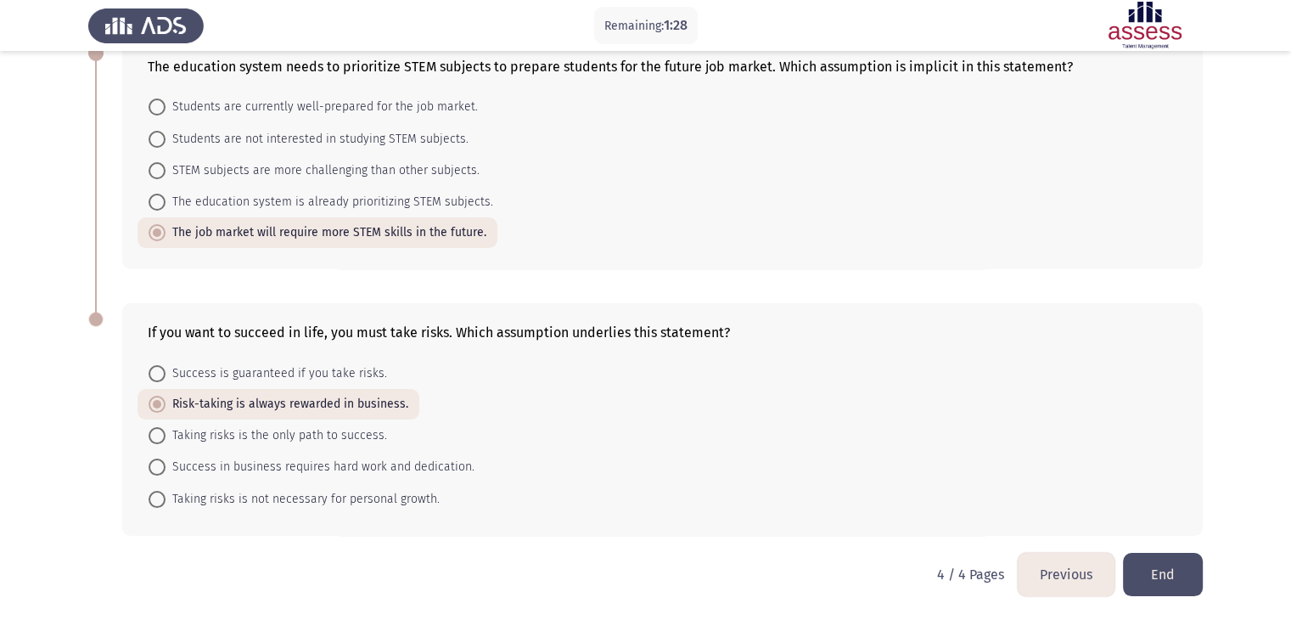
click at [1196, 558] on button "End" at bounding box center [1163, 574] width 80 height 43
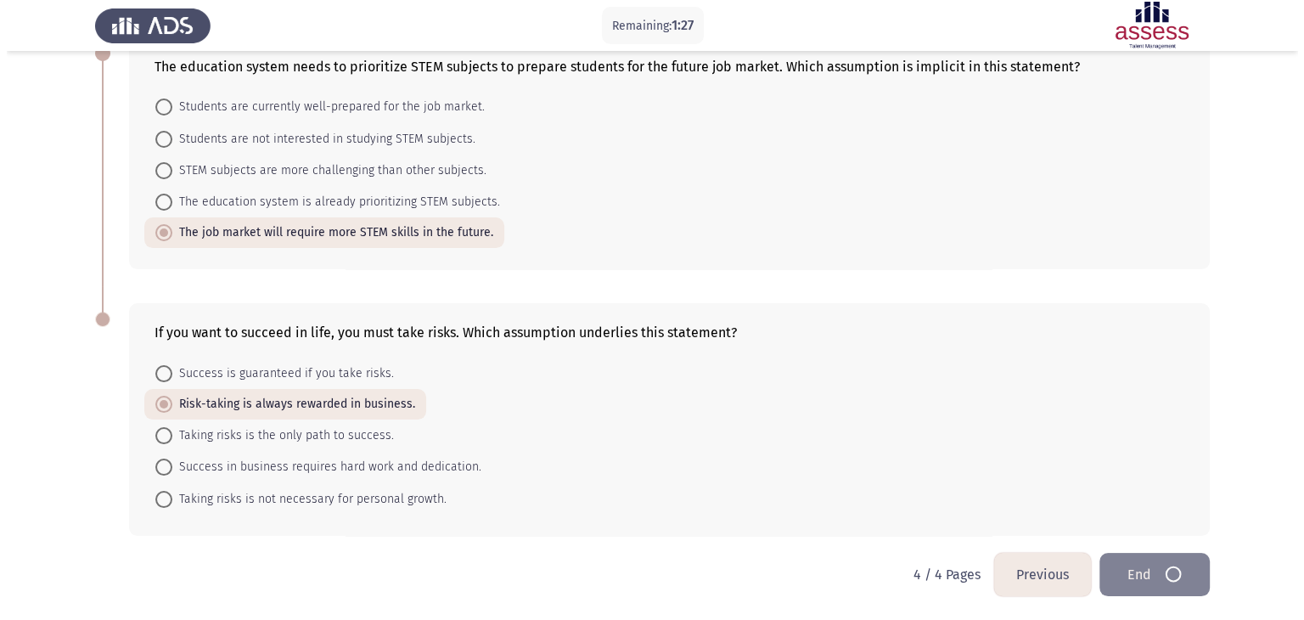
scroll to position [0, 0]
